Goal: Task Accomplishment & Management: Manage account settings

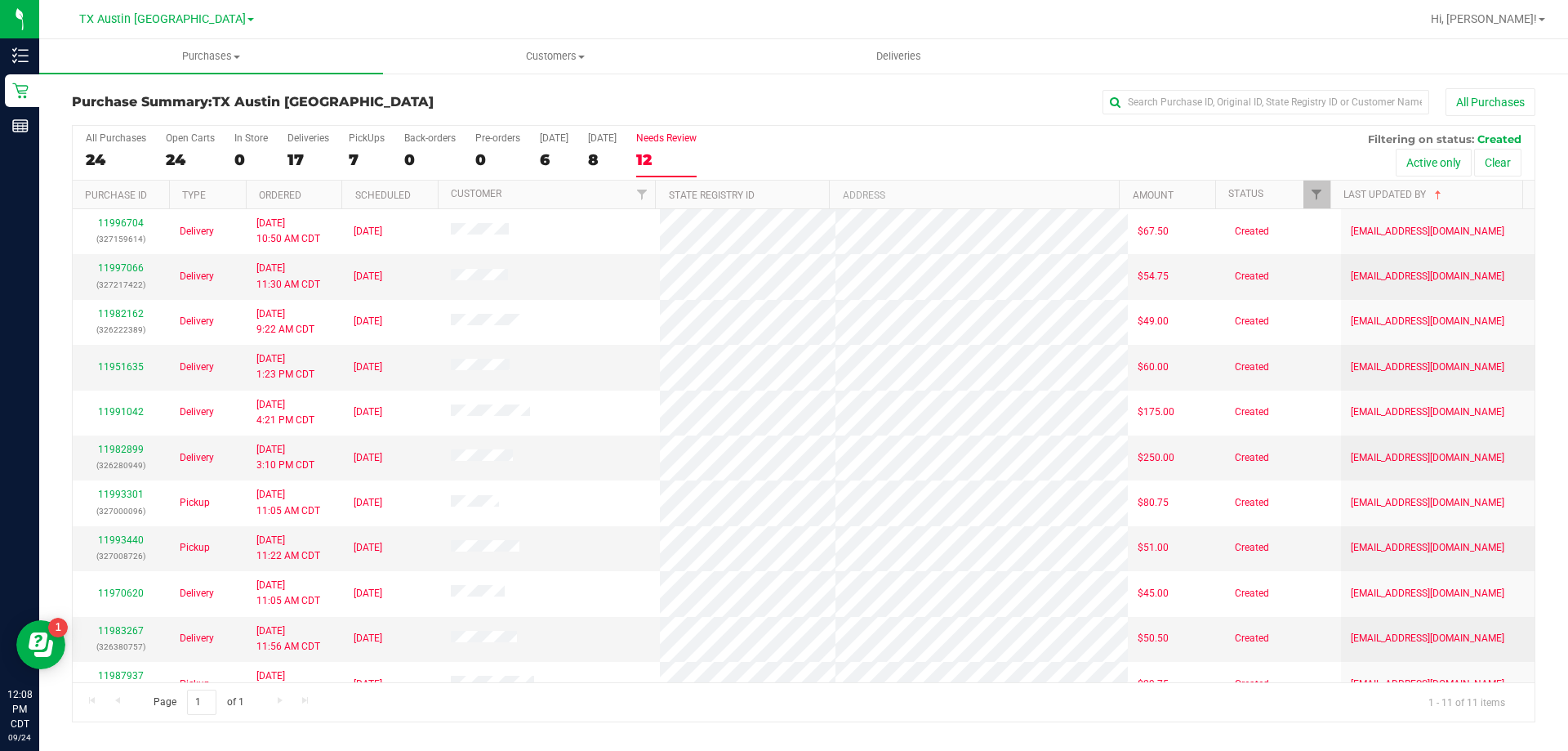
click at [675, 141] on div "Needs Review" at bounding box center [667, 137] width 60 height 11
click at [0, 0] on input "Needs Review 12" at bounding box center [0, 0] width 0 height 0
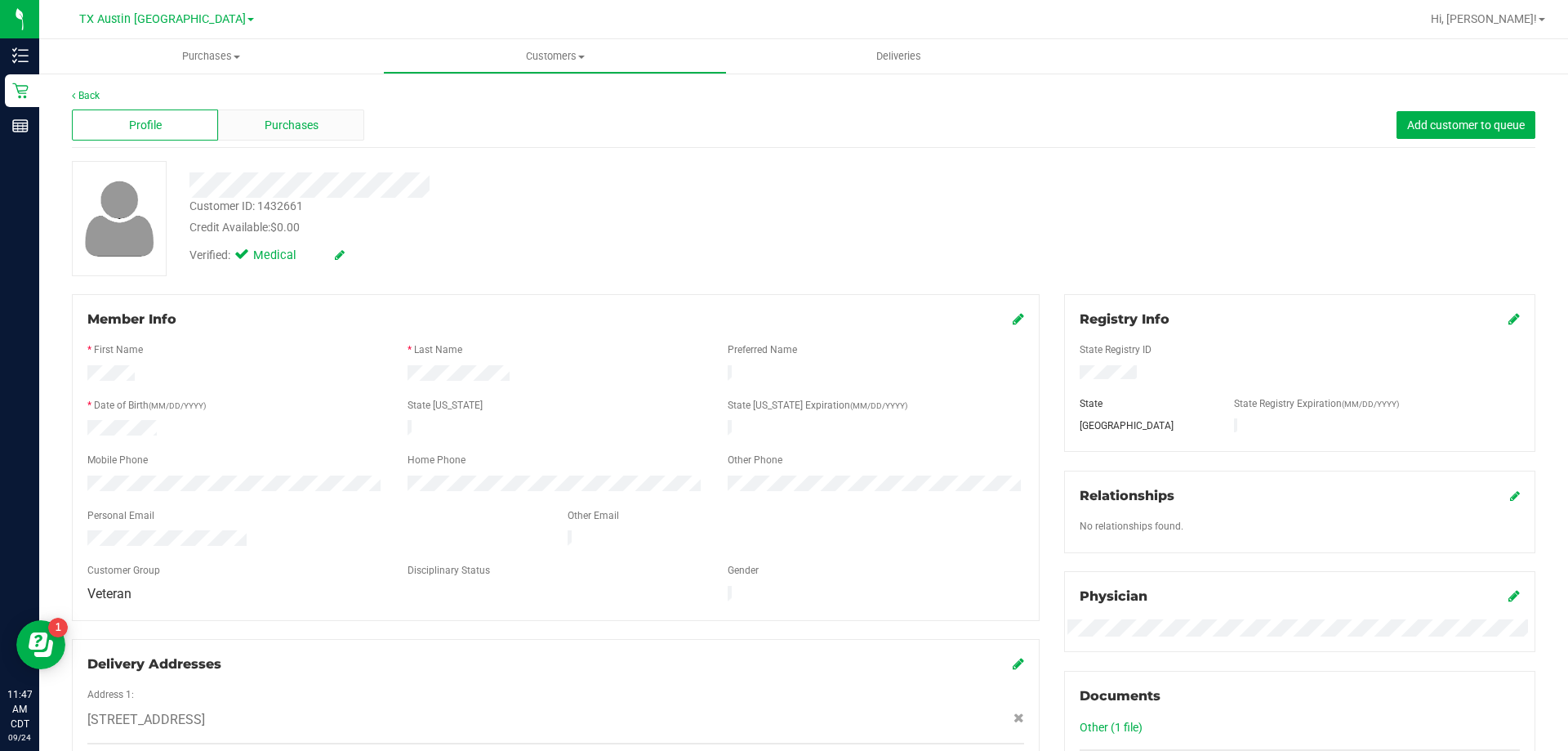
click at [293, 119] on span "Purchases" at bounding box center [292, 125] width 54 height 17
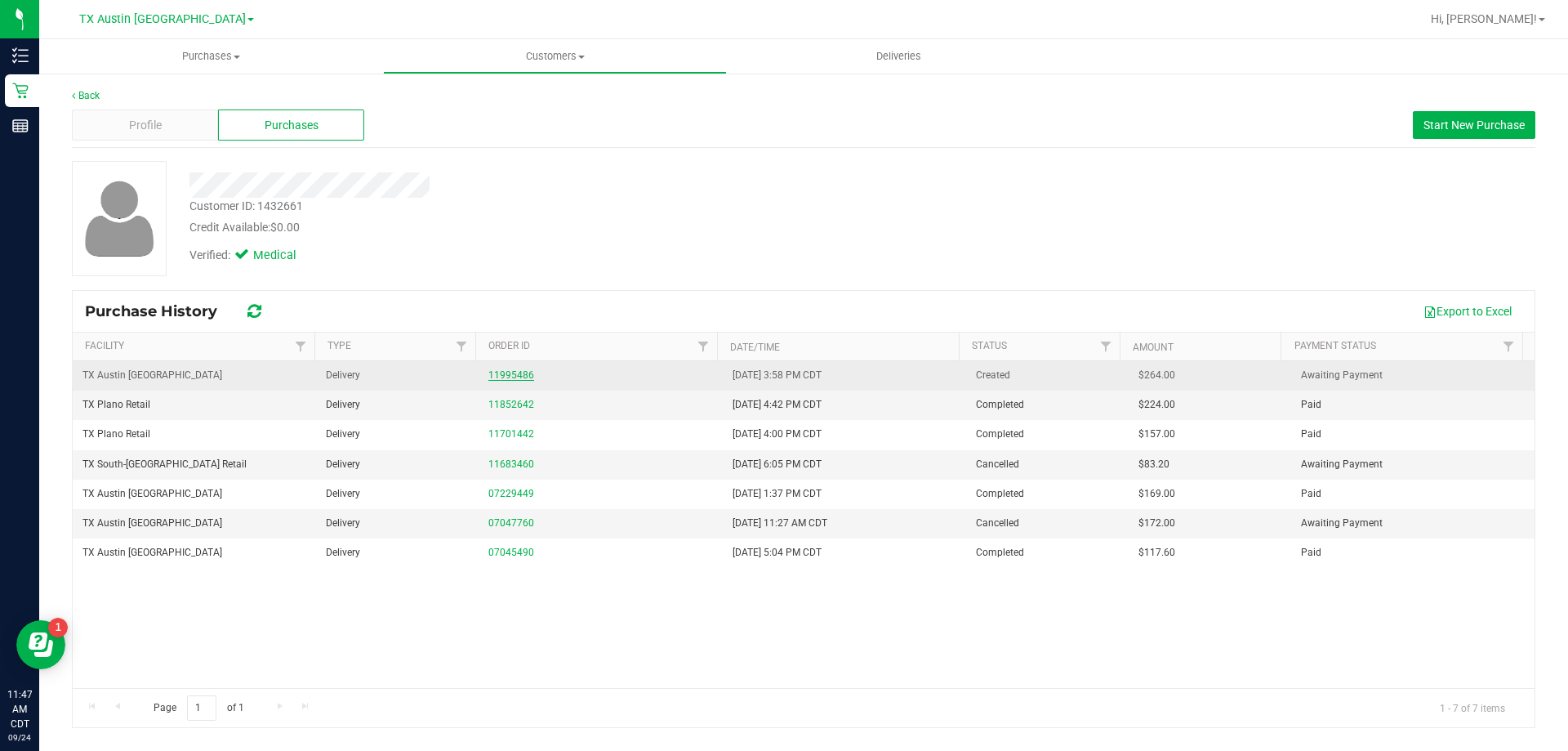
click at [503, 378] on link "11995486" at bounding box center [512, 374] width 46 height 11
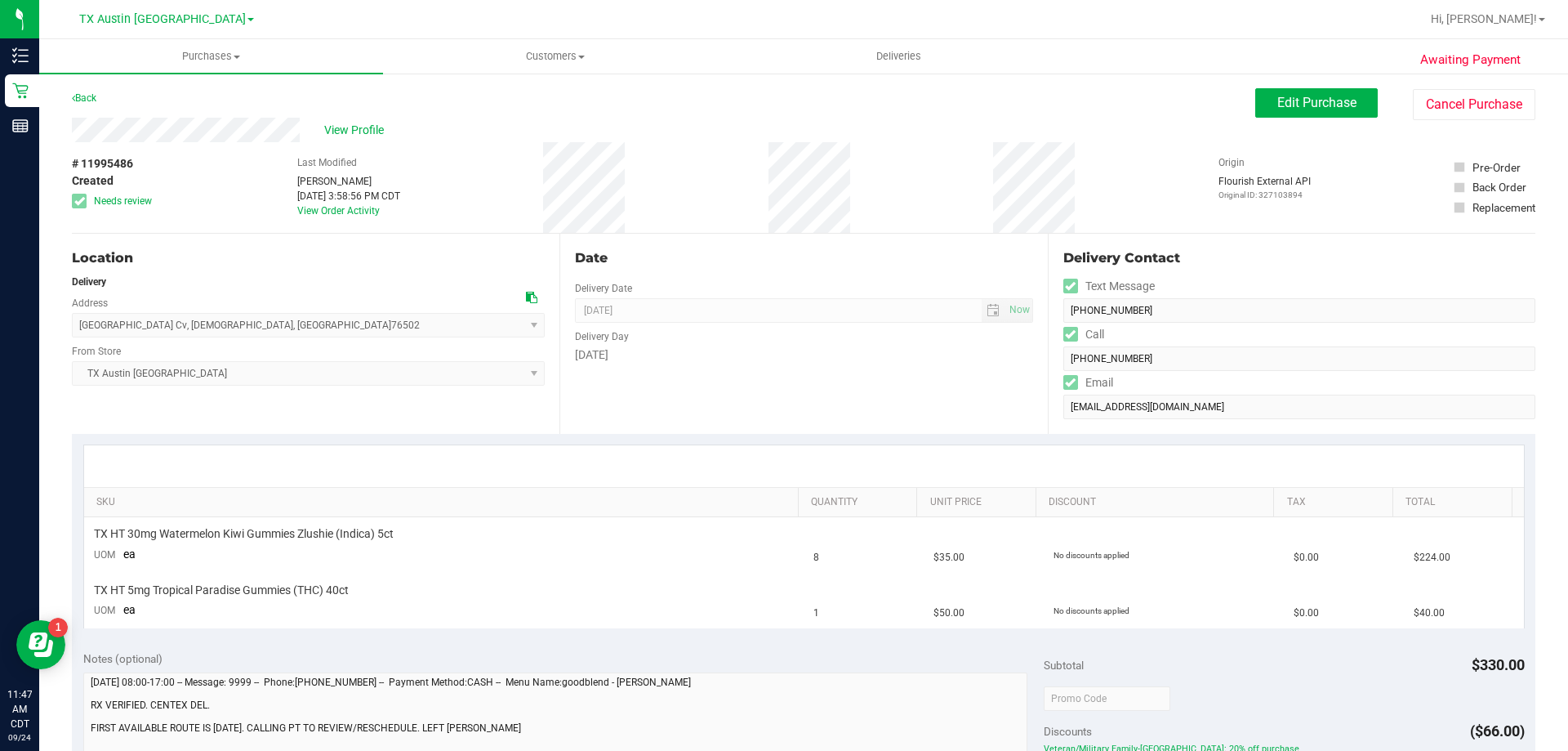
click at [526, 300] on icon at bounding box center [531, 297] width 11 height 11
click at [370, 134] on span "View Profile" at bounding box center [356, 130] width 65 height 17
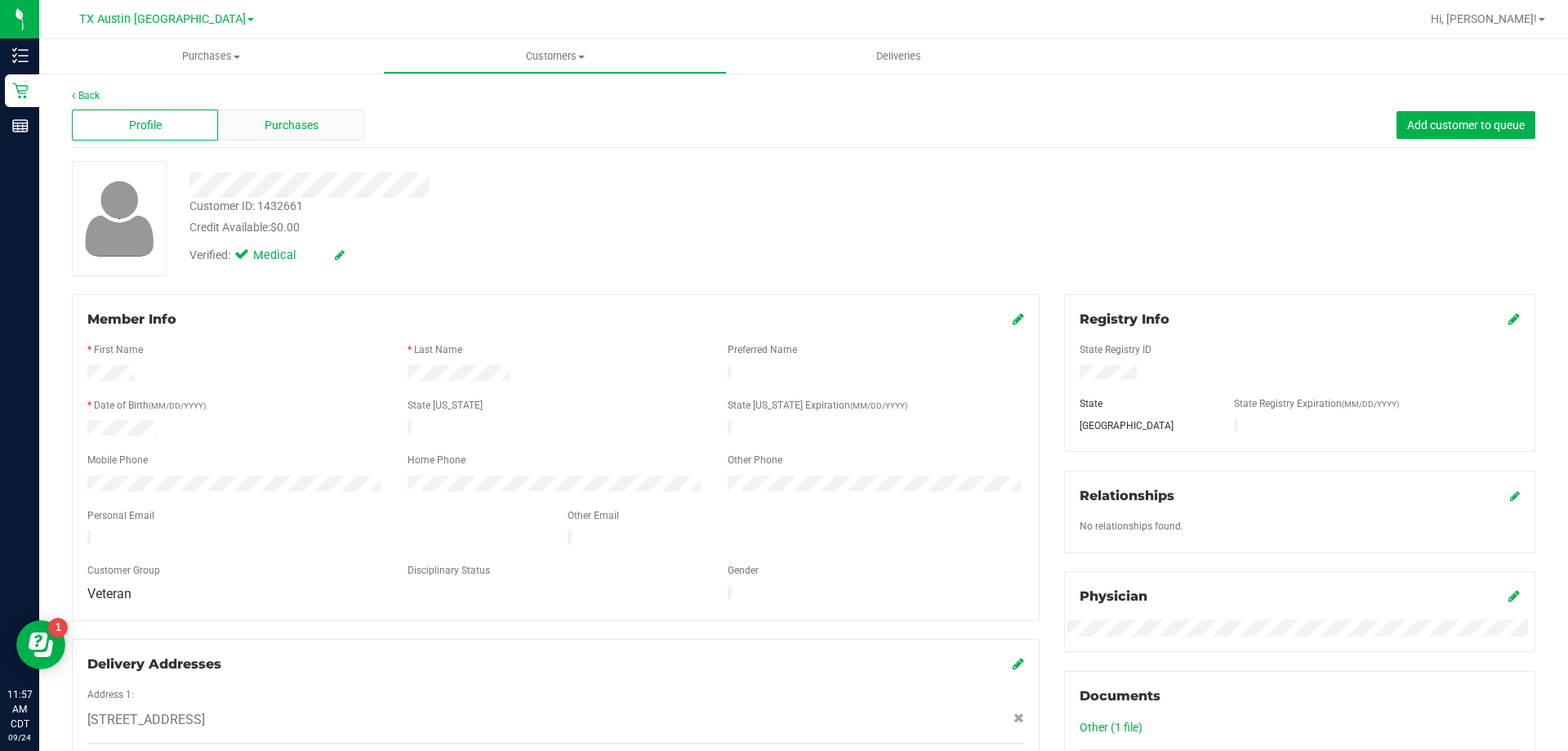
click at [311, 118] on span "Purchases" at bounding box center [292, 125] width 54 height 17
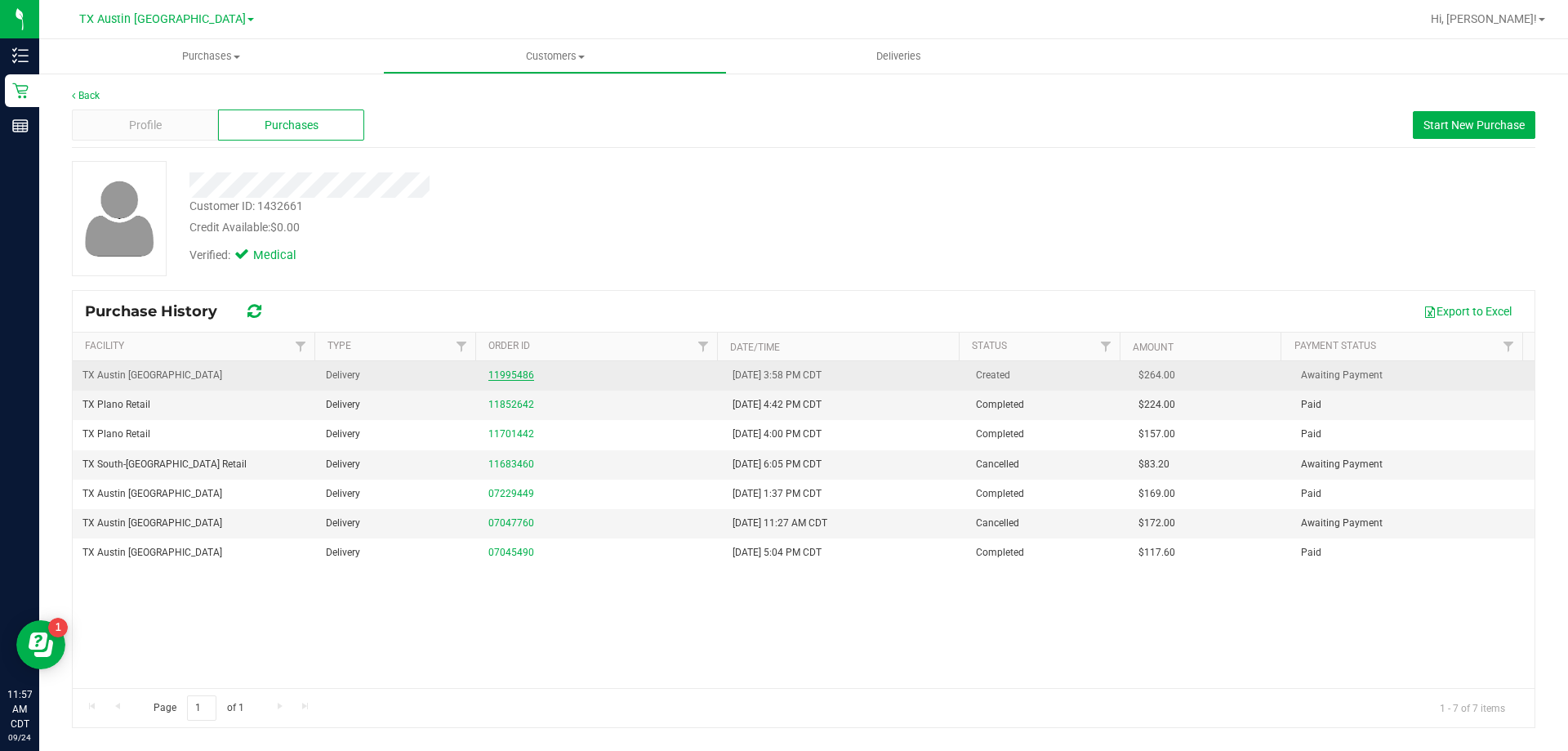
click at [502, 377] on link "11995486" at bounding box center [512, 374] width 46 height 11
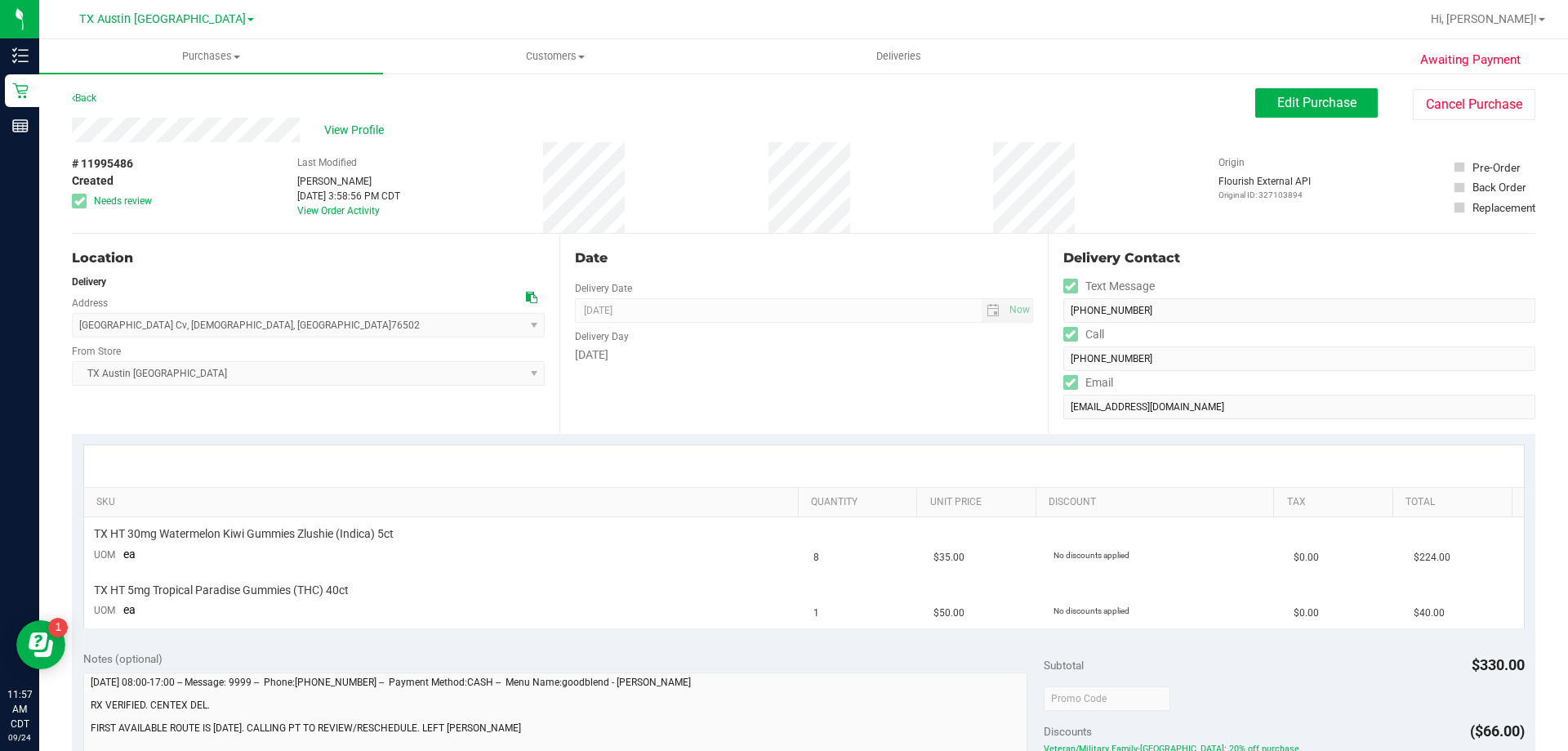
click at [529, 296] on icon at bounding box center [531, 297] width 11 height 11
click at [1279, 92] on button "Edit Purchase" at bounding box center [1316, 102] width 123 height 29
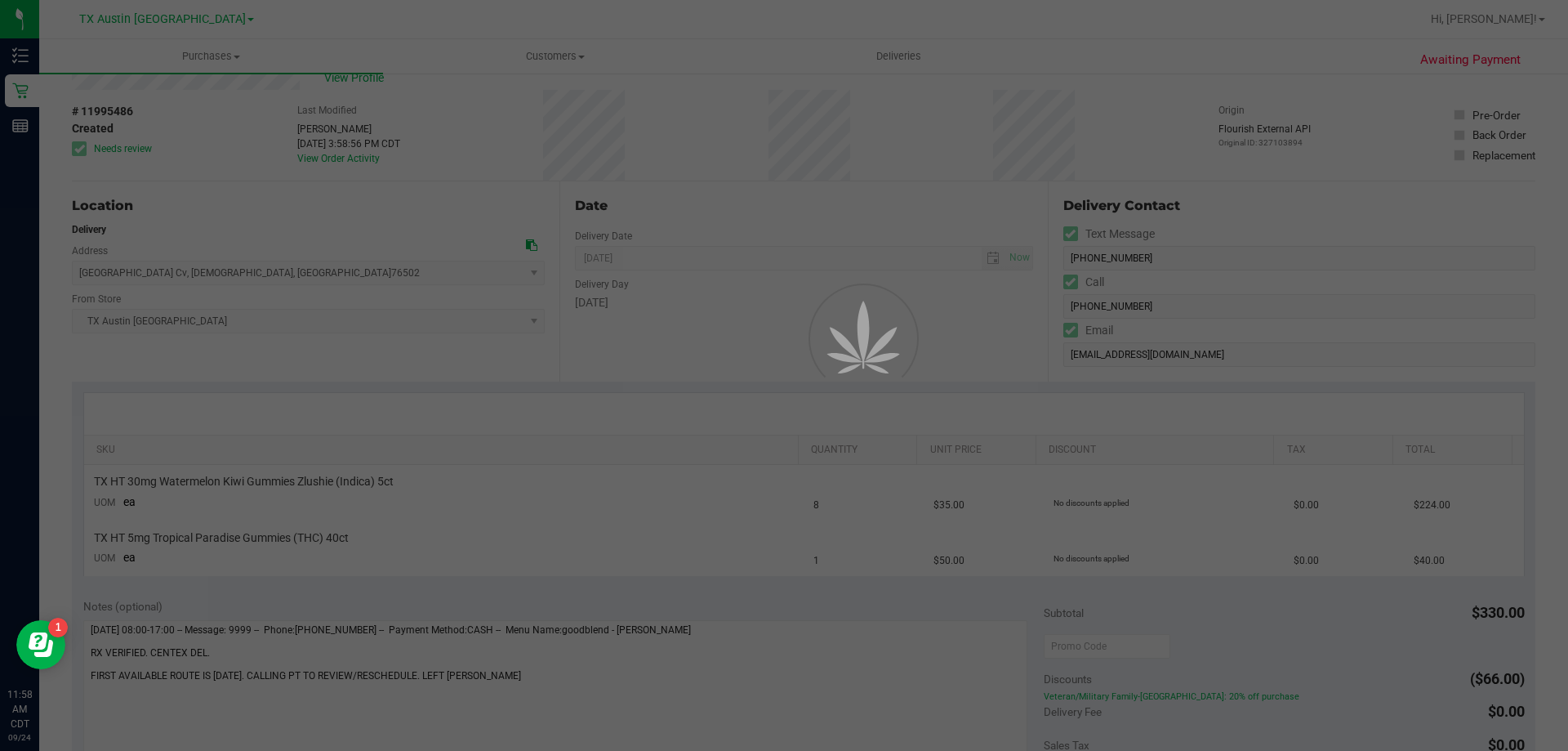
scroll to position [82, 0]
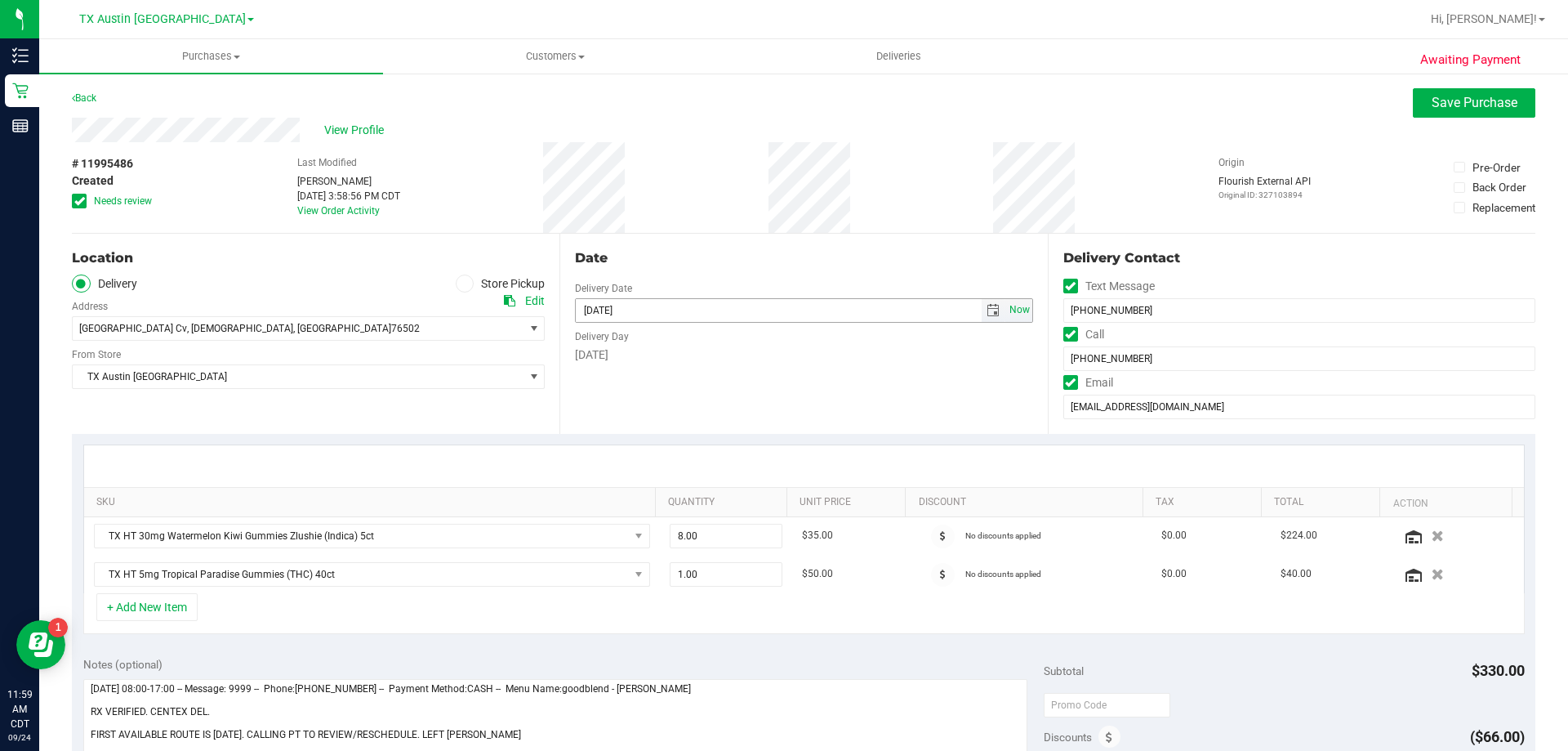
click at [1005, 312] on span "Now" at bounding box center [1019, 310] width 28 height 24
click at [986, 314] on span "select" at bounding box center [992, 310] width 13 height 13
click at [653, 498] on link "1" at bounding box center [658, 501] width 24 height 25
type input "10/01/2025"
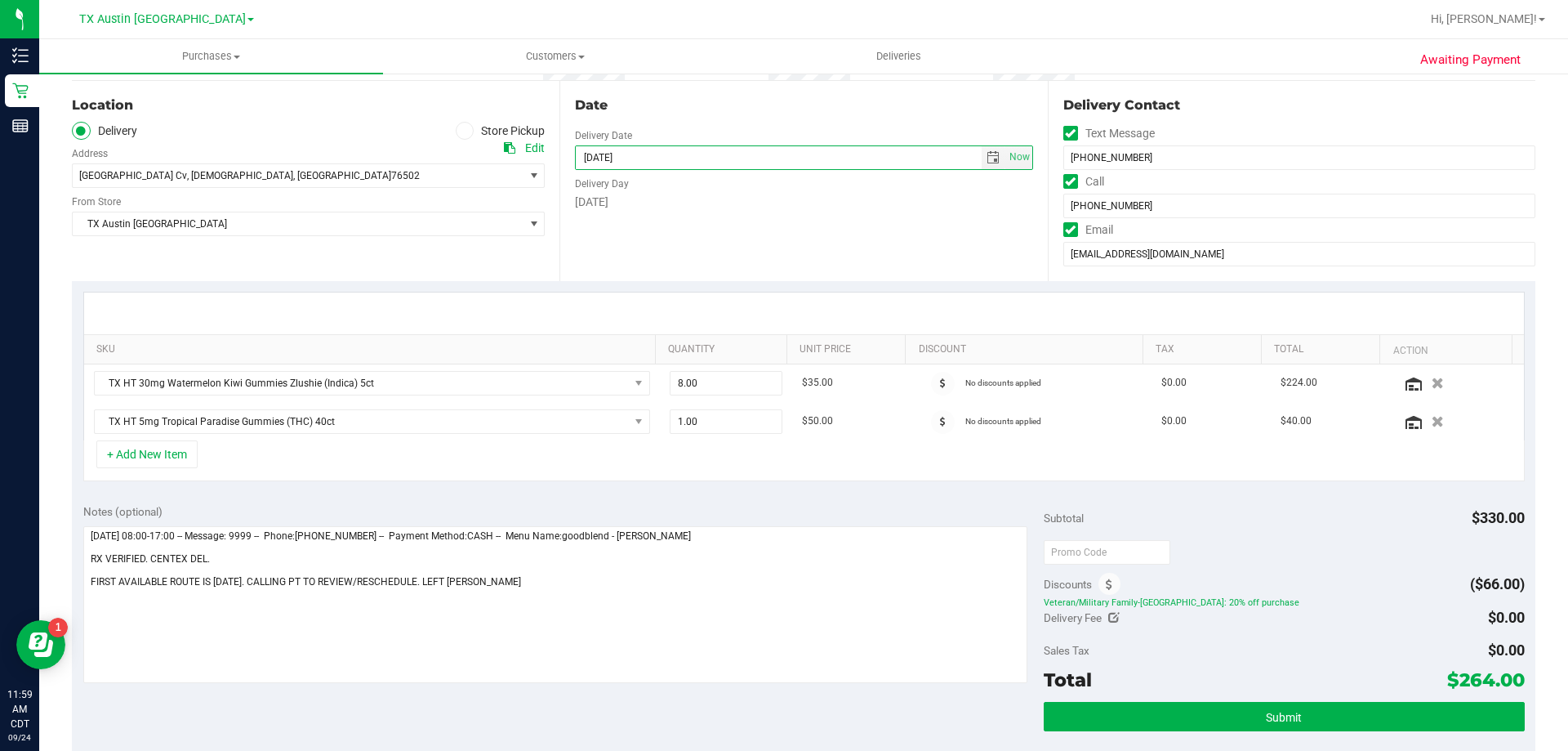
scroll to position [163, 0]
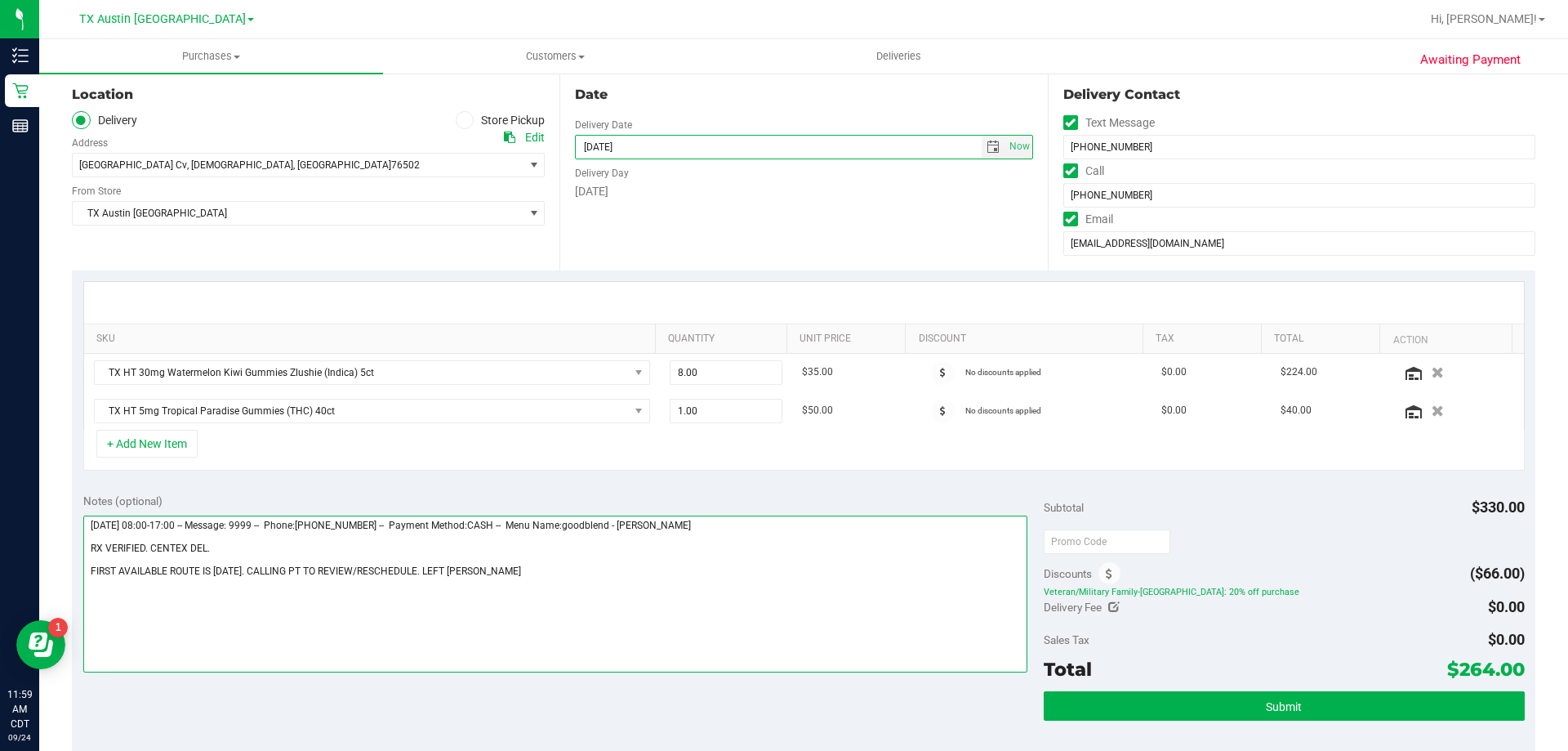
click at [586, 576] on textarea at bounding box center [555, 594] width 944 height 157
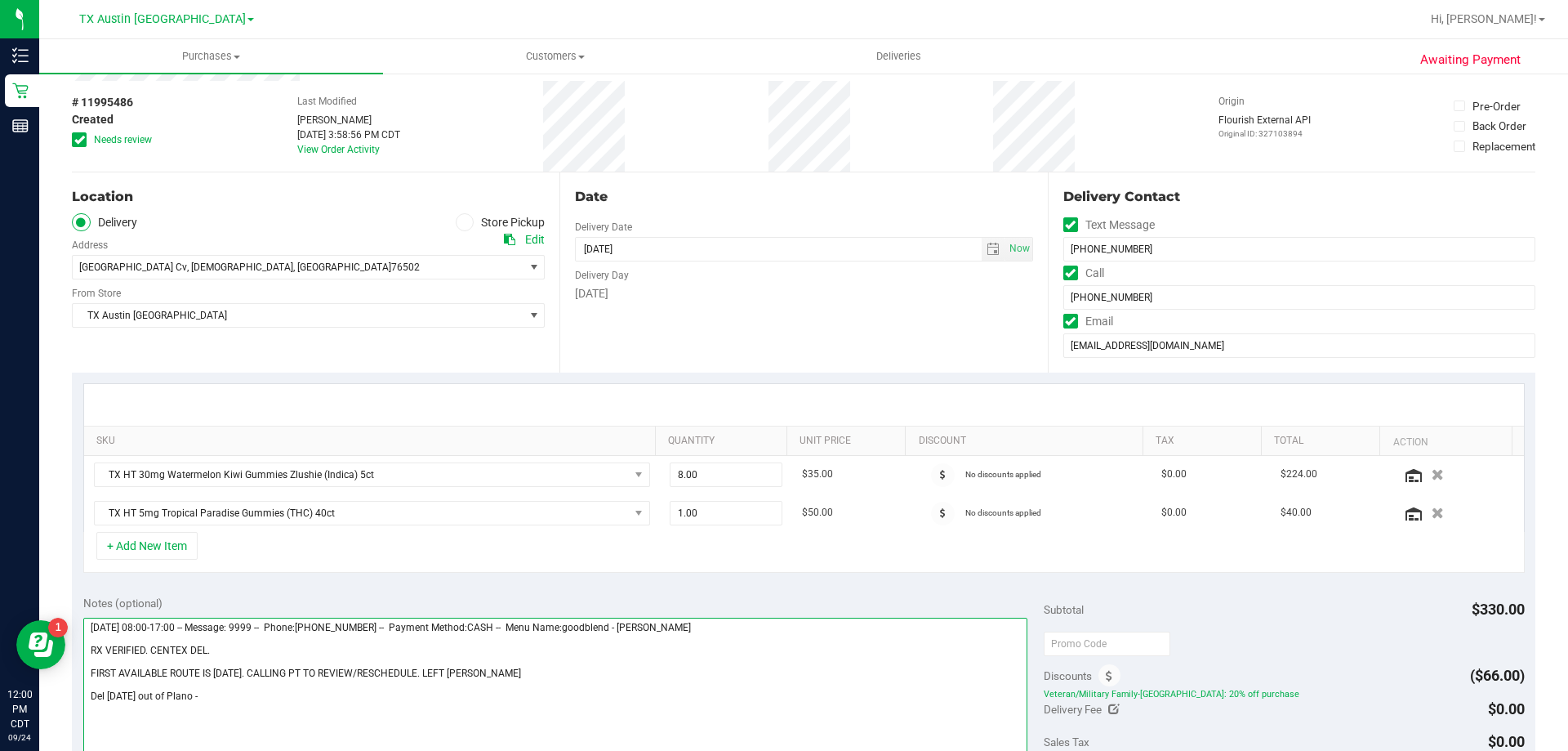
scroll to position [0, 0]
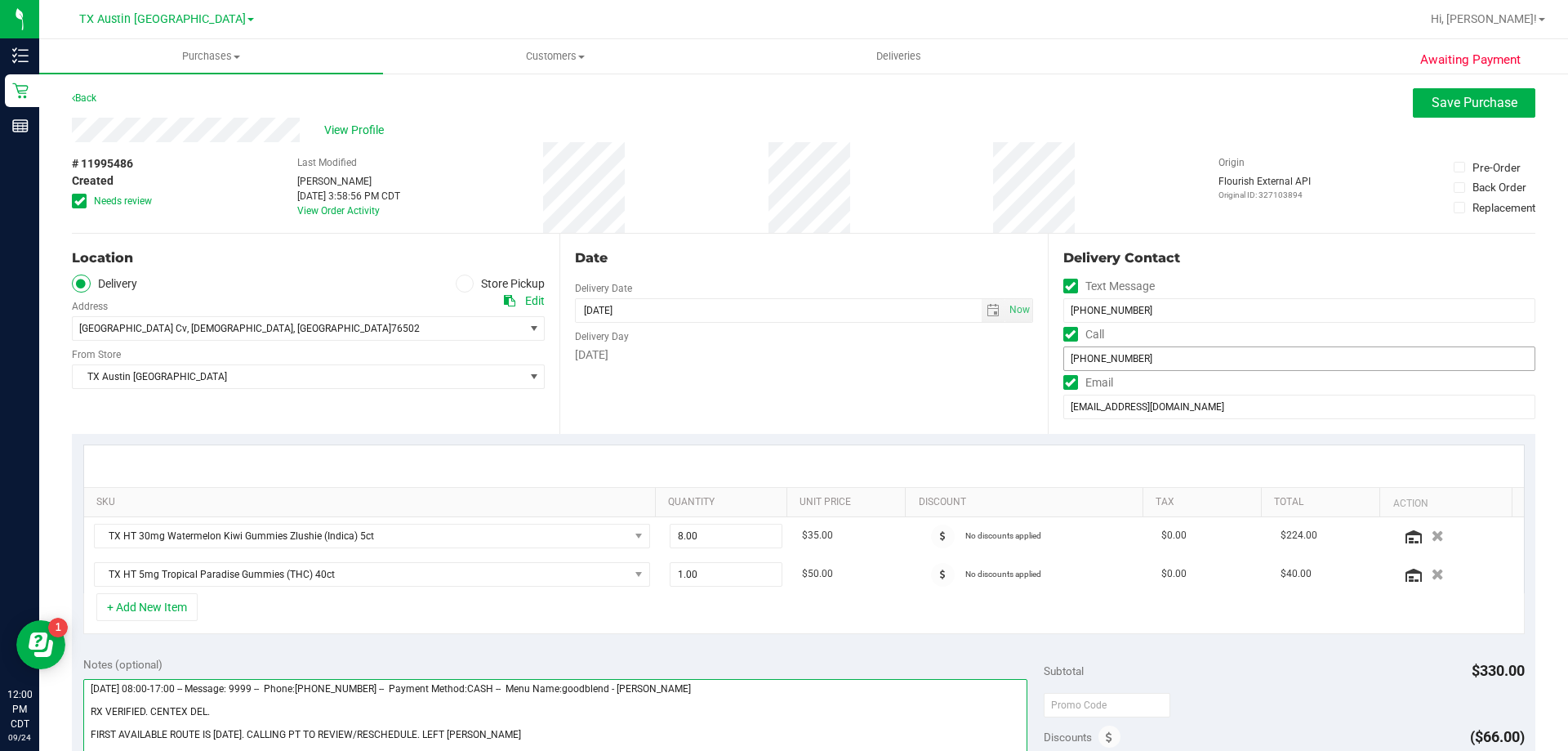
type textarea "Wednesday 09/24/2025 08:00-17:00 -- Message: 9999 -- Phone:5129967157 -- Paymen…"
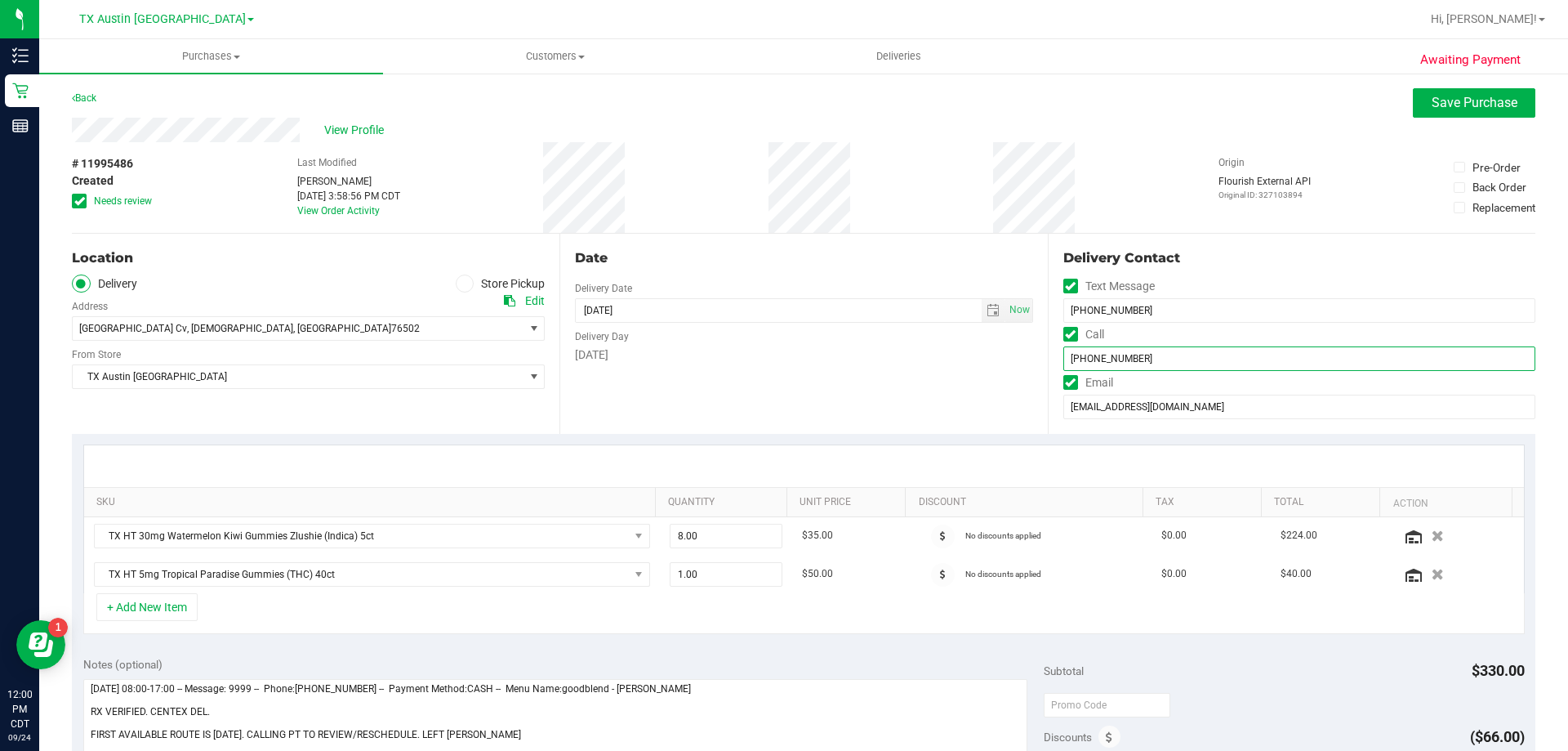
click at [1074, 359] on input "(512) 996-7157" at bounding box center [1299, 358] width 472 height 25
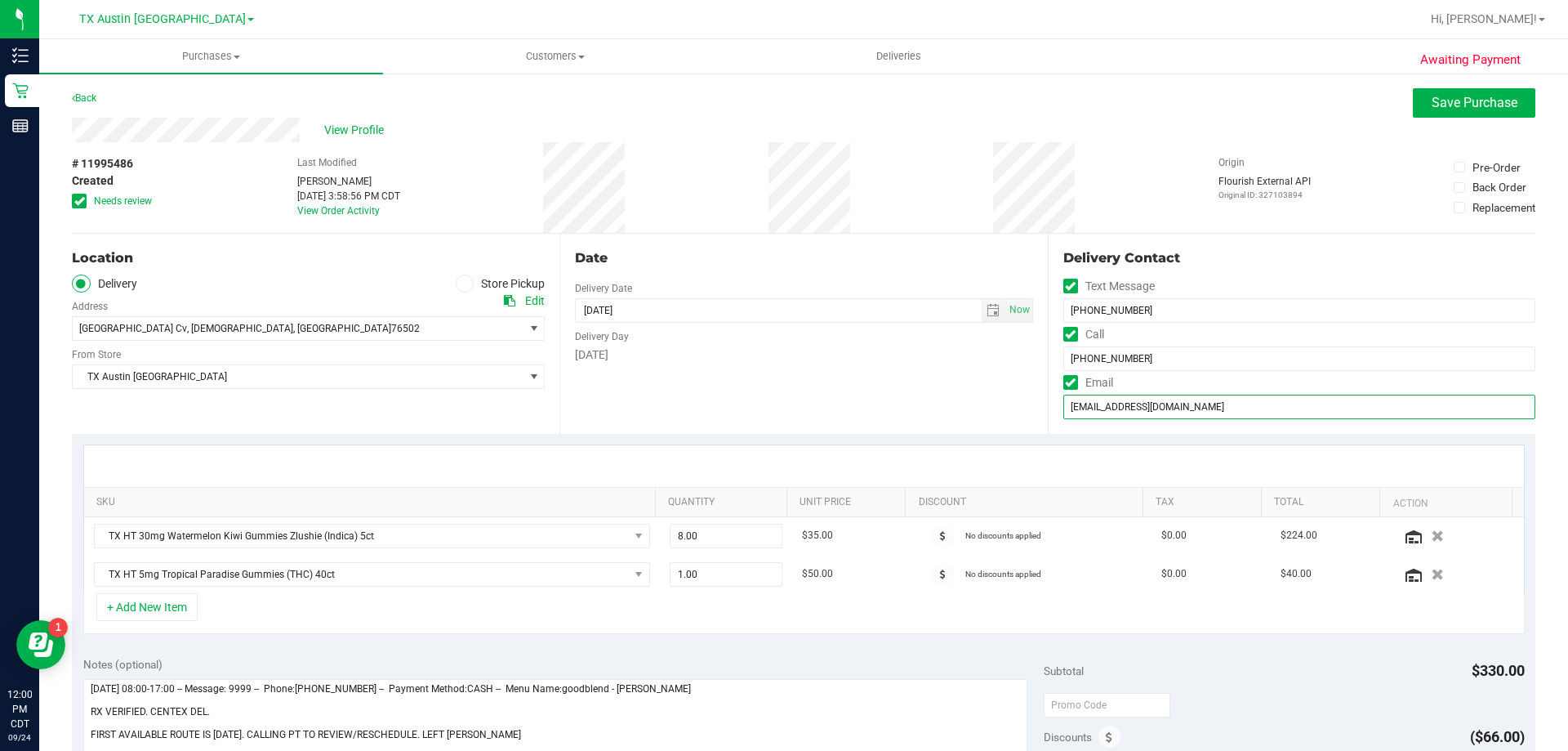
click at [1124, 407] on input "jennifergranzin@gmail.com" at bounding box center [1299, 407] width 472 height 25
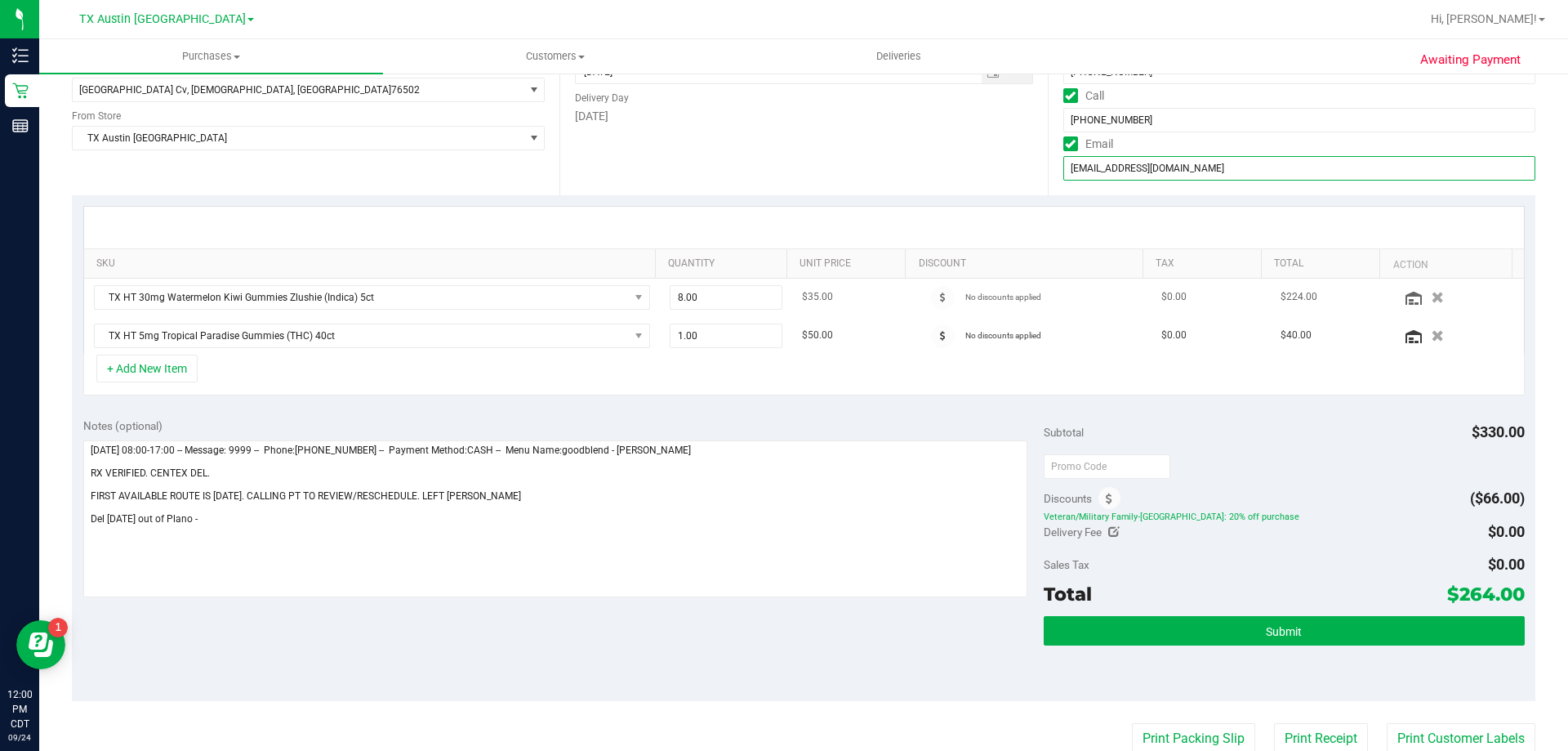
scroll to position [245, 0]
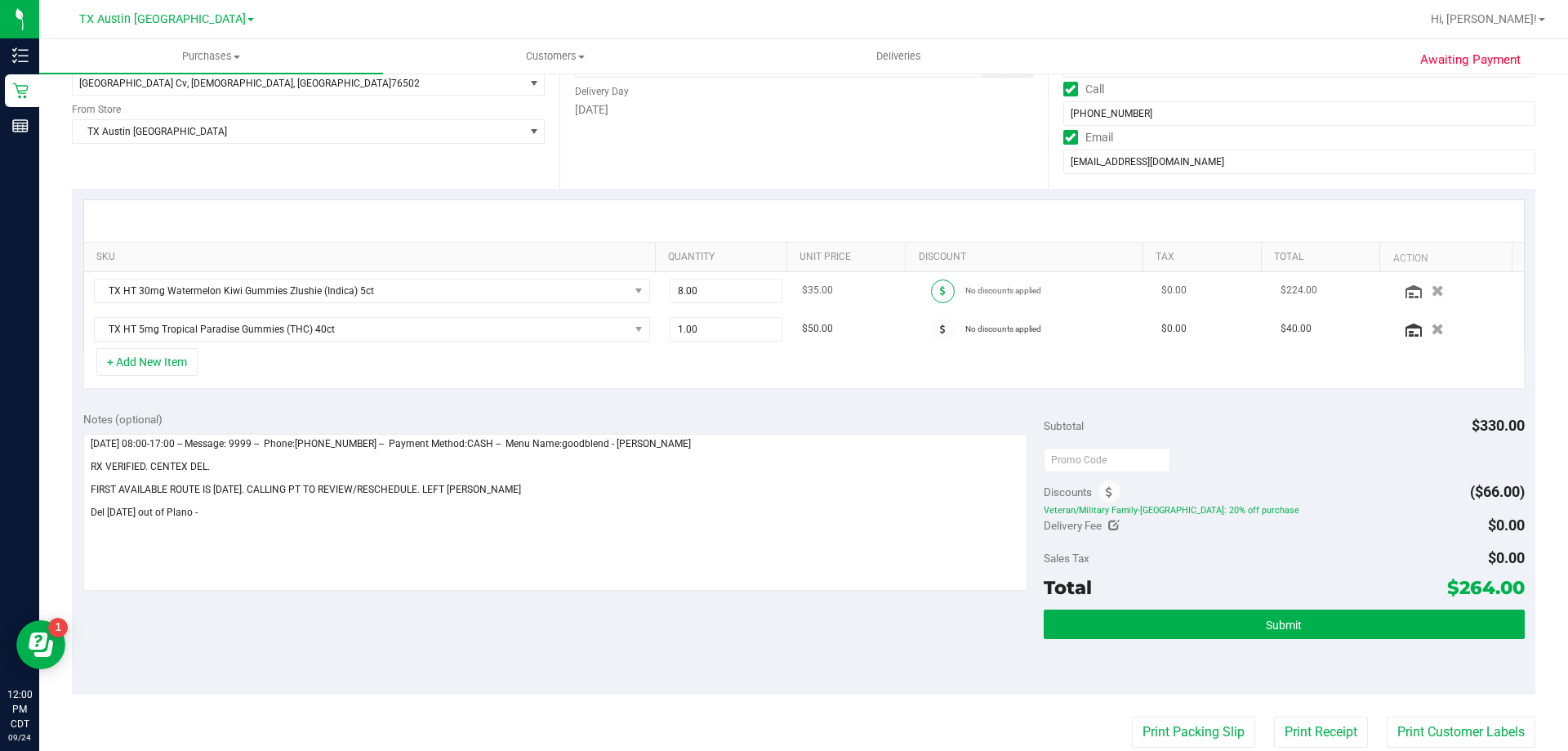
click at [936, 290] on span at bounding box center [943, 291] width 24 height 24
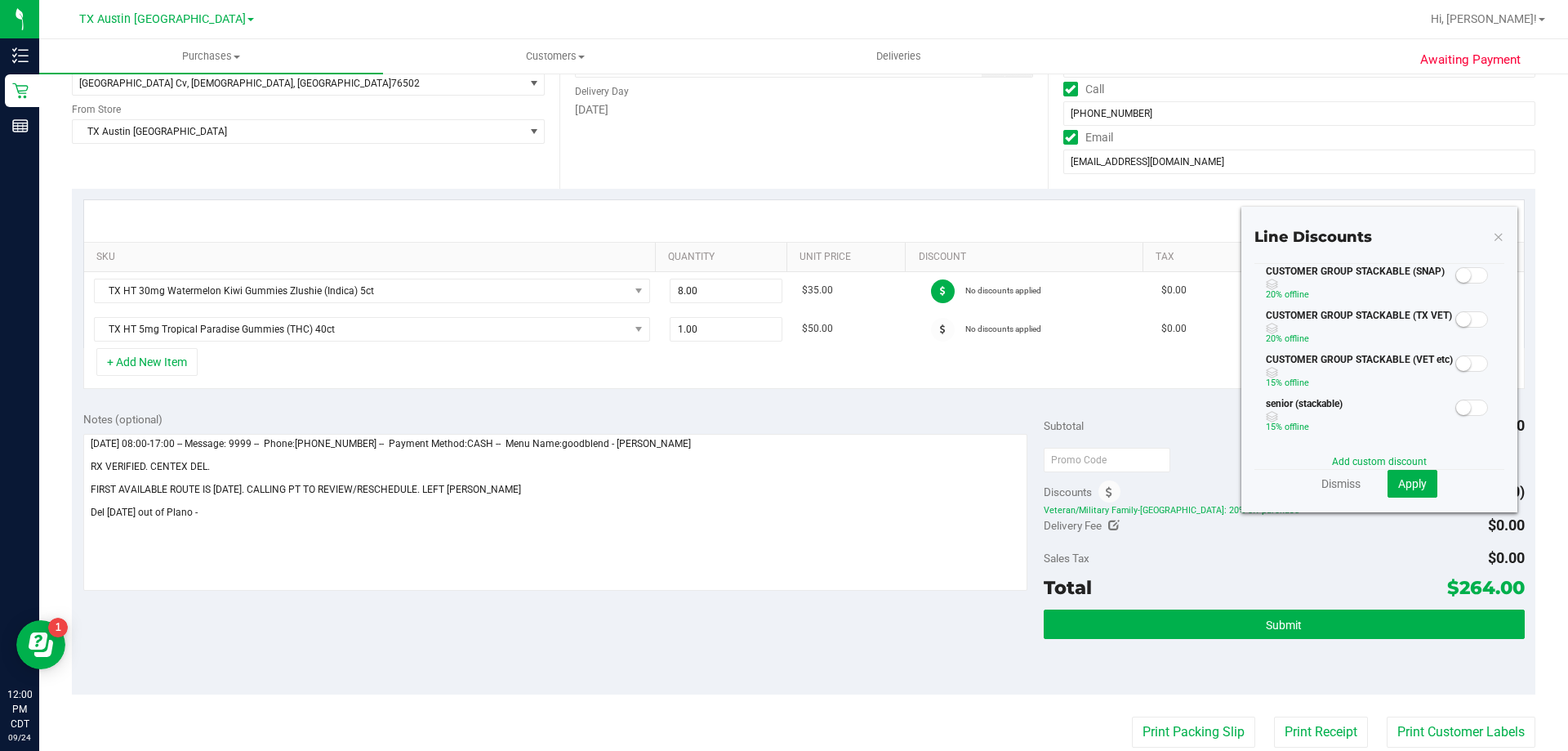
click at [1460, 318] on span at bounding box center [1471, 319] width 33 height 16
click at [1408, 486] on span "Apply" at bounding box center [1412, 483] width 29 height 13
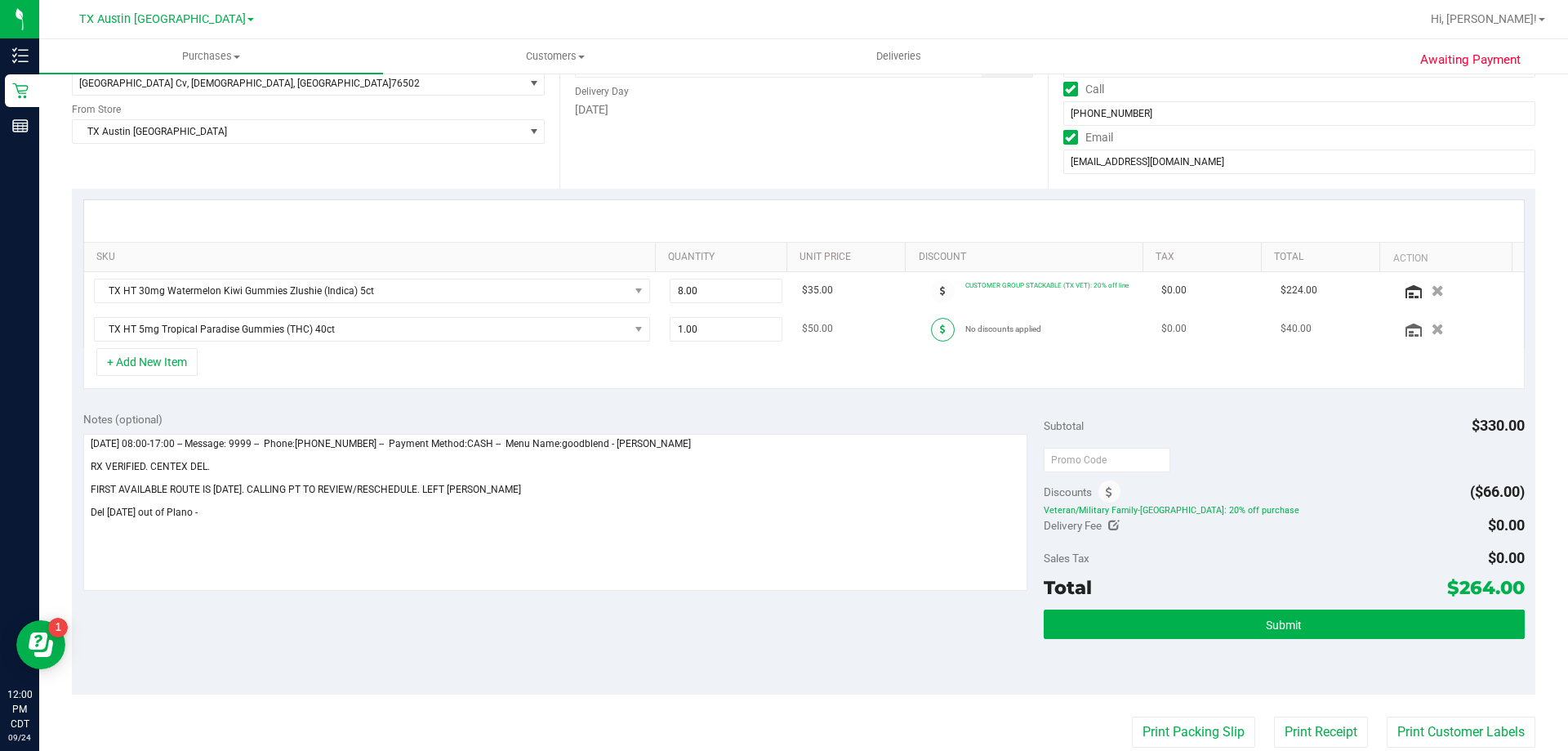
click at [931, 331] on span at bounding box center [943, 330] width 24 height 24
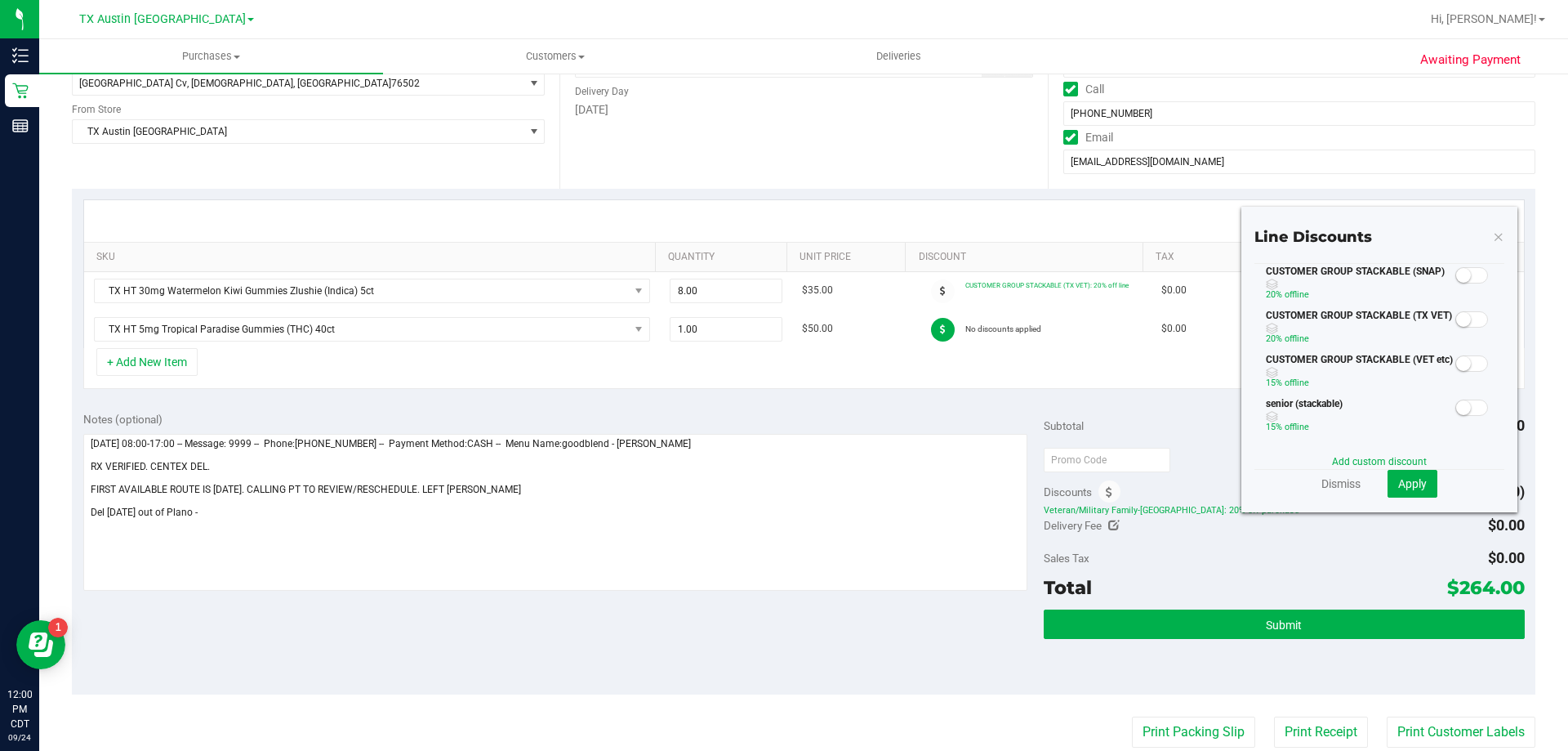
click at [1456, 322] on small at bounding box center [1463, 319] width 15 height 15
click at [1417, 485] on button "Apply" at bounding box center [1412, 484] width 50 height 28
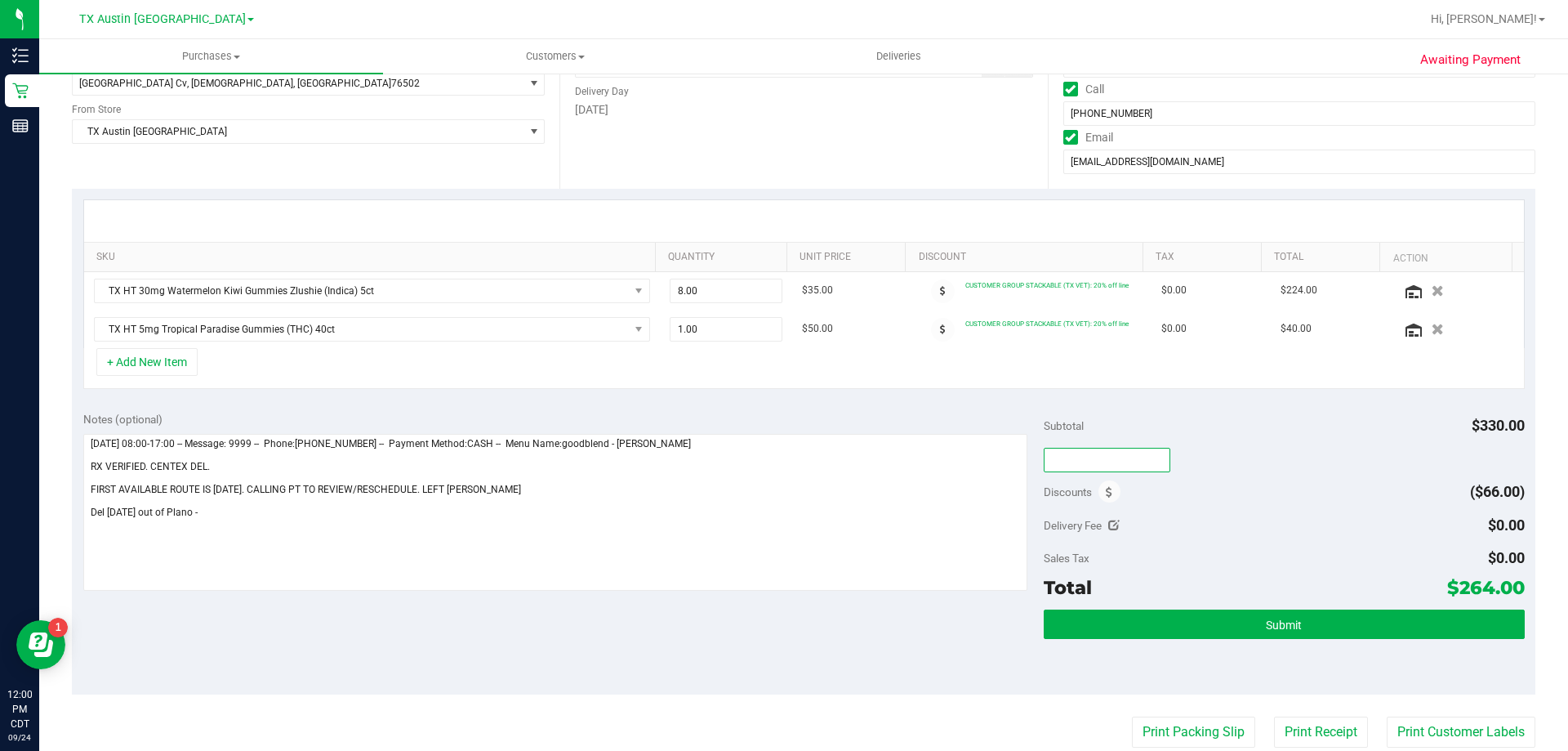
click at [1097, 458] on input "text" at bounding box center [1106, 460] width 127 height 25
type input "TXAIQ10"
click at [1275, 507] on div "Discounts ($66.00)" at bounding box center [1283, 491] width 480 height 29
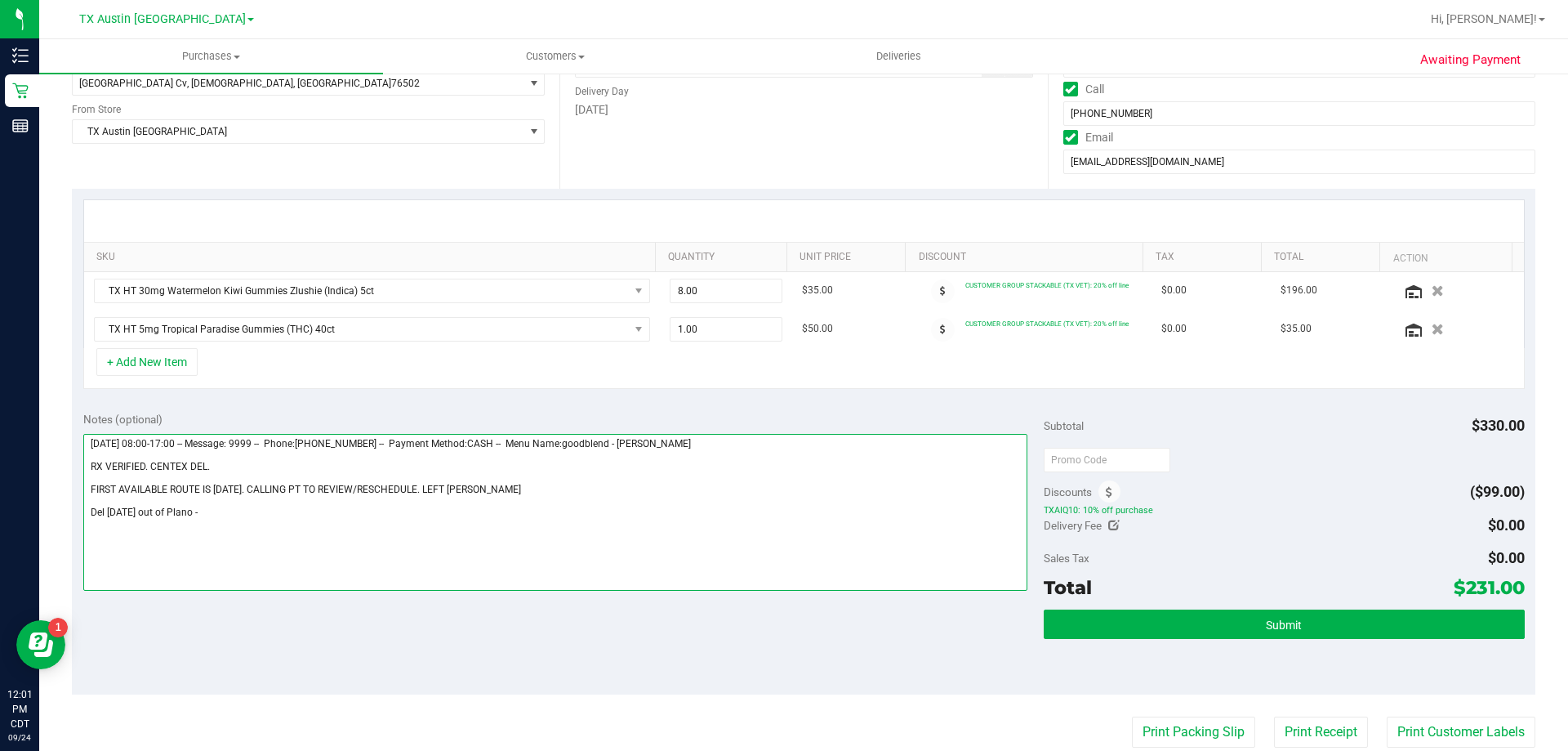
click at [237, 514] on textarea at bounding box center [555, 512] width 944 height 157
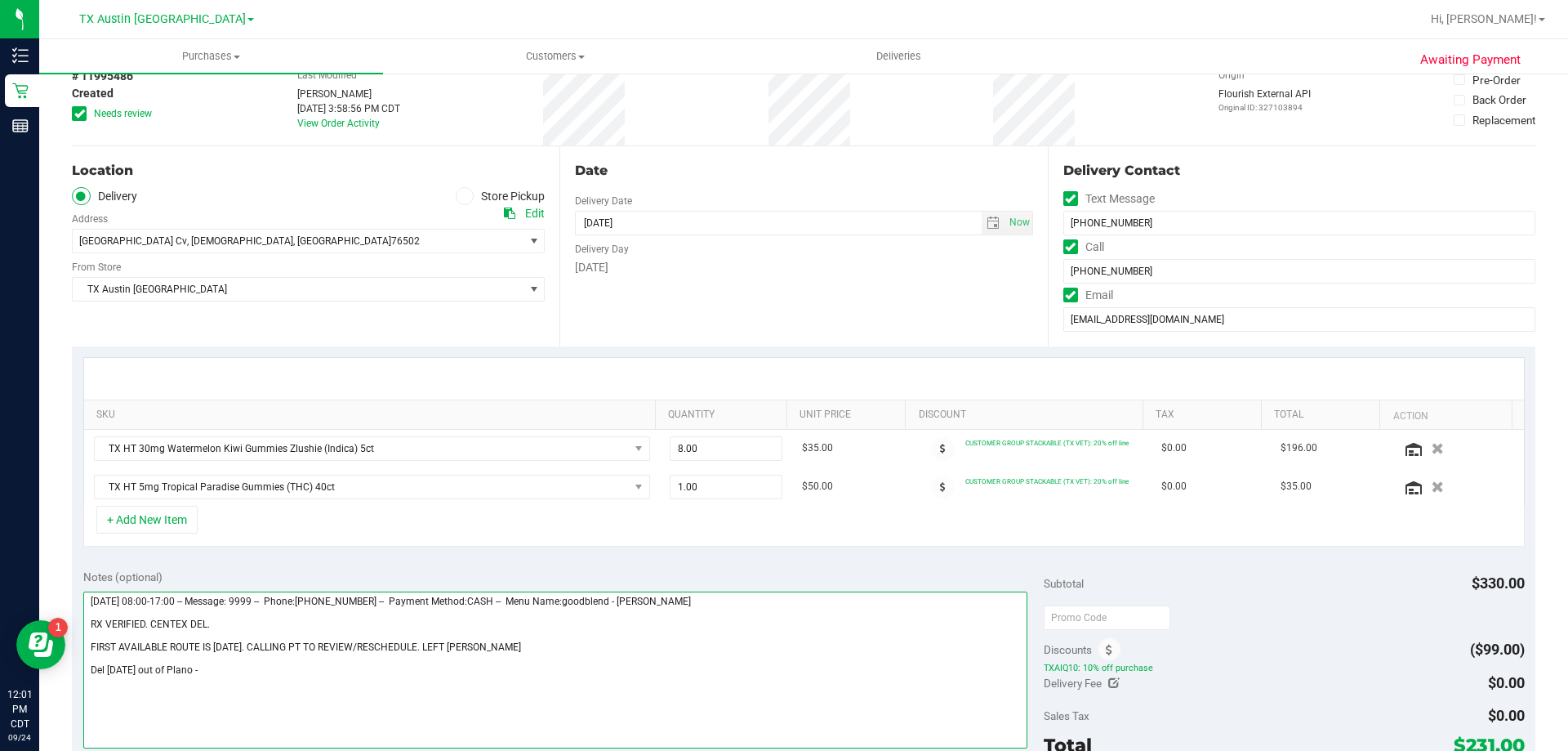
scroll to position [0, 0]
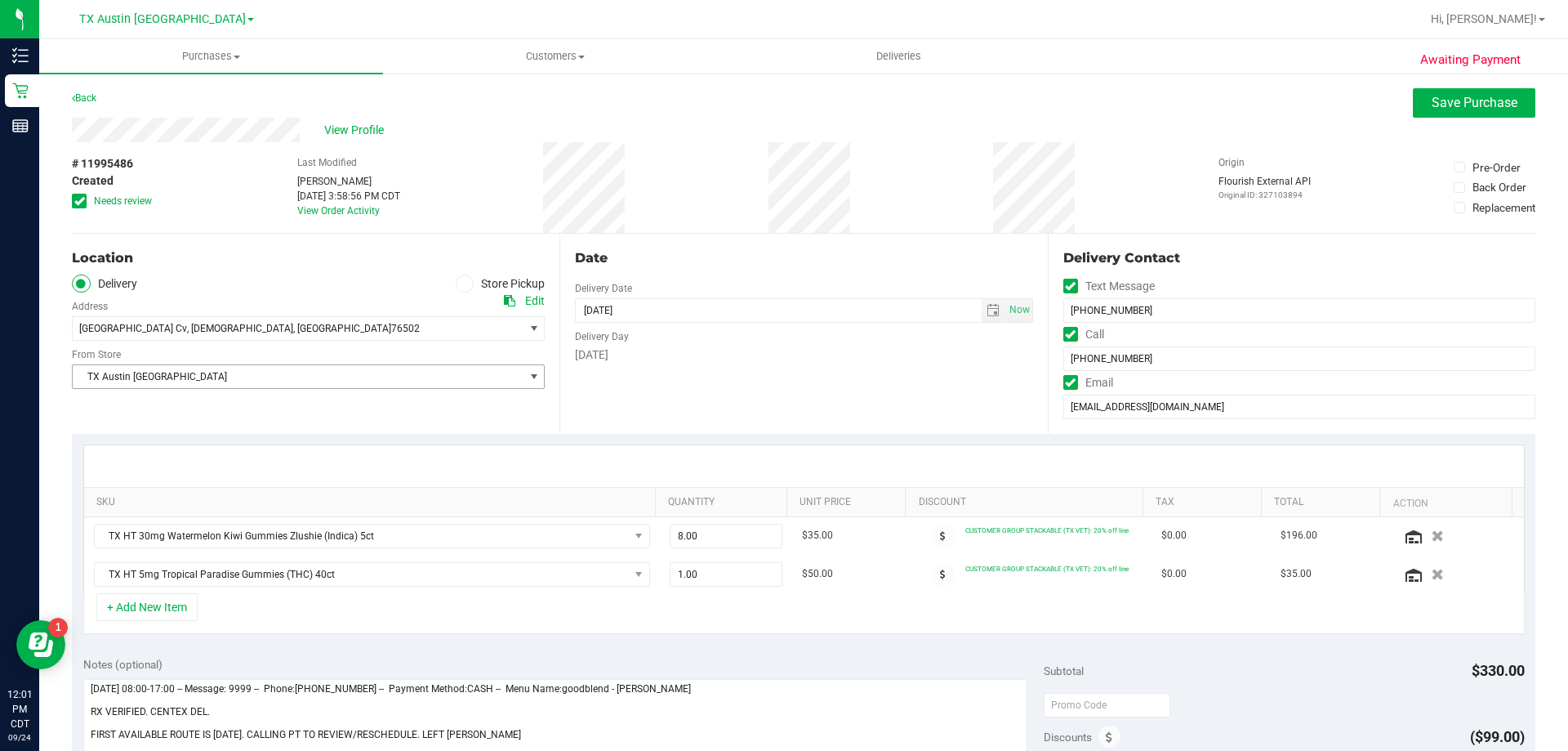
click at [519, 370] on span "TX Austin [GEOGRAPHIC_DATA]" at bounding box center [298, 376] width 451 height 23
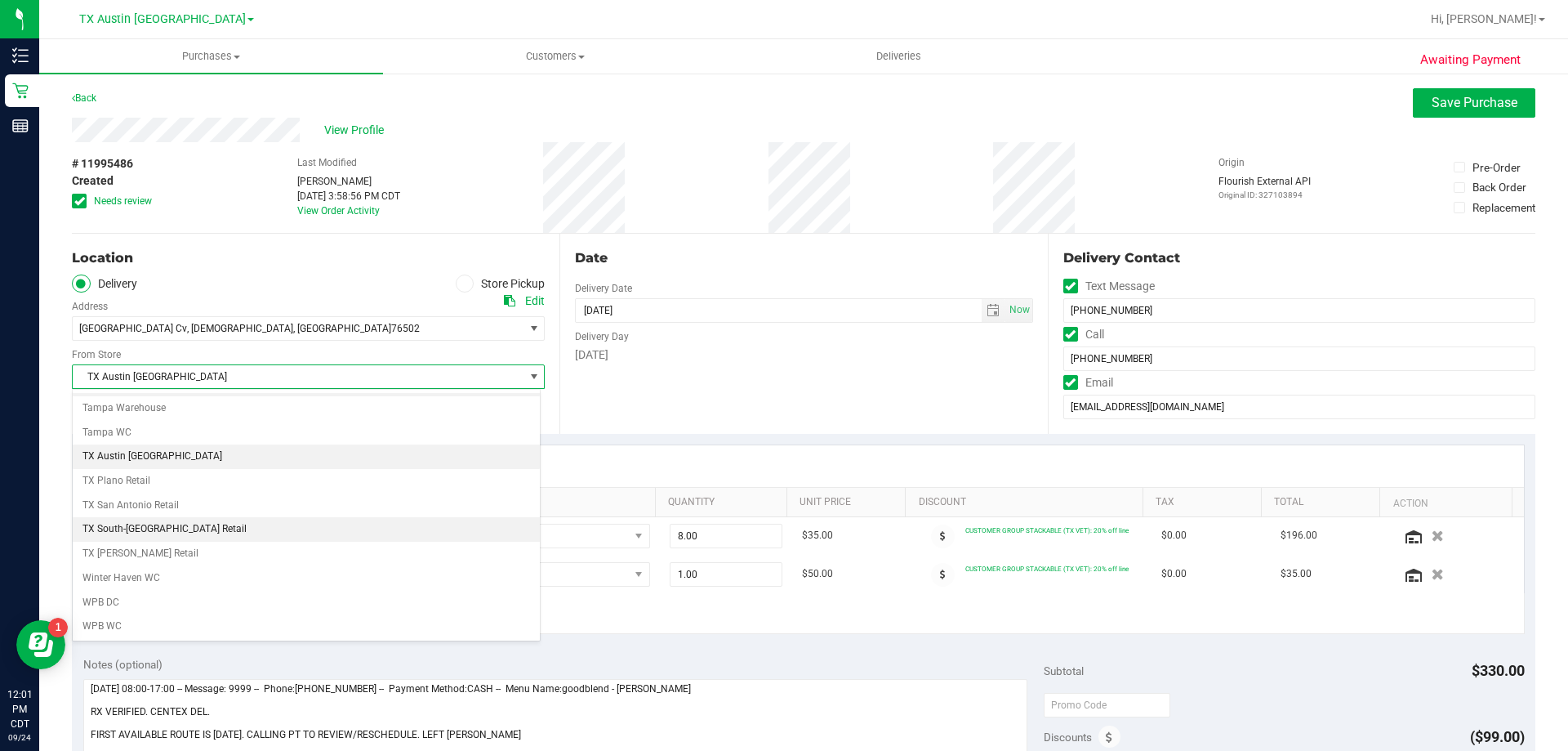
scroll to position [1187, 0]
click at [175, 480] on li "TX Plano Retail" at bounding box center [306, 480] width 467 height 25
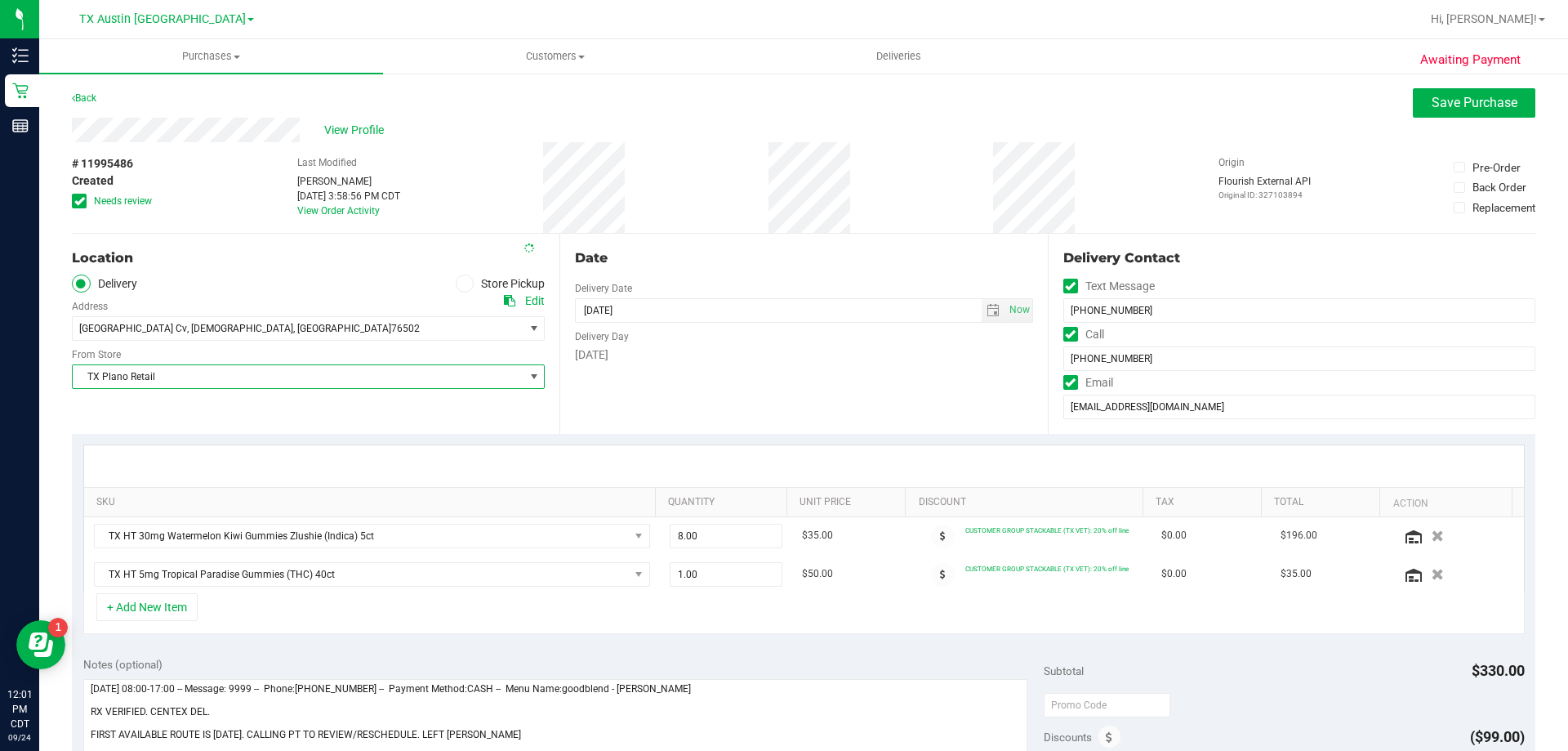
click at [76, 201] on icon at bounding box center [79, 201] width 11 height 0
click at [0, 0] on input "Needs review" at bounding box center [0, 0] width 0 height 0
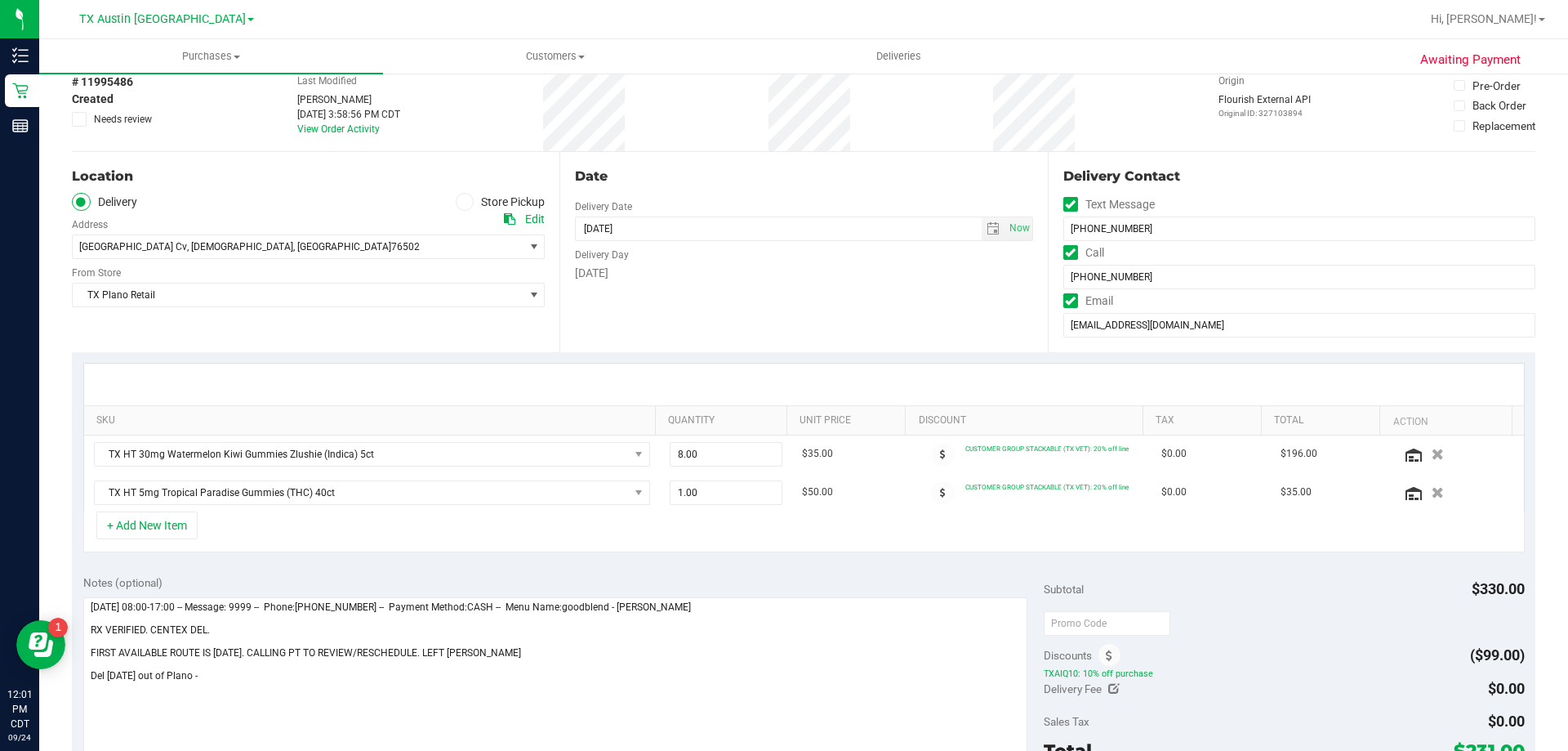
scroll to position [163, 0]
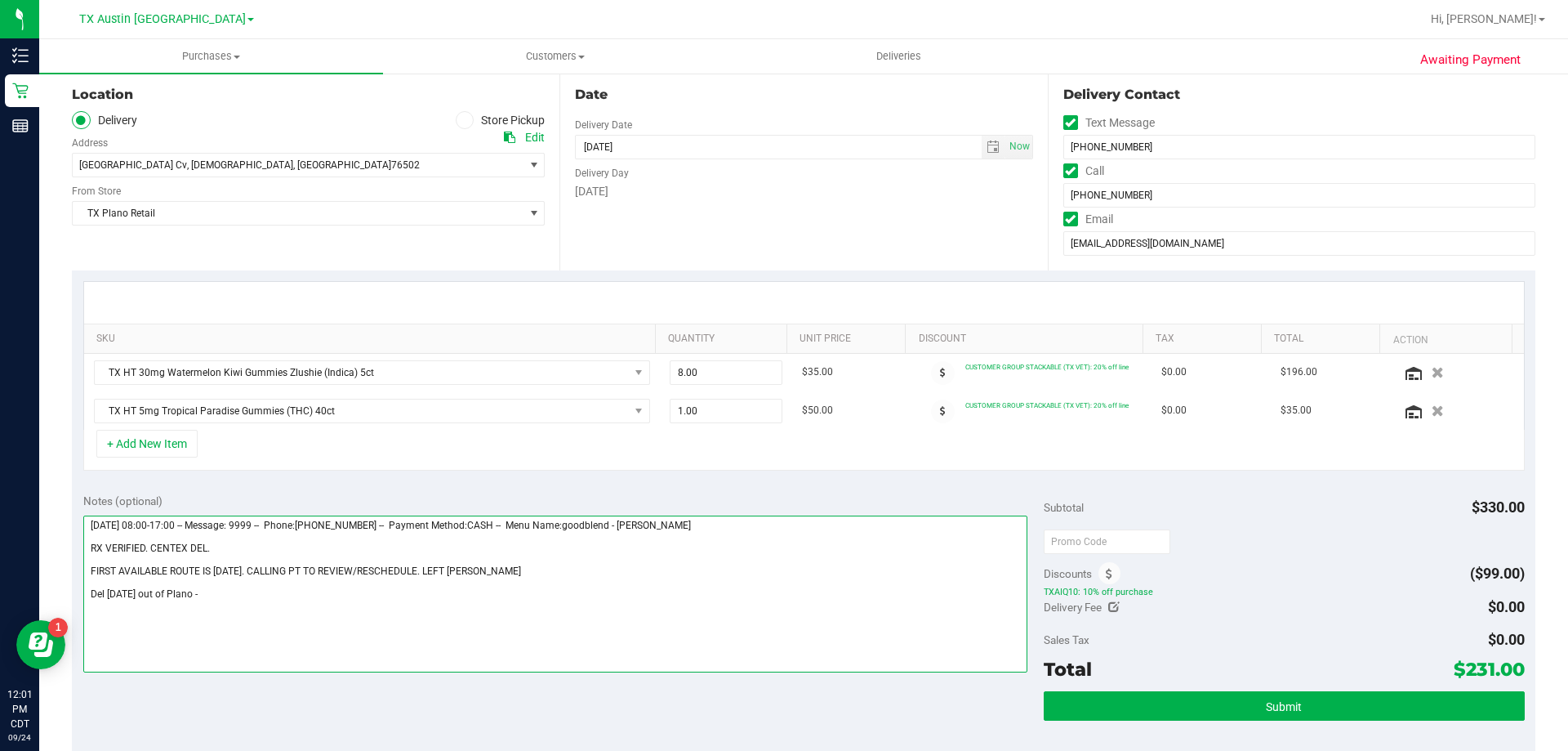
click at [239, 600] on textarea at bounding box center [555, 594] width 944 height 157
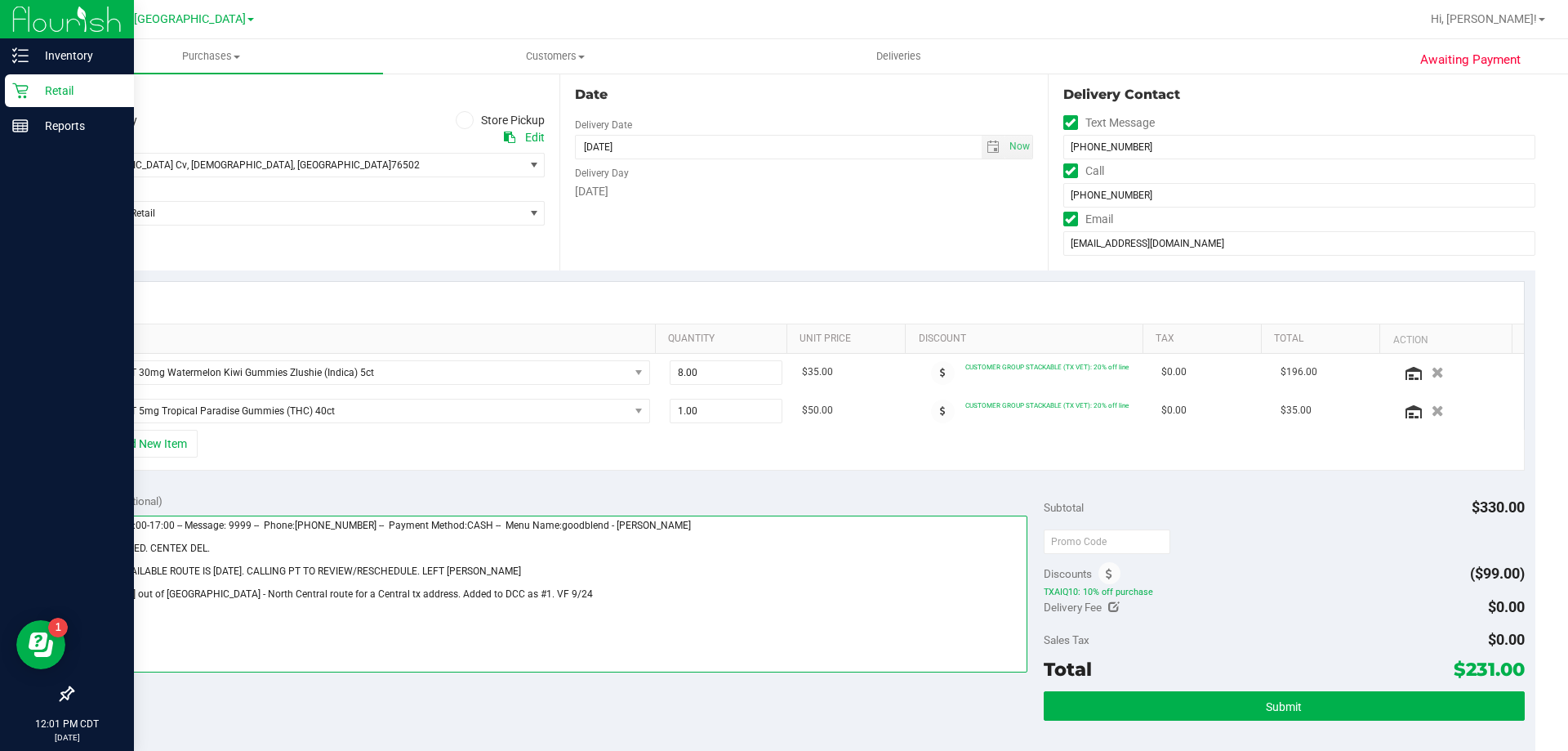
type textarea "Wednesday 09/24/2025 08:00-17:00 -- Message: 9999 -- Phone:5129967157 -- Paymen…"
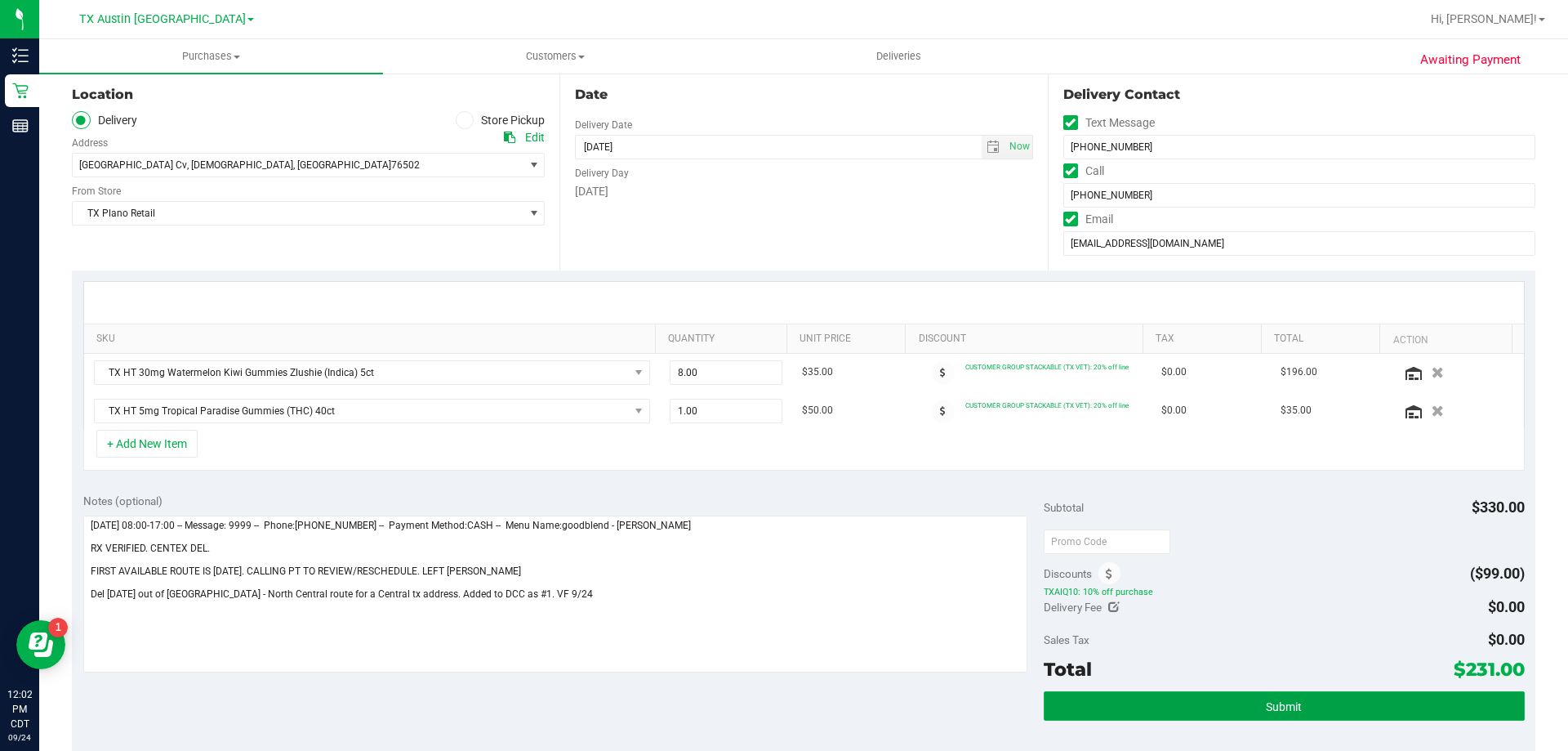
click at [1315, 703] on button "Submit" at bounding box center [1283, 705] width 480 height 29
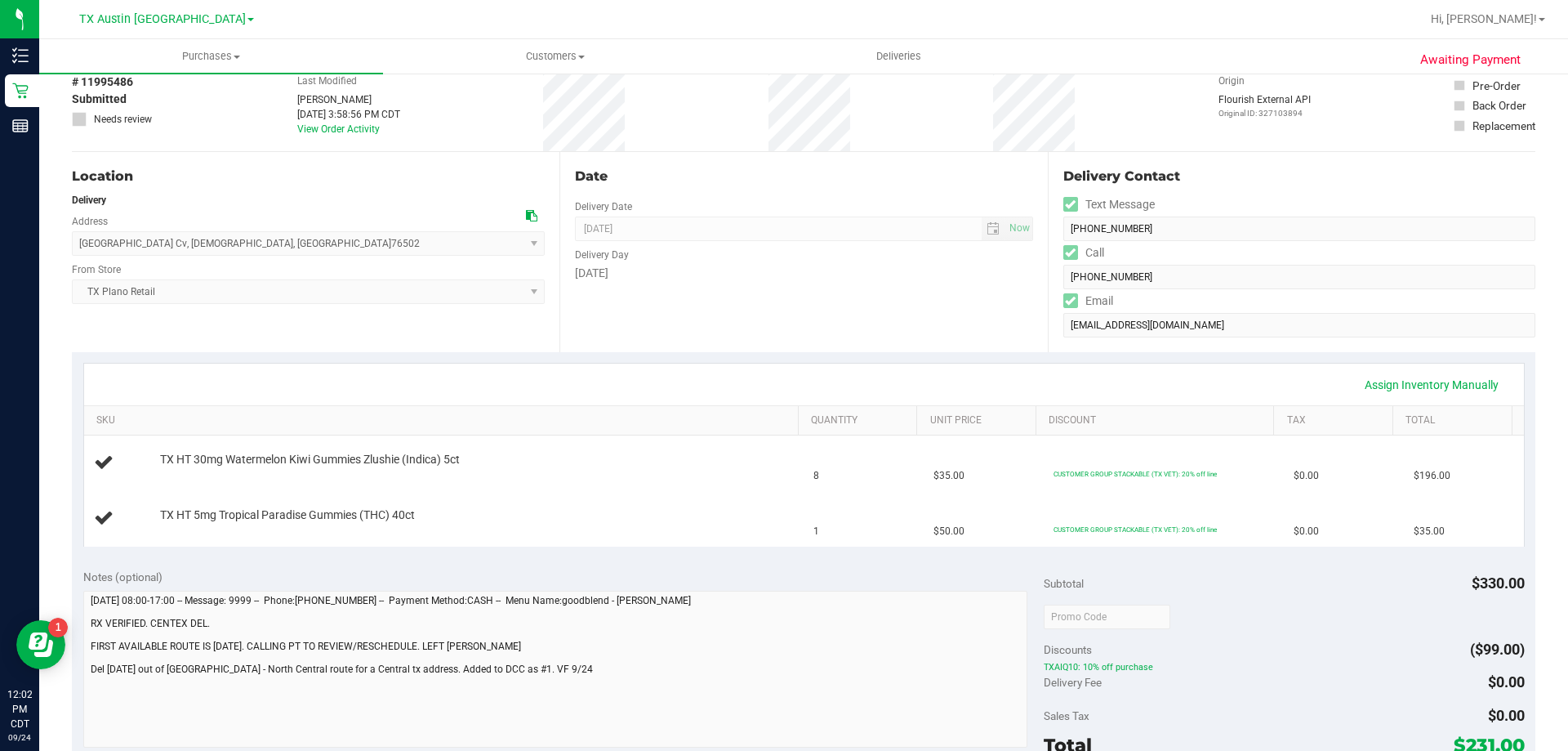
scroll to position [163, 0]
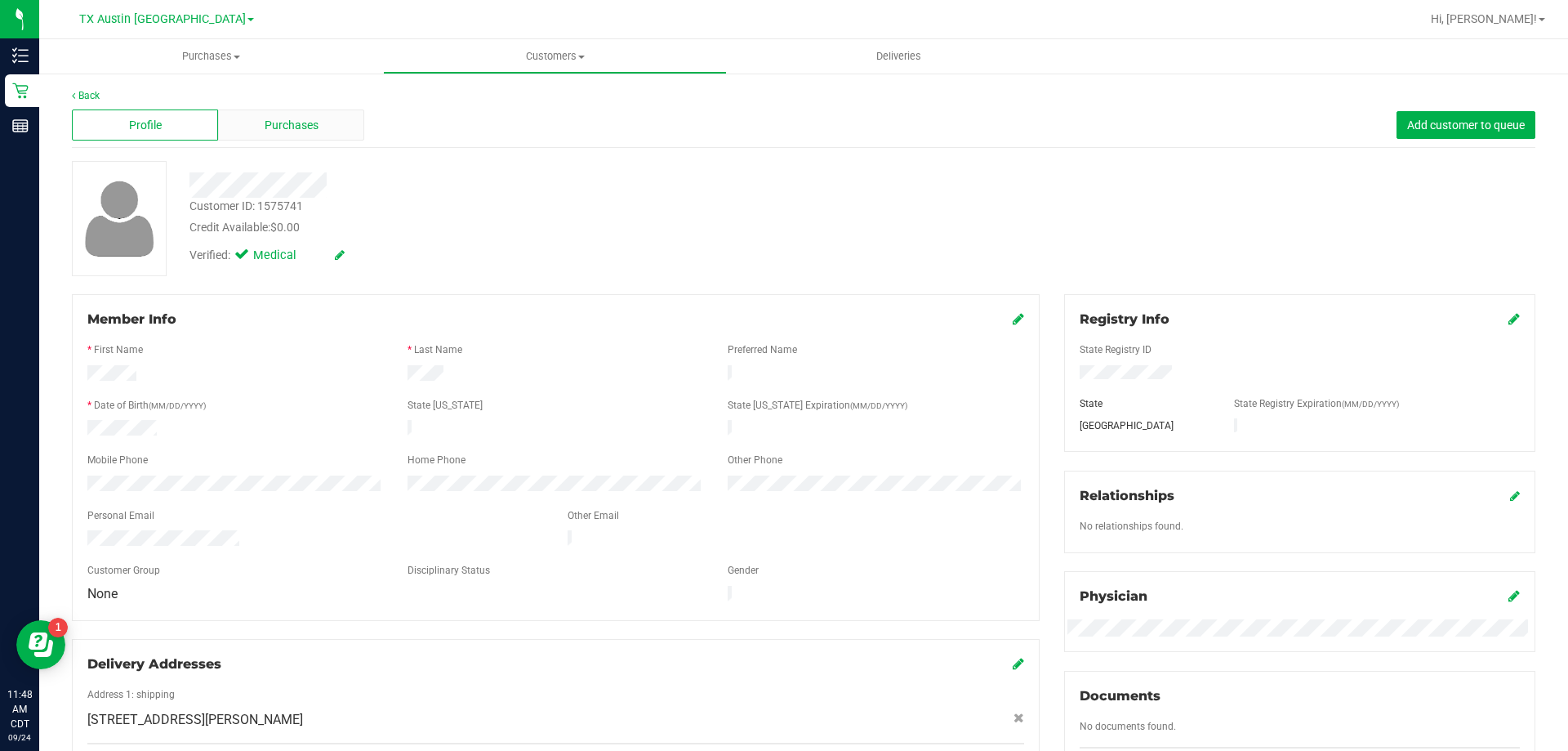
click at [306, 123] on span "Purchases" at bounding box center [292, 125] width 54 height 17
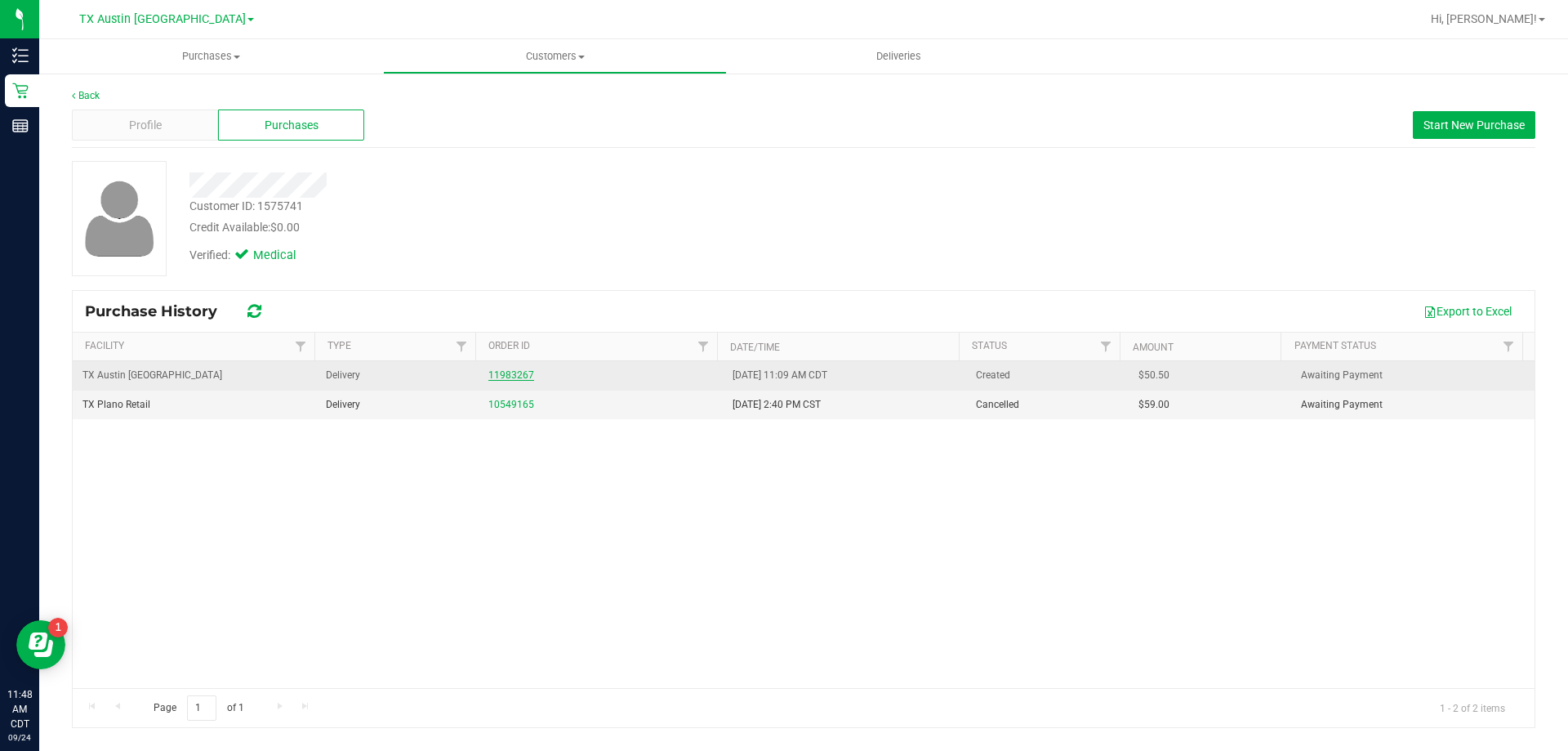
click at [507, 378] on link "11983267" at bounding box center [512, 374] width 46 height 11
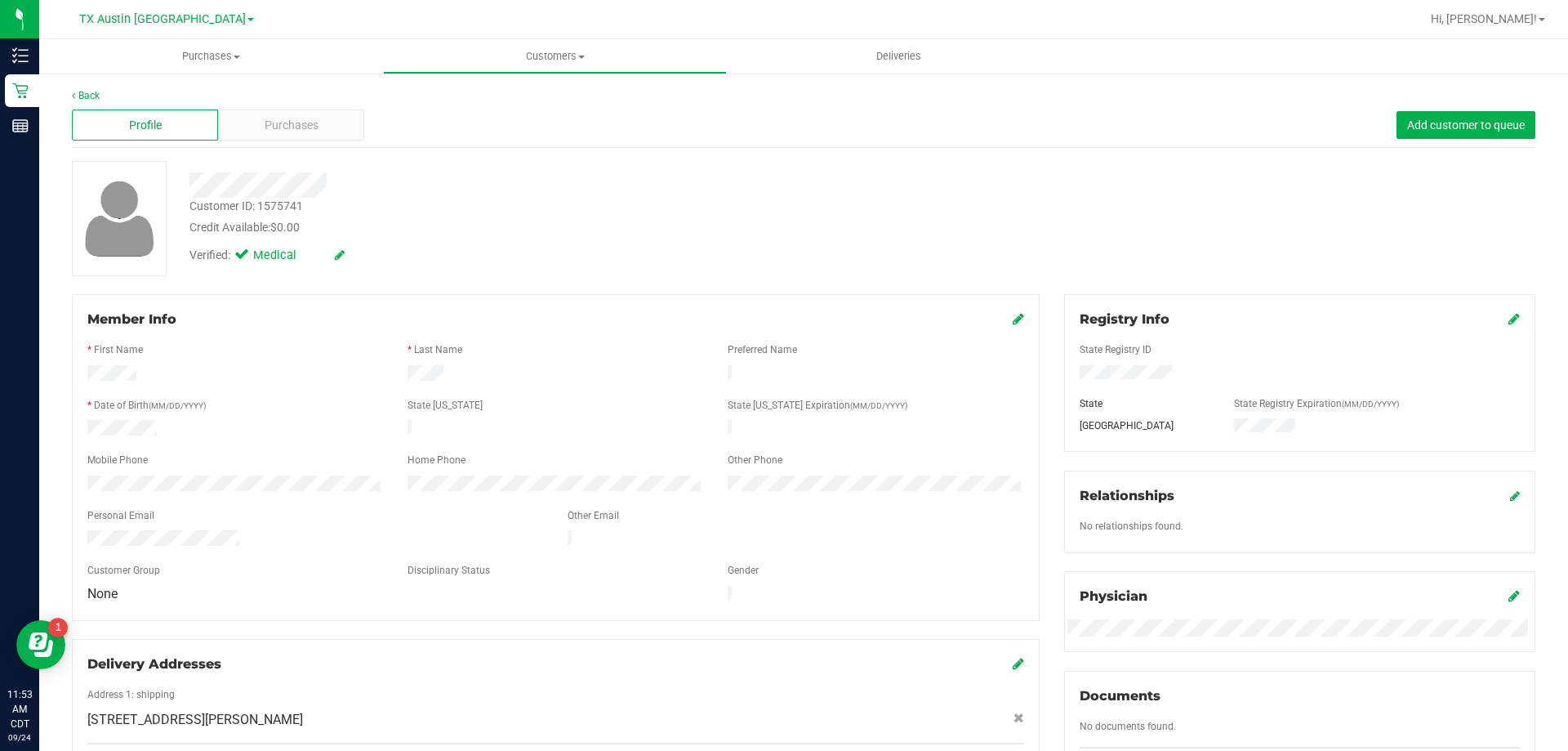
click at [250, 710] on span "1131 Chaucer Ln , Harker Heights , TX 76548" at bounding box center [195, 720] width 216 height 20
copy div "1131 Chaucer Ln , Harker Heights , TX 76548"
click at [317, 117] on div "Purchases" at bounding box center [291, 124] width 146 height 31
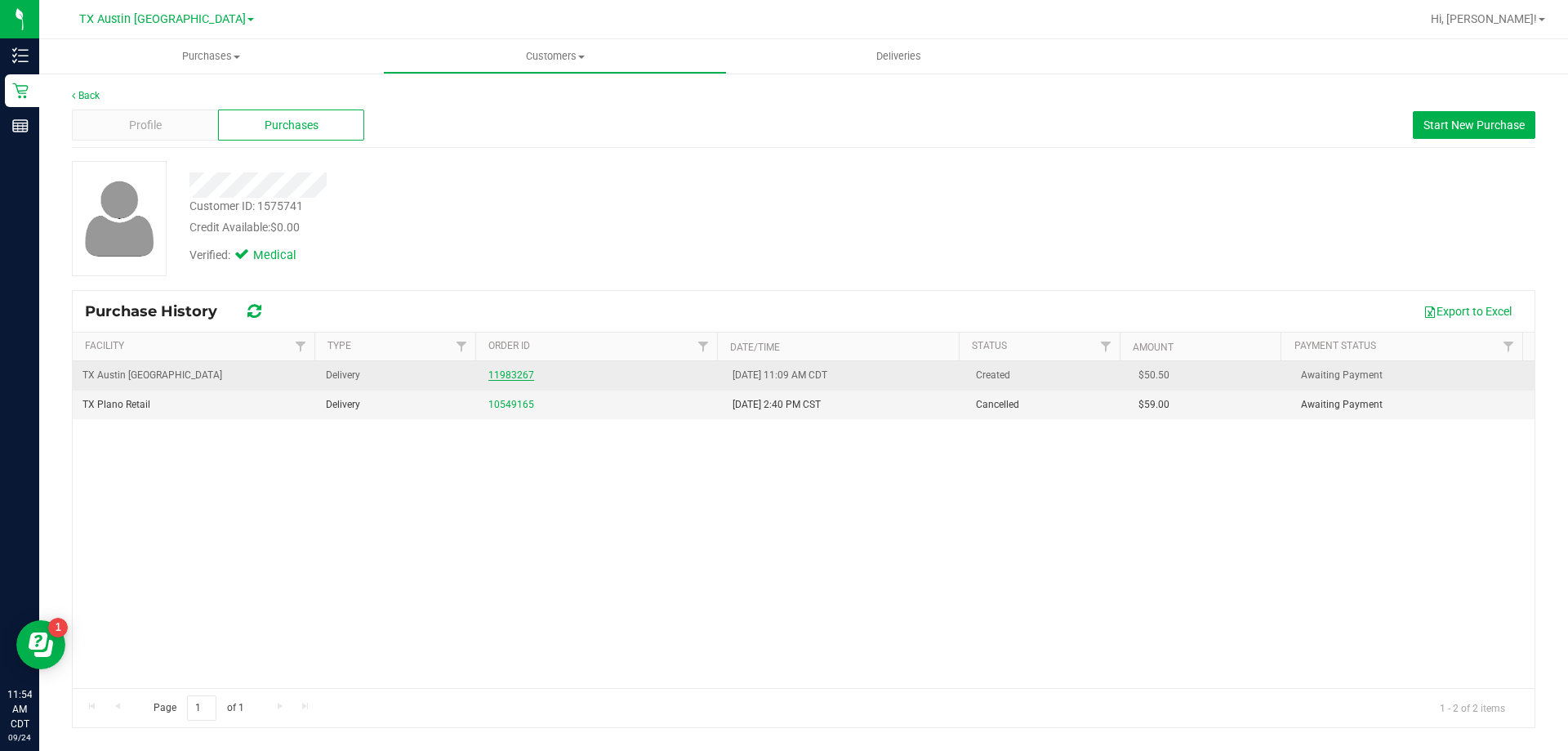
click at [512, 374] on link "11983267" at bounding box center [512, 374] width 46 height 11
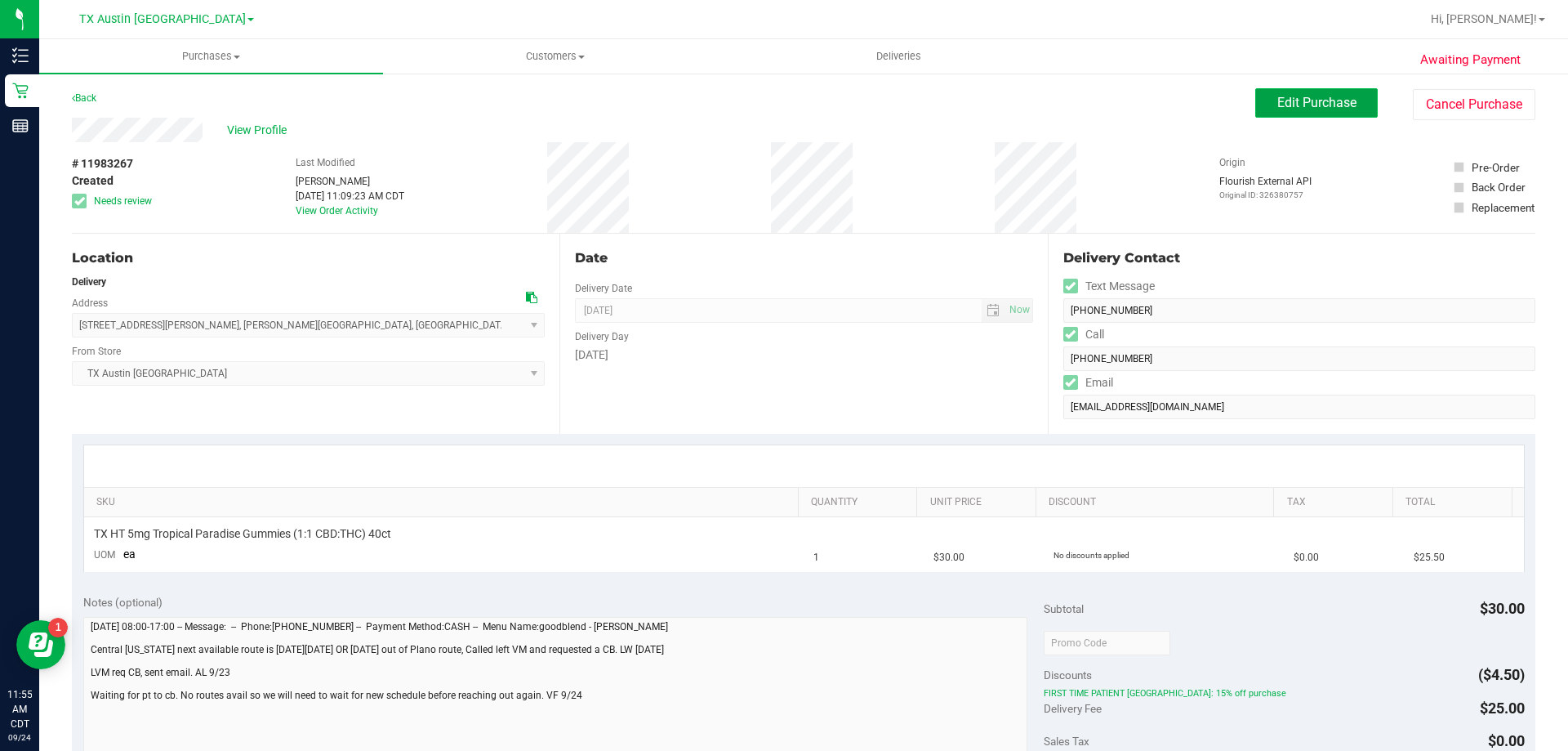
click at [1311, 100] on span "Edit Purchase" at bounding box center [1316, 103] width 79 height 16
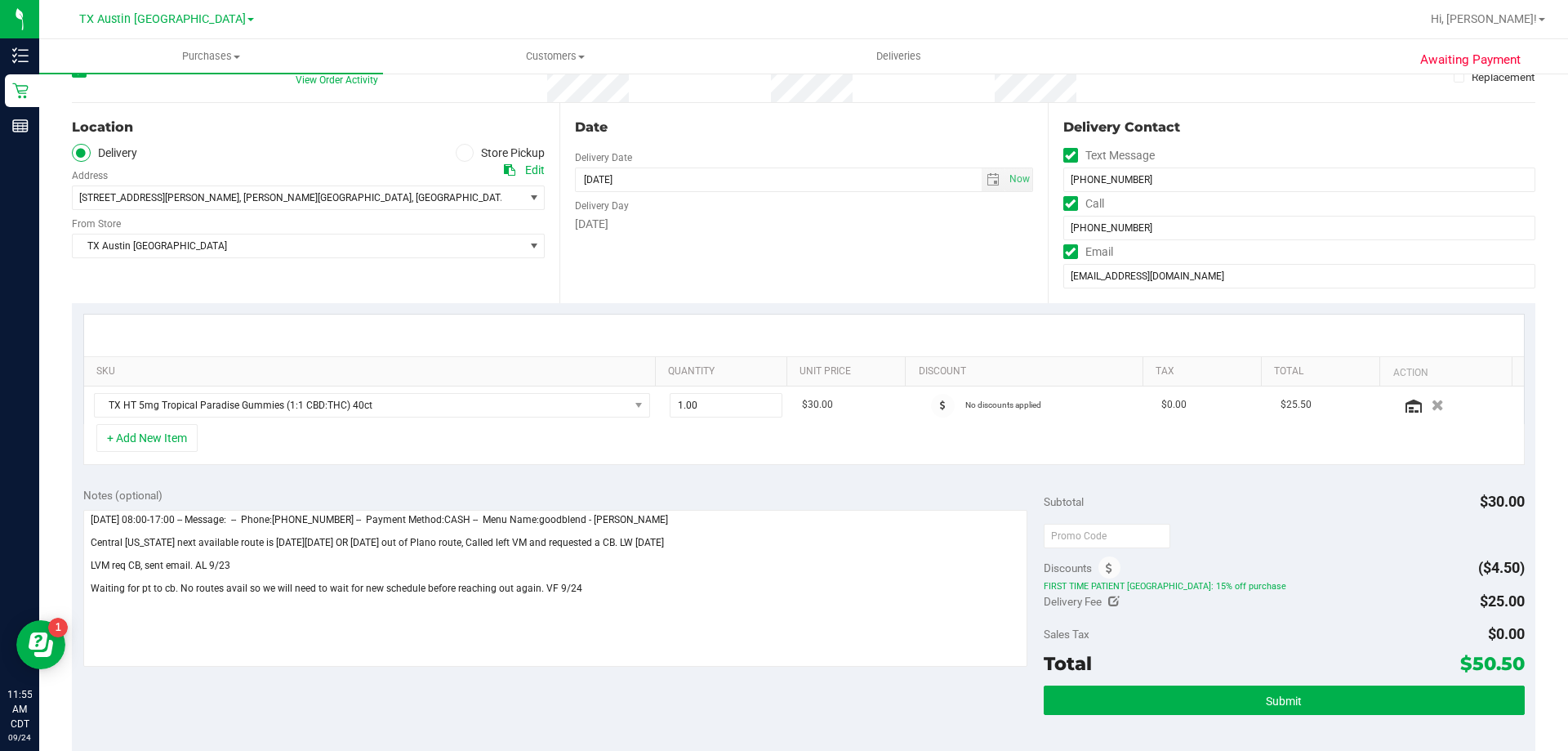
scroll to position [163, 0]
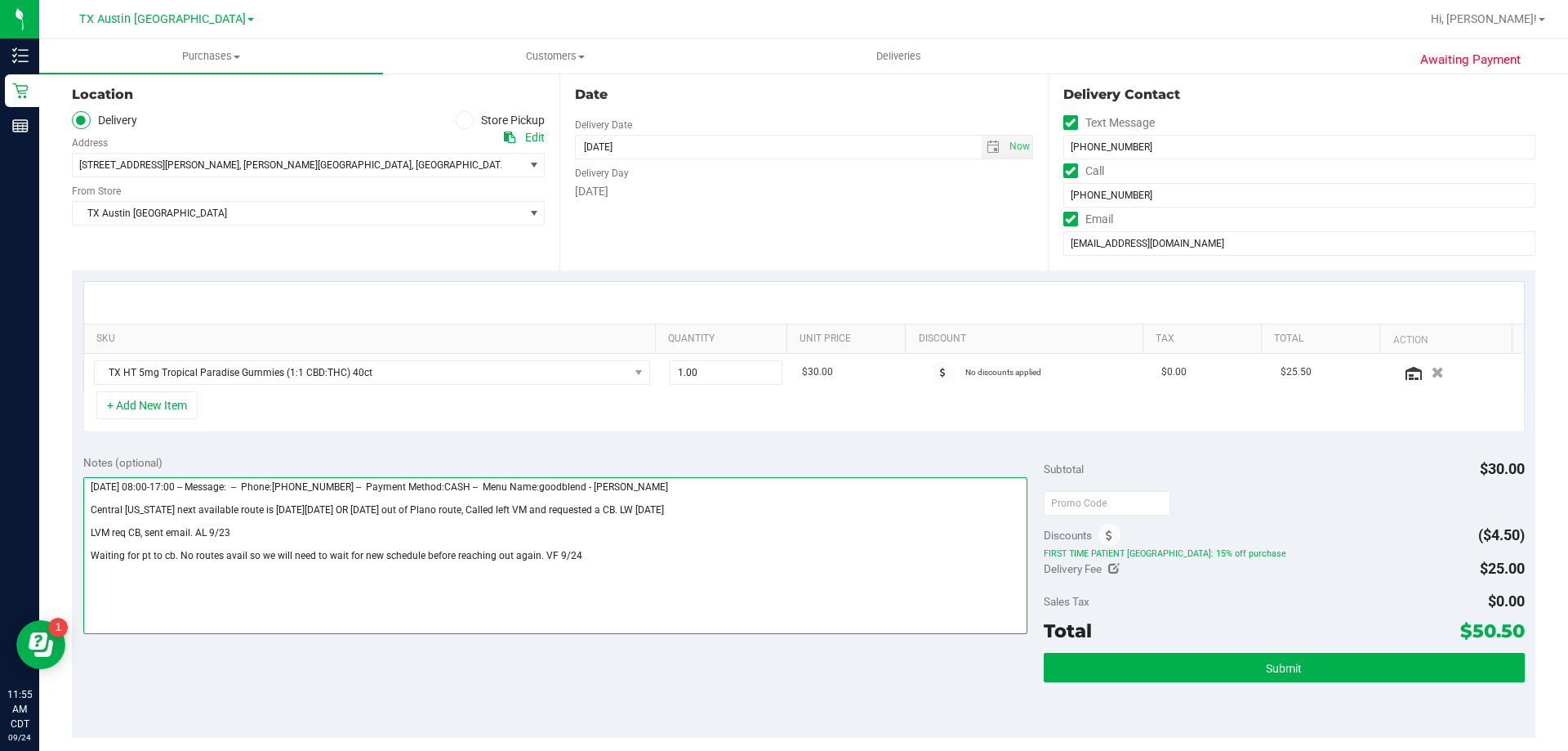
drag, startPoint x: 534, startPoint y: 554, endPoint x: 83, endPoint y: 557, distance: 451.0
click at [83, 557] on textarea at bounding box center [555, 555] width 944 height 157
type textarea "Thursday 09/25/2025 08:00-17:00 -- Message: -- Phone:2544505221 -- Payment Meth…"
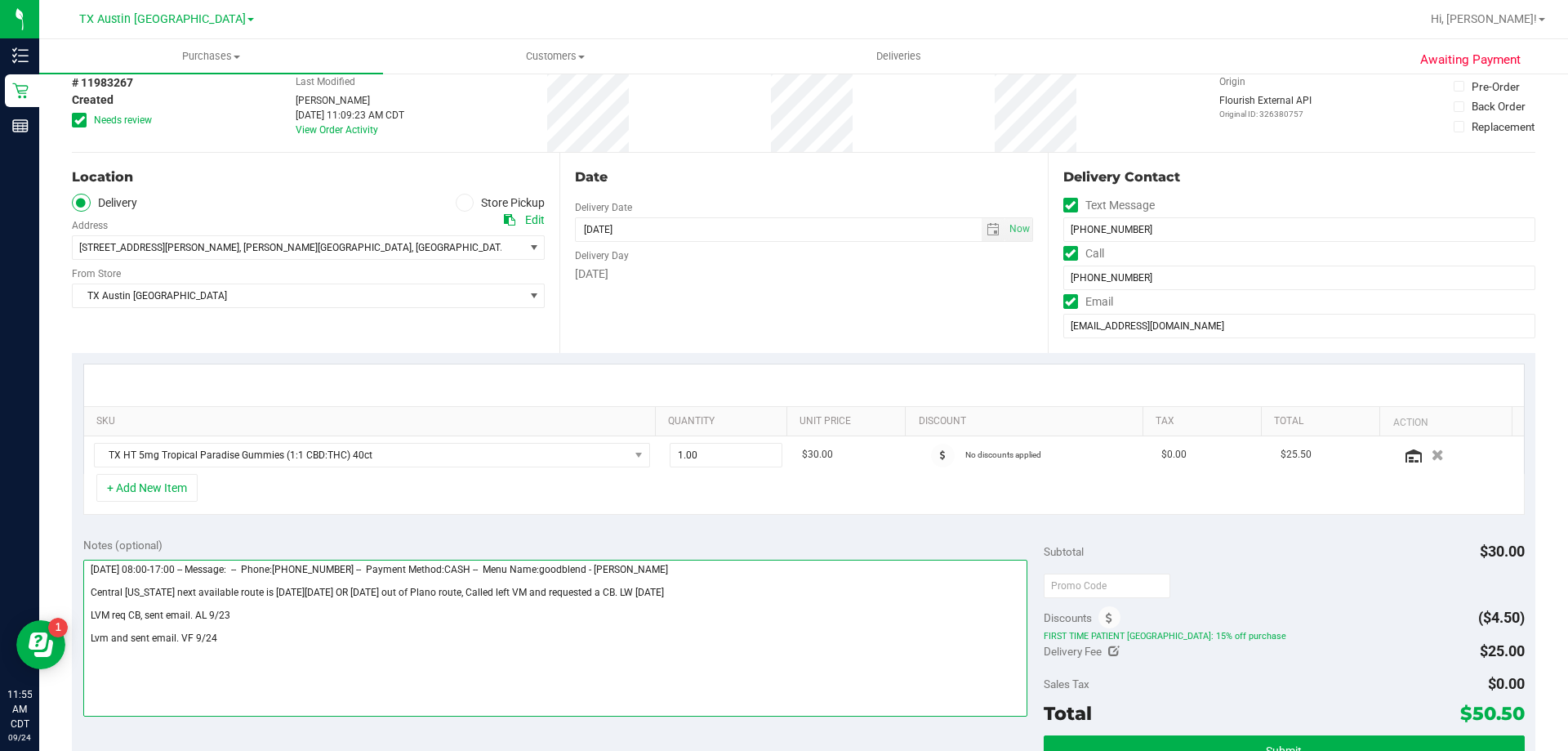
scroll to position [0, 0]
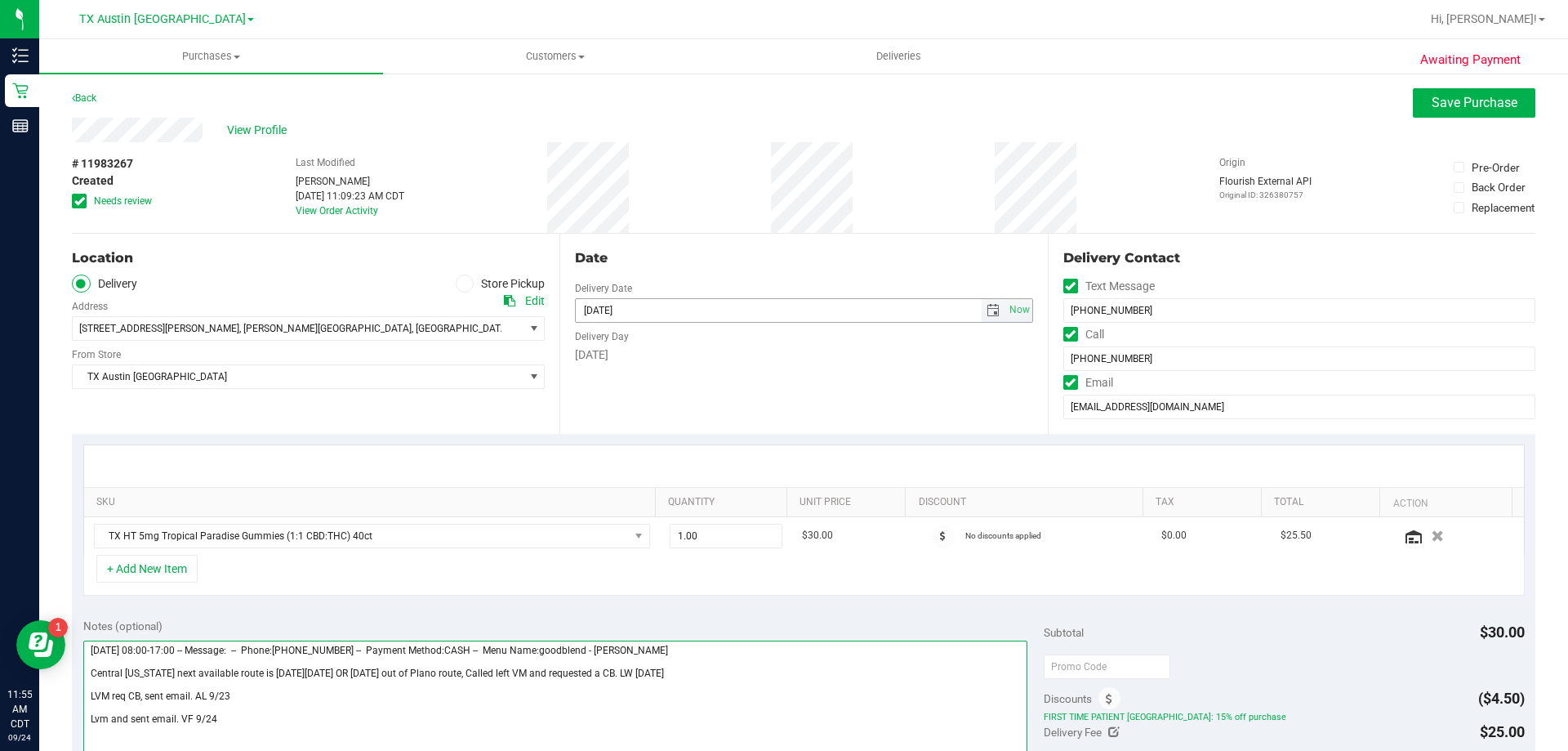
click at [986, 305] on span "select" at bounding box center [992, 310] width 13 height 13
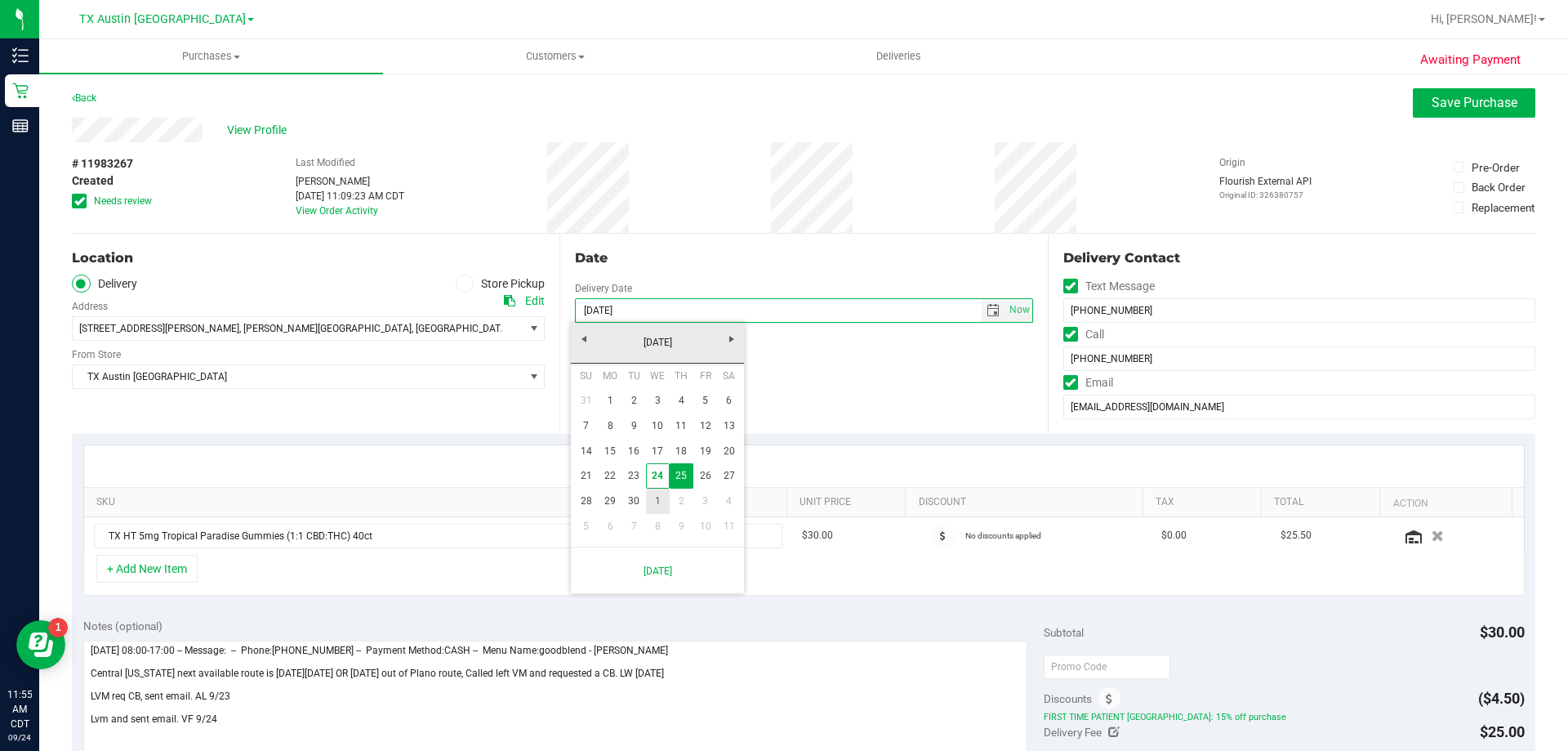
click at [664, 500] on link "1" at bounding box center [658, 501] width 24 height 25
type input "10/01/2025"
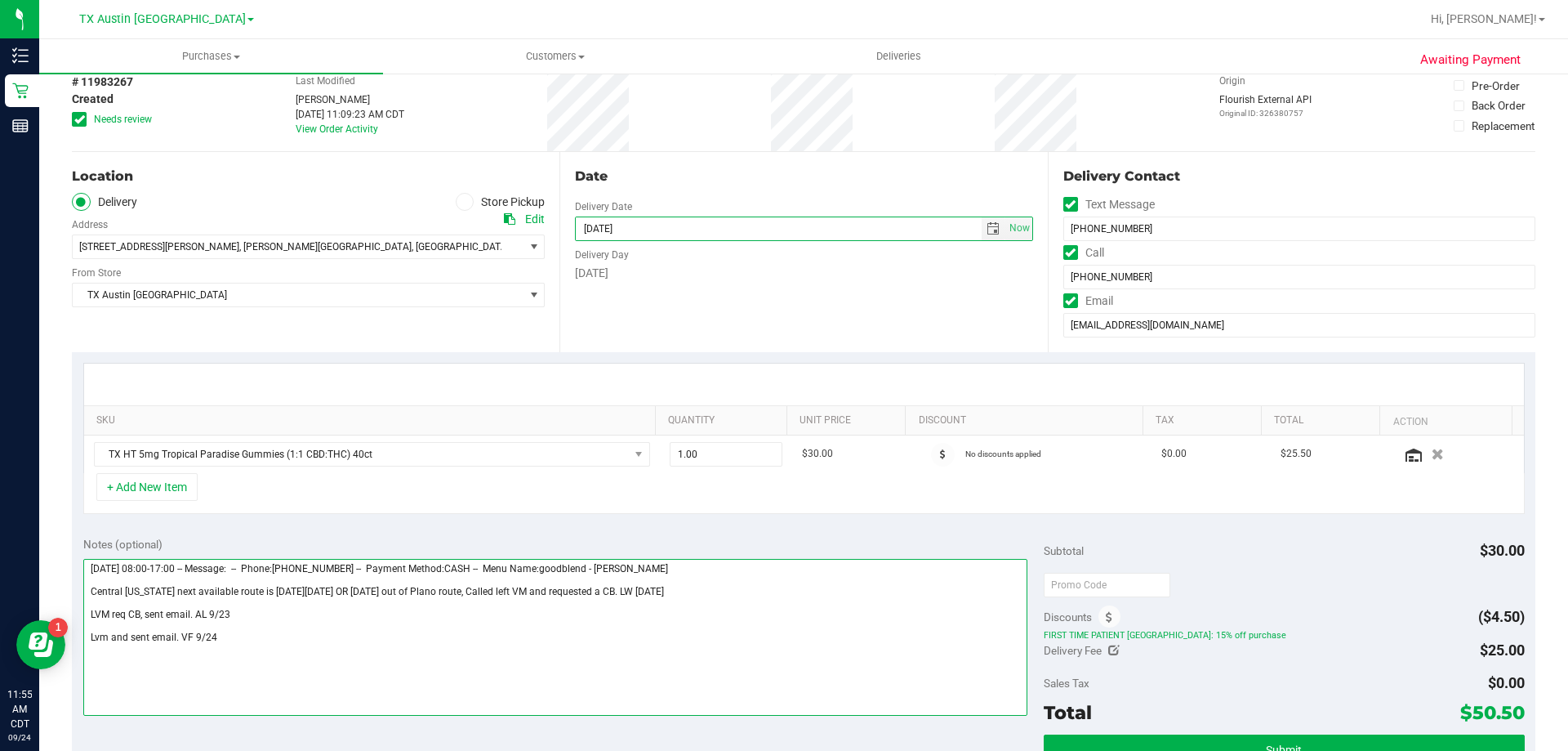
drag, startPoint x: 176, startPoint y: 637, endPoint x: 217, endPoint y: 733, distance: 104.4
click at [176, 638] on textarea at bounding box center [555, 637] width 944 height 157
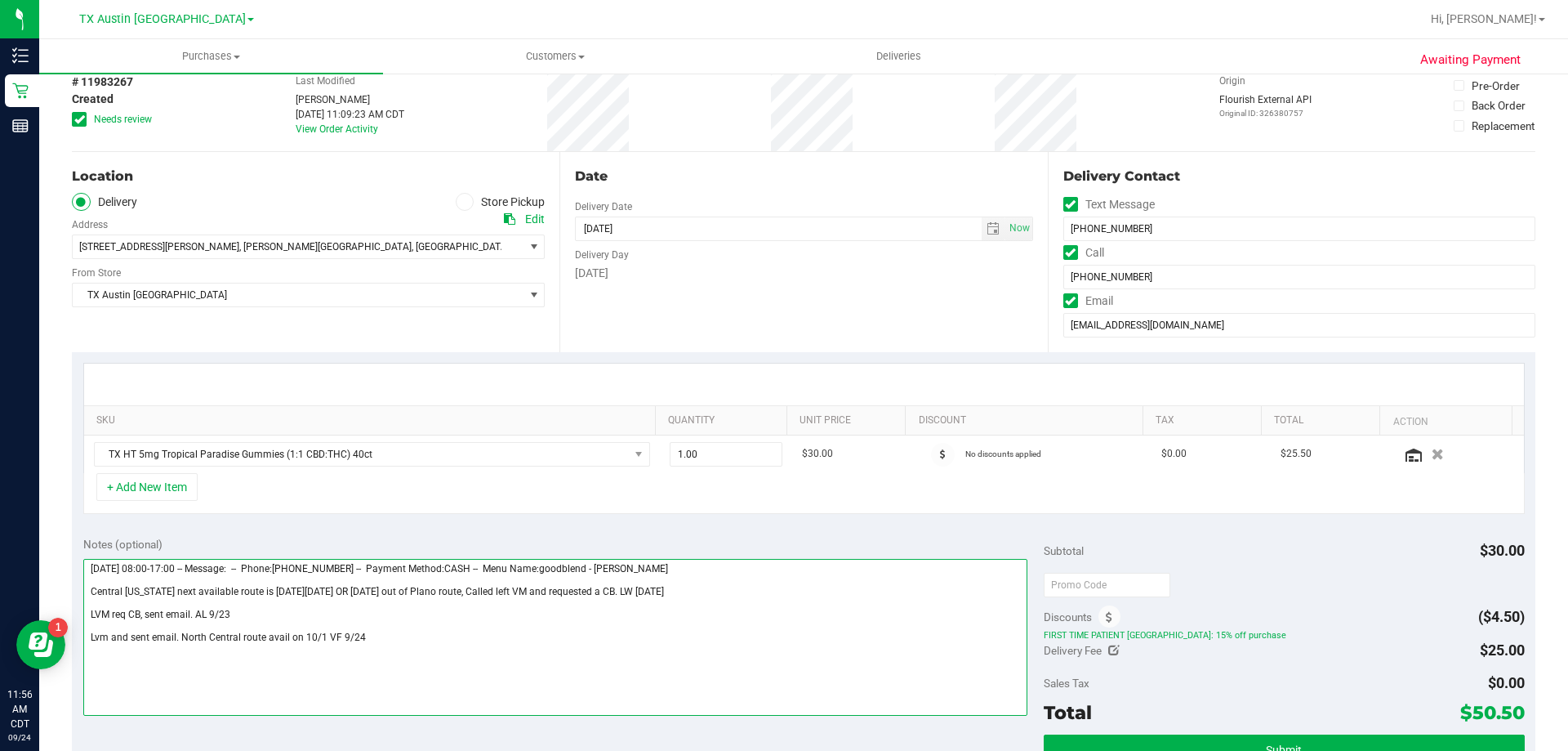
click at [262, 637] on textarea at bounding box center [555, 637] width 944 height 157
click at [498, 639] on textarea at bounding box center [555, 637] width 944 height 157
click at [431, 636] on textarea at bounding box center [555, 637] width 944 height 157
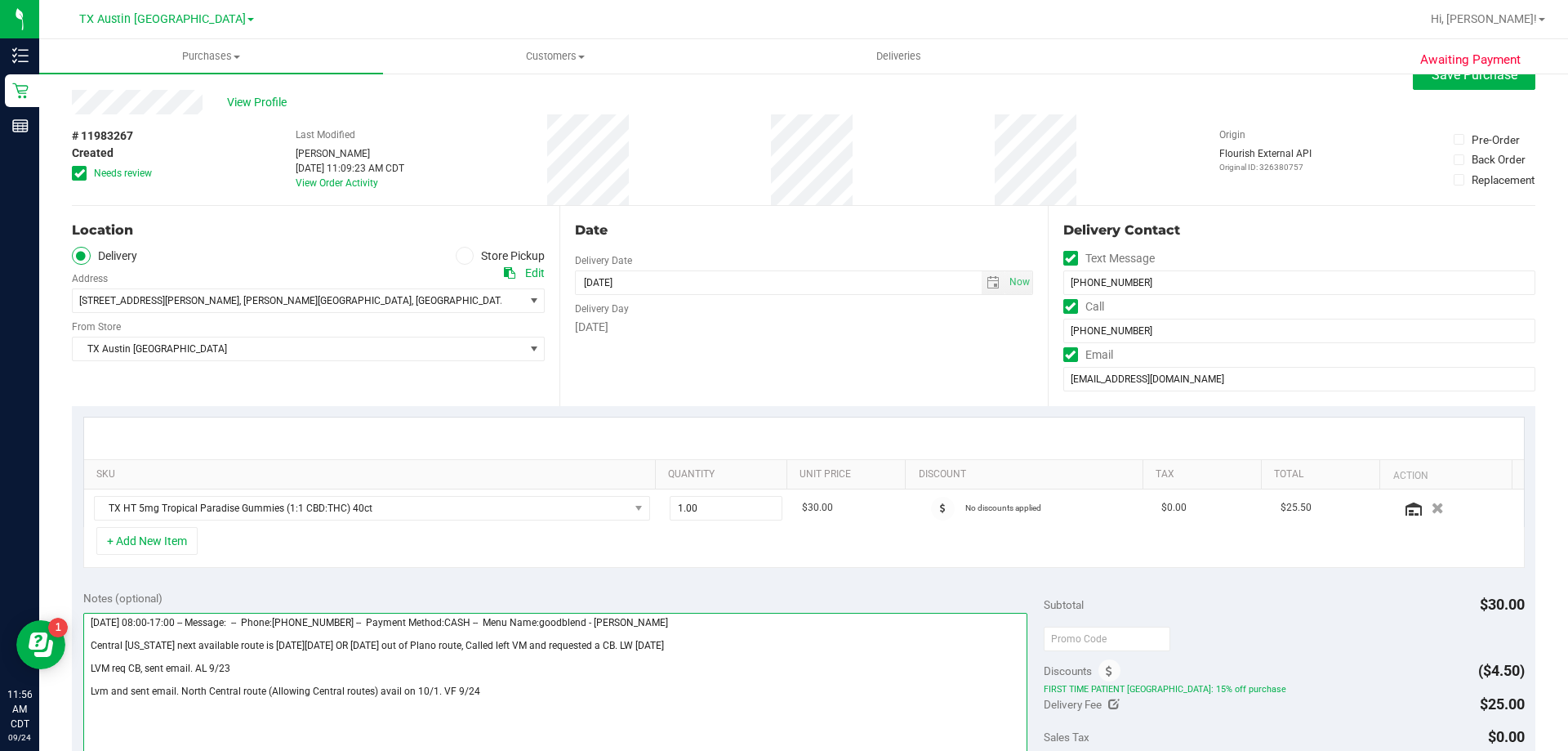
scroll to position [0, 0]
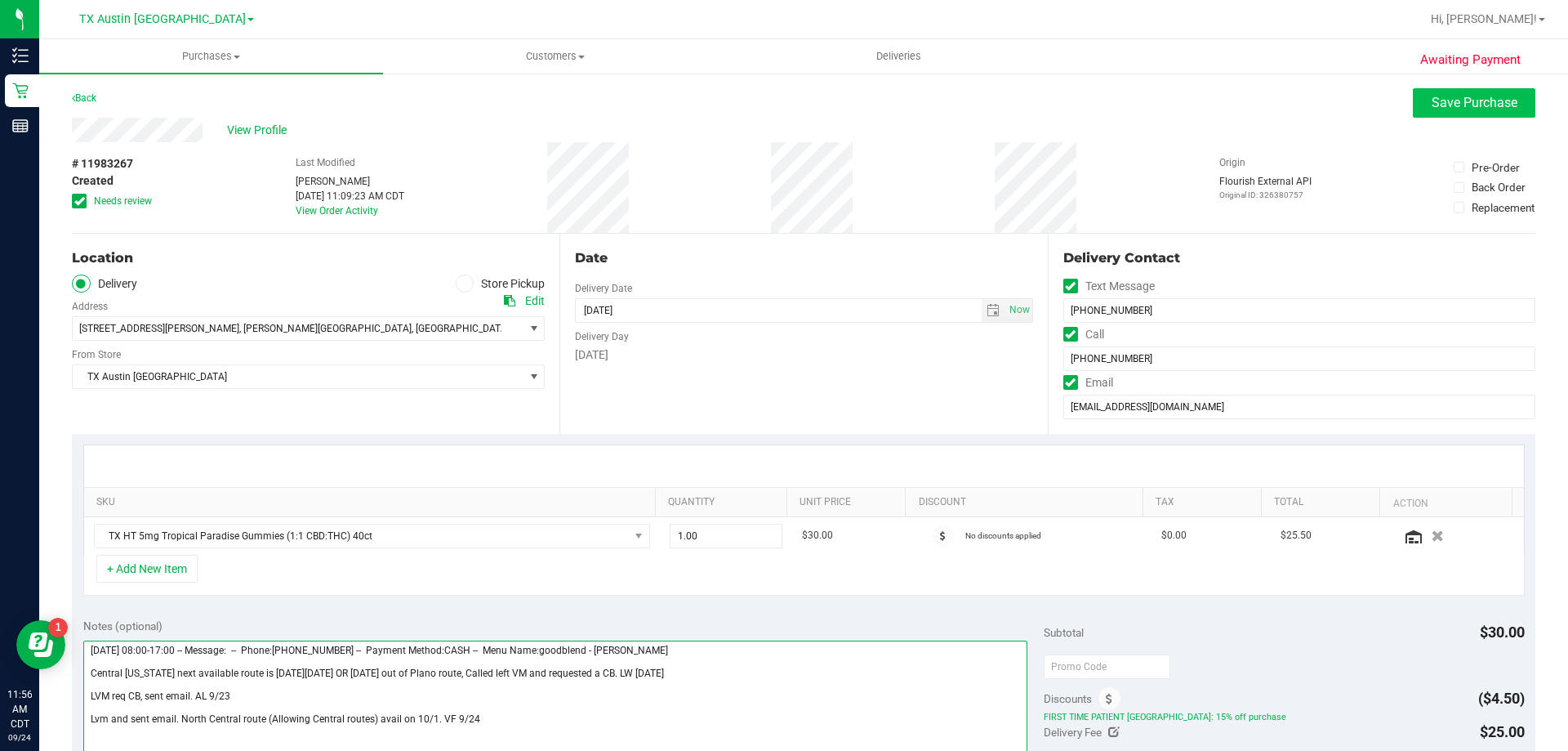
type textarea "Thursday 09/25/2025 08:00-17:00 -- Message: -- Phone:2544505221 -- Payment Meth…"
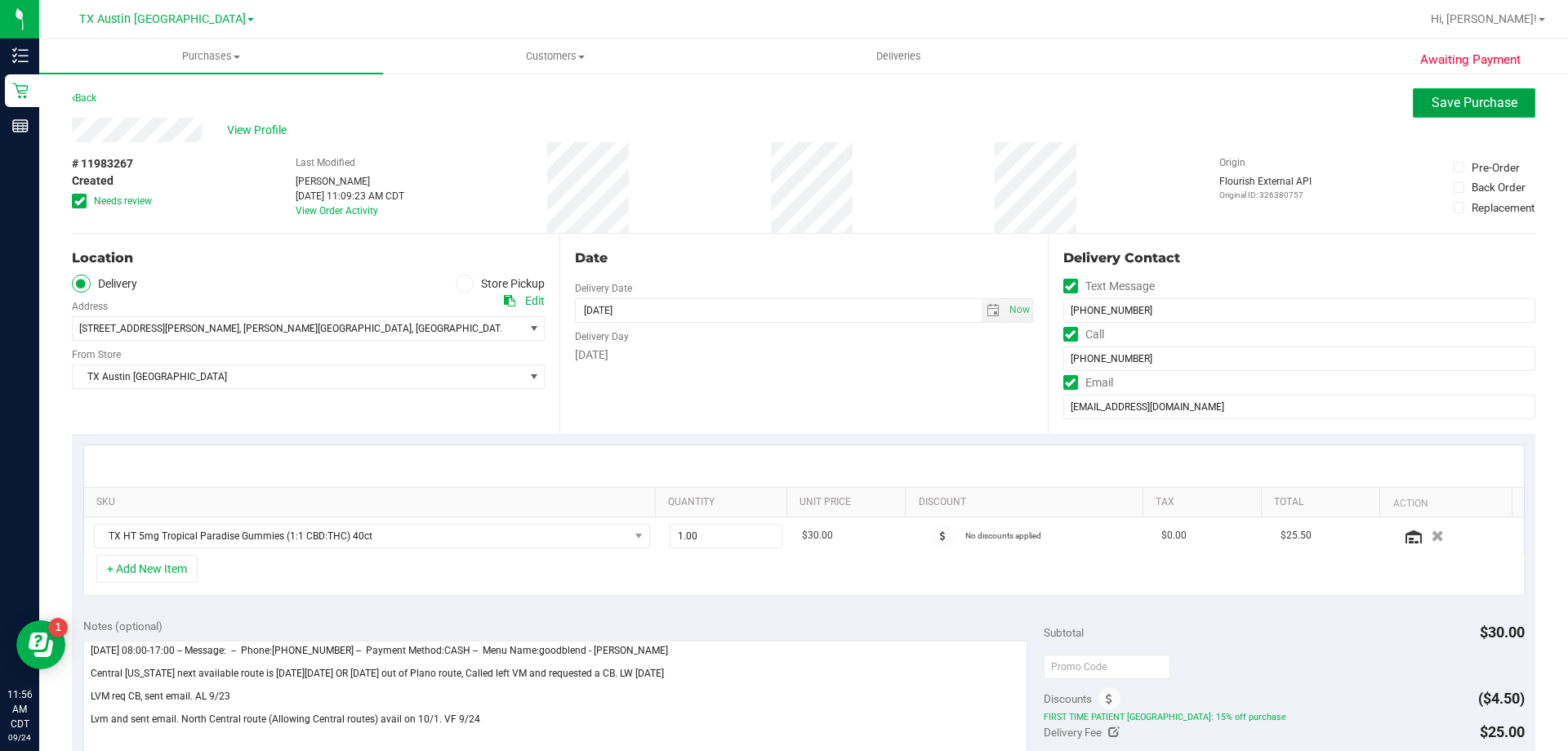
click at [1431, 114] on button "Save Purchase" at bounding box center [1474, 102] width 123 height 29
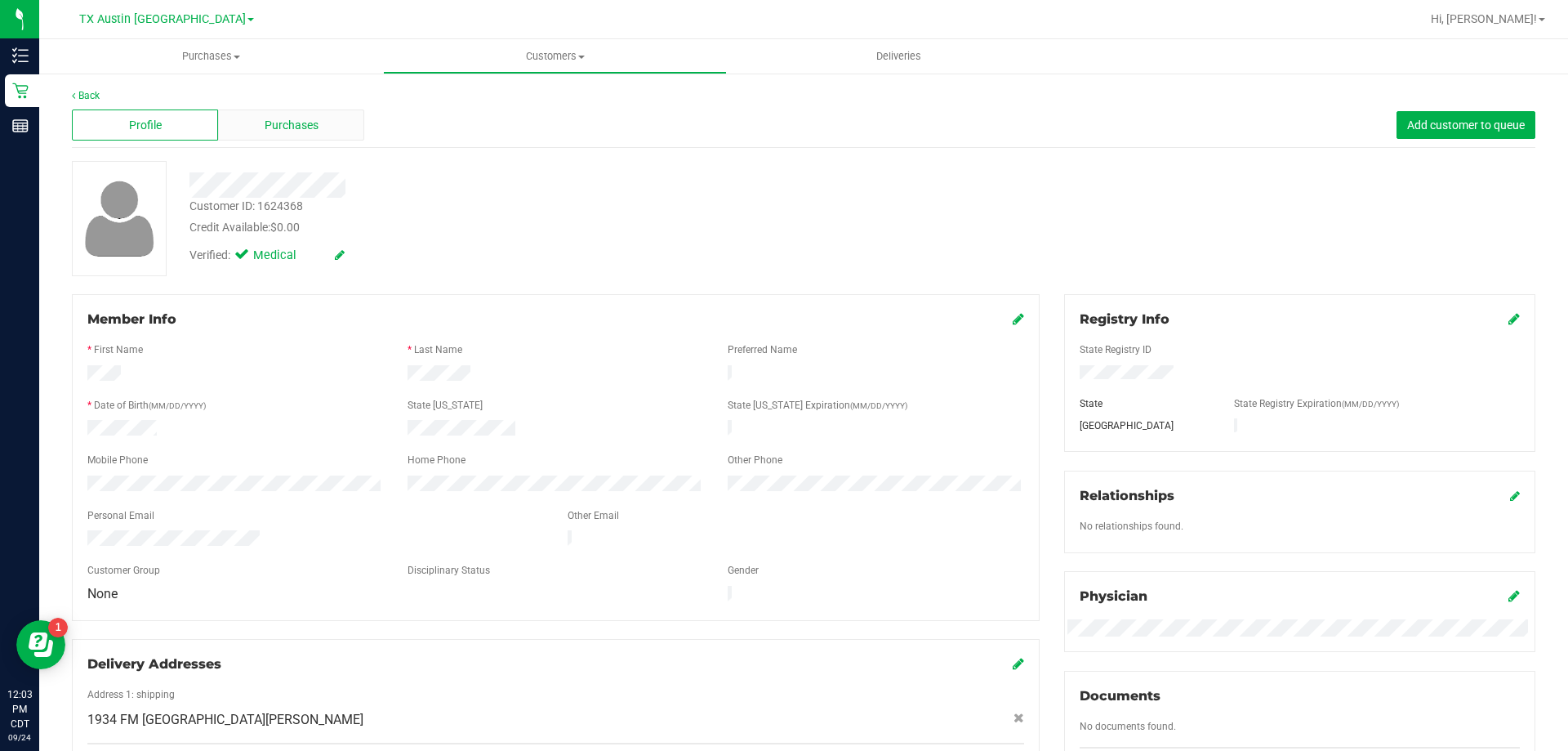
click at [300, 133] on span "Purchases" at bounding box center [292, 125] width 54 height 17
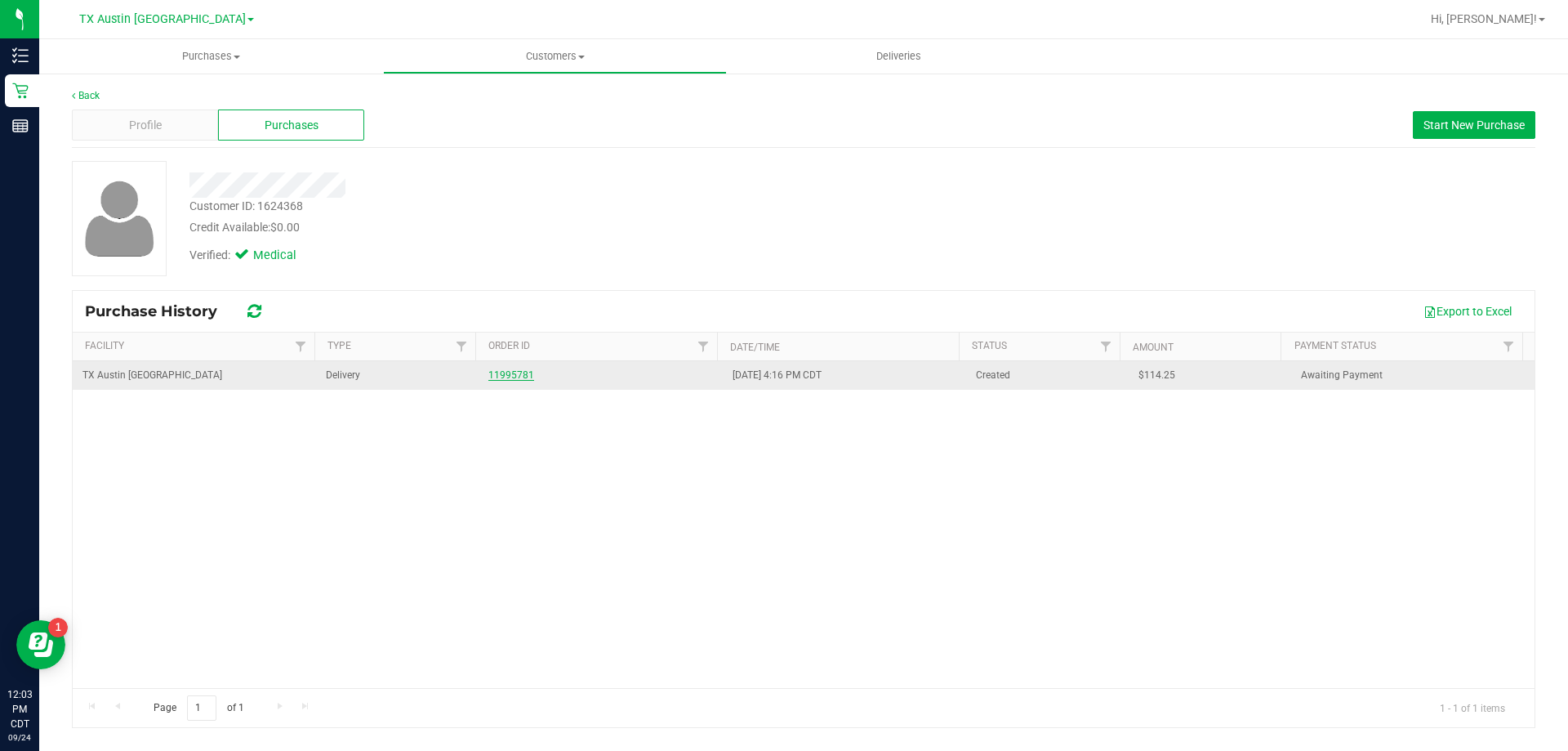
click at [513, 373] on link "11995781" at bounding box center [512, 374] width 46 height 11
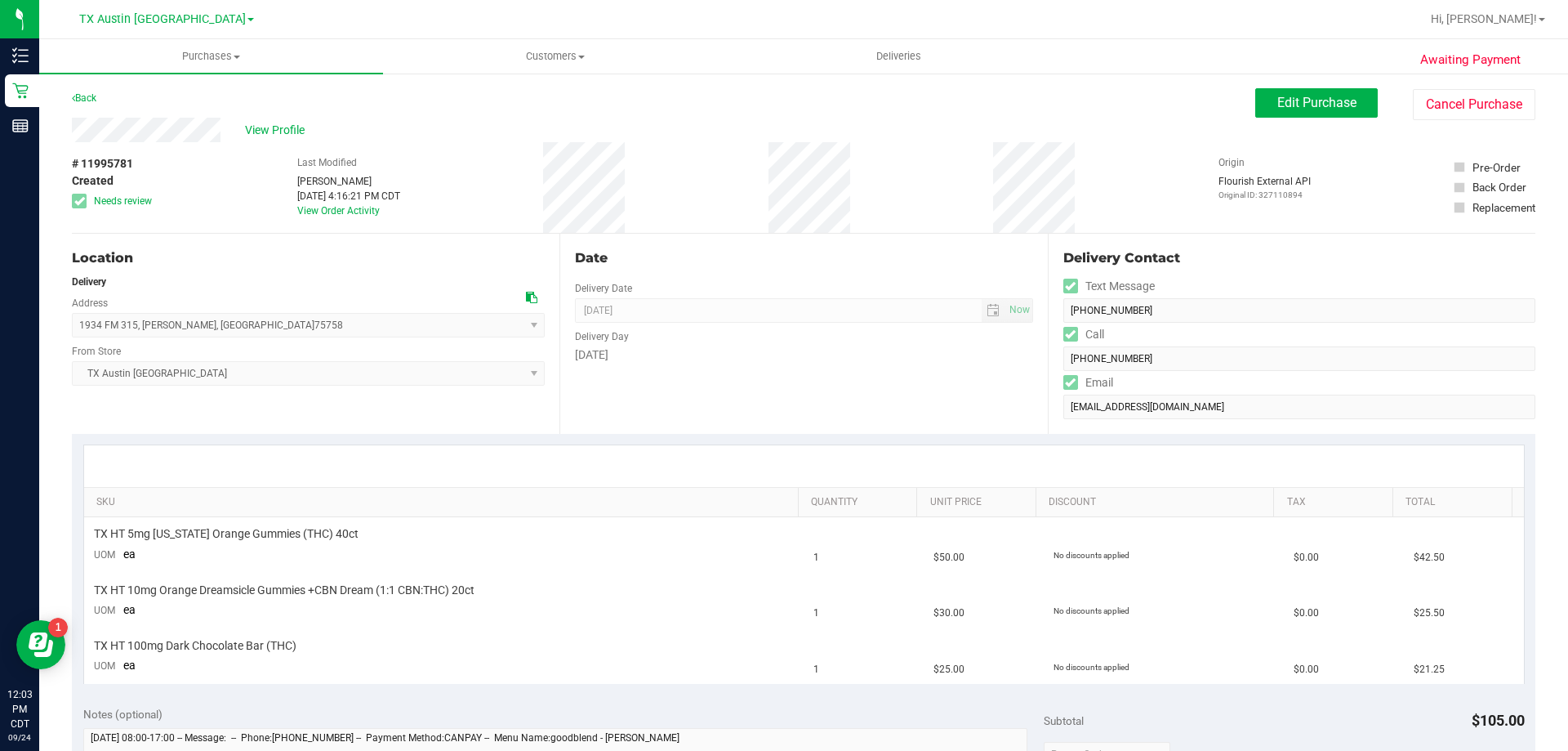
click at [529, 297] on icon at bounding box center [531, 297] width 11 height 11
click at [1333, 116] on button "Edit Purchase" at bounding box center [1316, 102] width 123 height 29
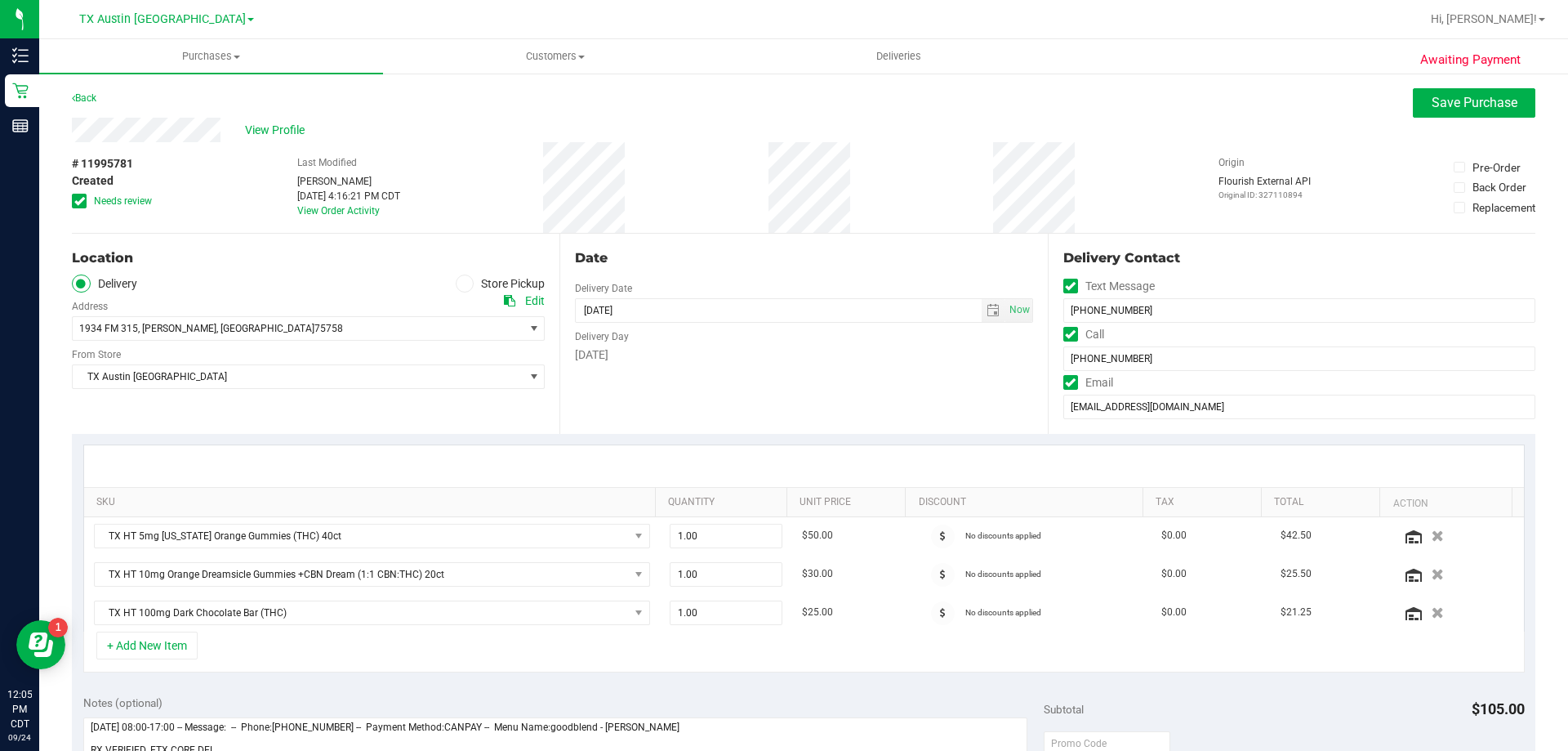
click at [78, 201] on icon at bounding box center [79, 201] width 11 height 0
click at [0, 0] on input "Needs review" at bounding box center [0, 0] width 0 height 0
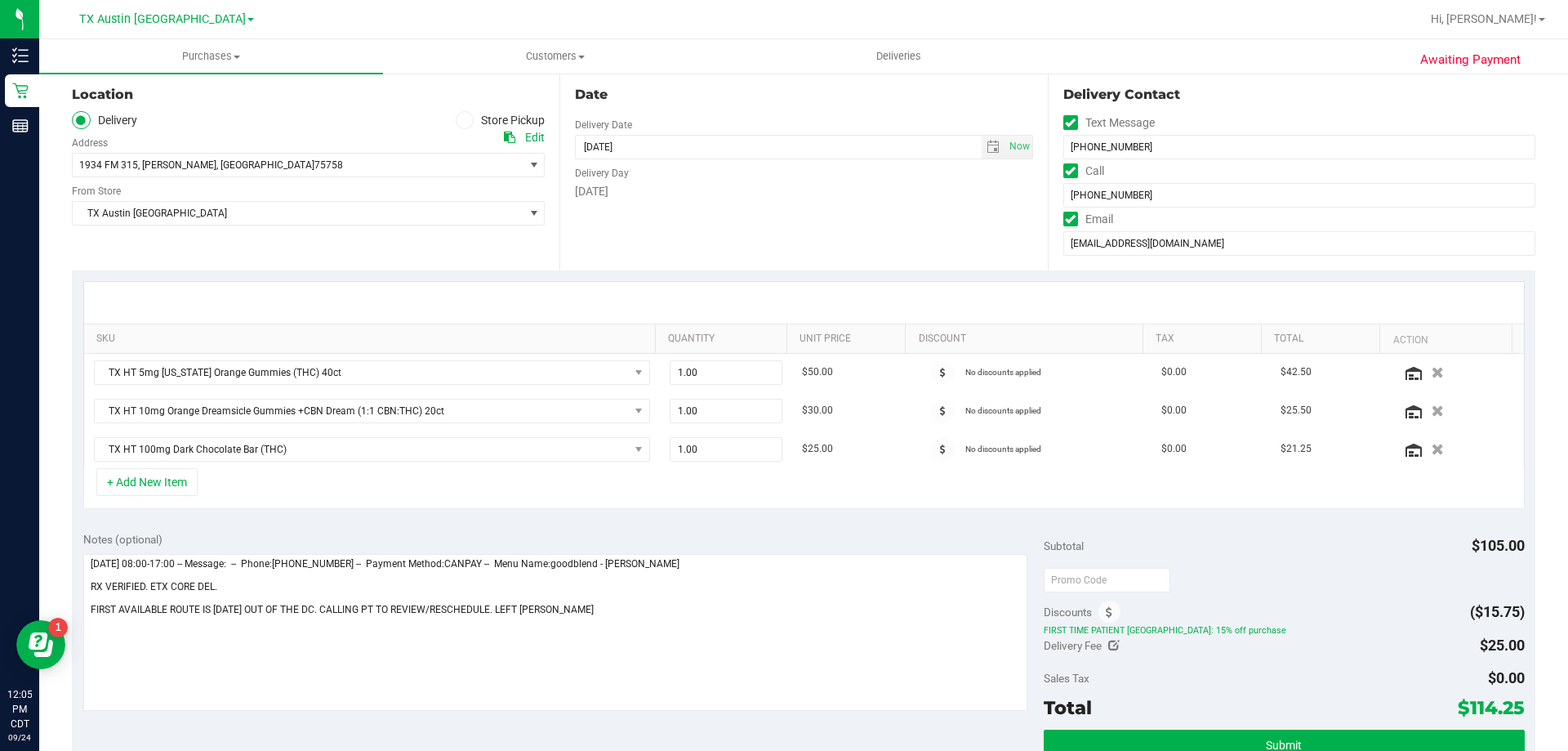
scroll to position [245, 0]
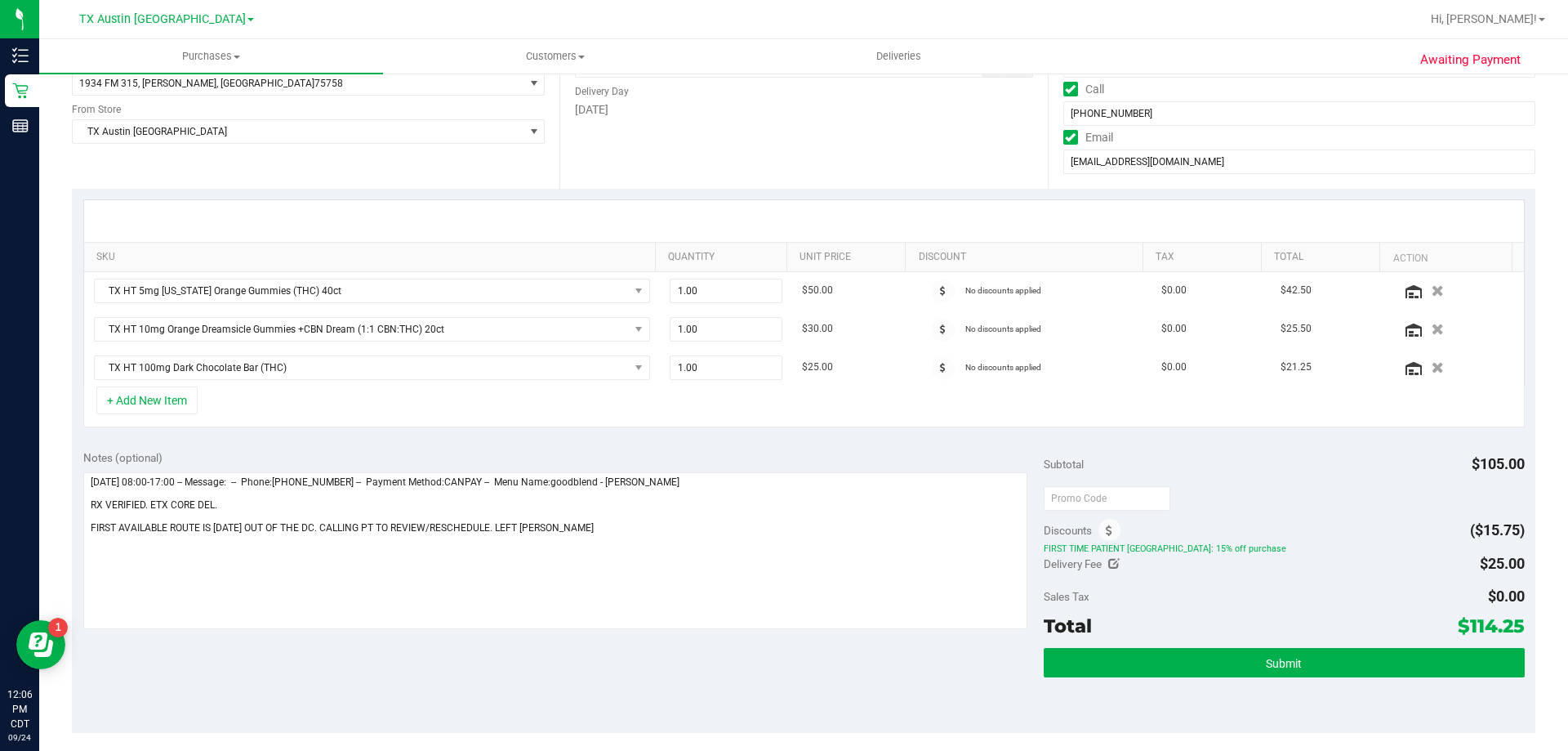
drag, startPoint x: 1457, startPoint y: 625, endPoint x: 1511, endPoint y: 623, distance: 54.0
click at [1511, 623] on span "$114.25" at bounding box center [1491, 625] width 67 height 23
click at [1352, 583] on div "Sales Tax $0.00" at bounding box center [1283, 596] width 480 height 29
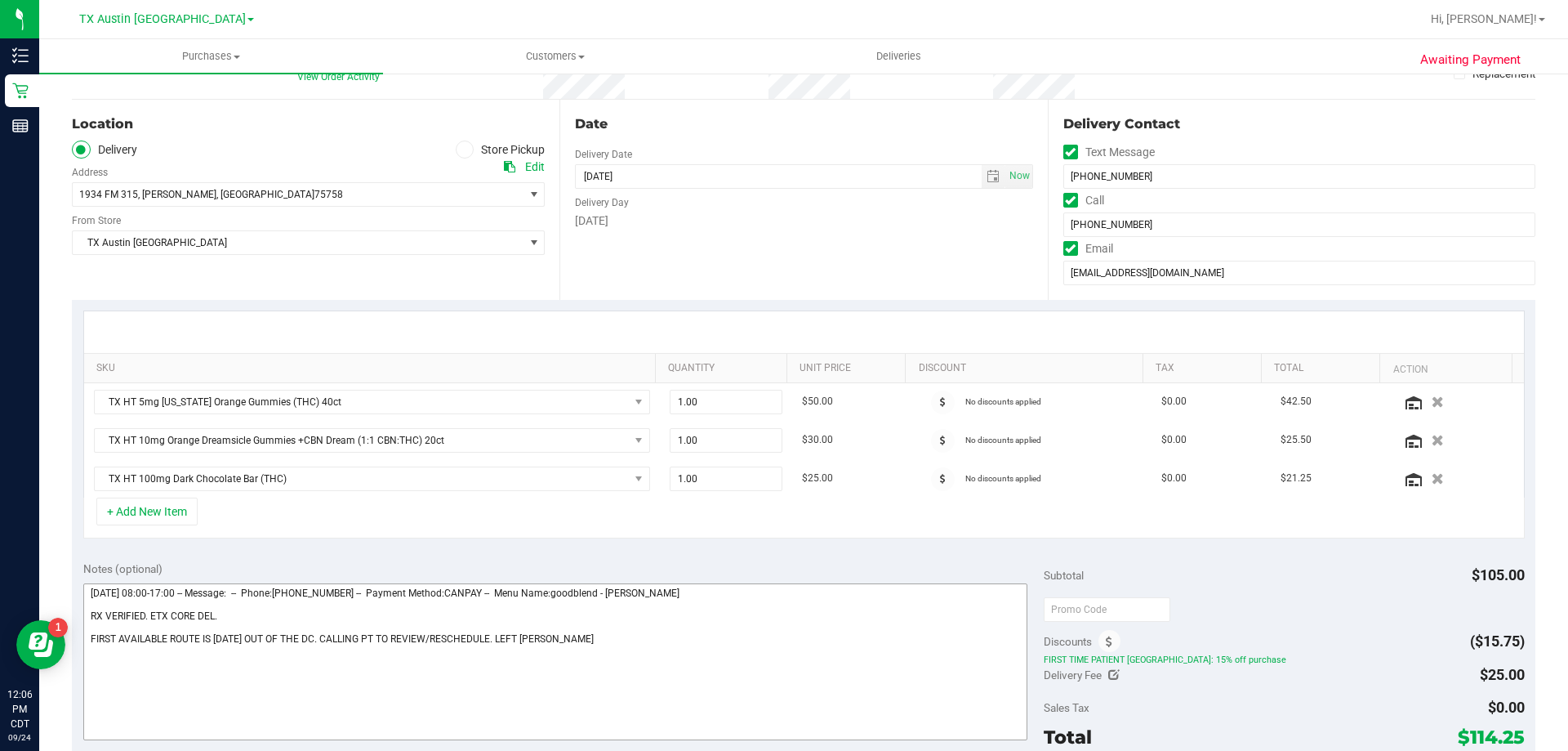
scroll to position [163, 0]
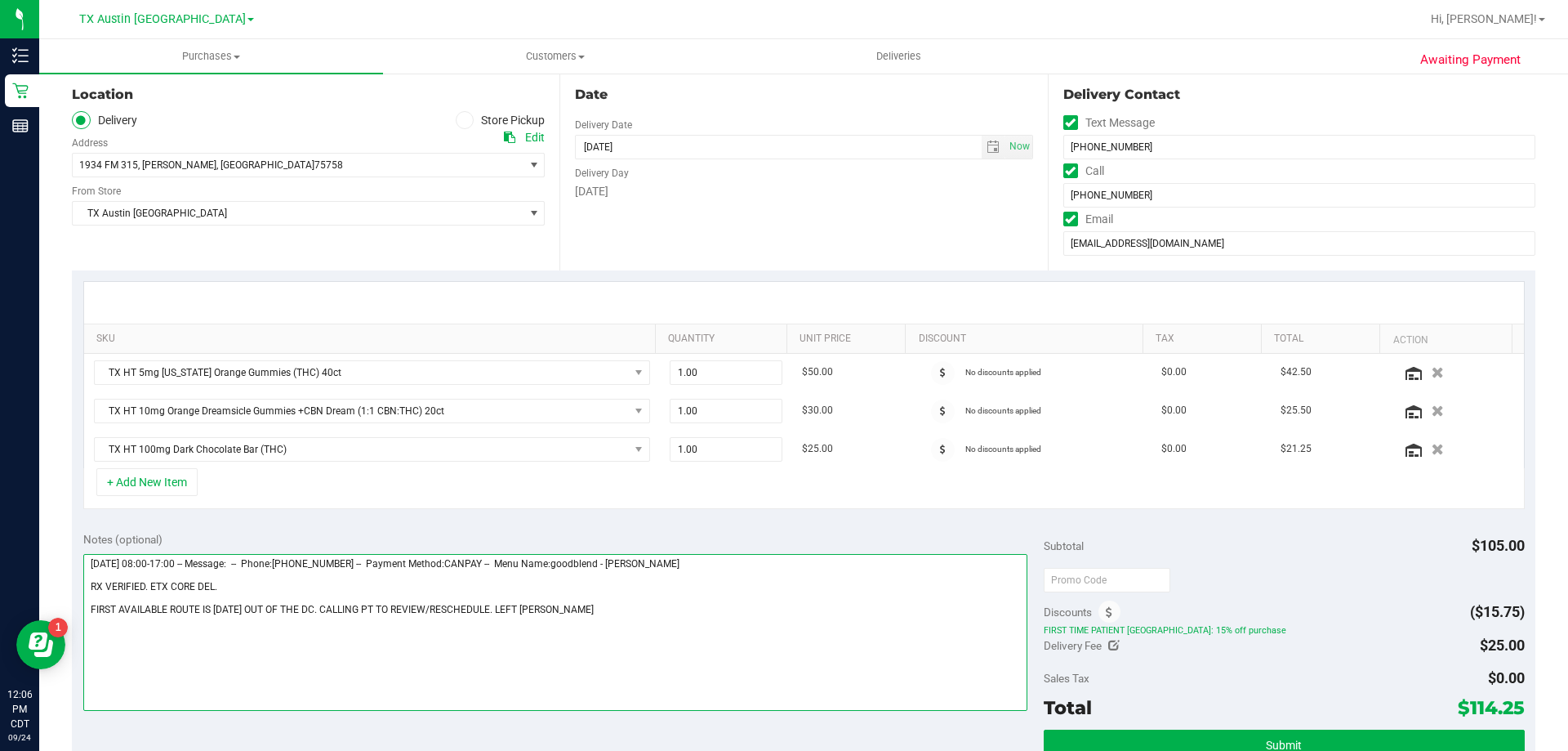
click at [606, 619] on textarea at bounding box center [555, 632] width 944 height 157
click at [986, 151] on span "select" at bounding box center [992, 147] width 13 height 13
type textarea "Wednesday 09/24/2025 08:00-17:00 -- Message: -- Phone:9039925122 -- Payment Met…"
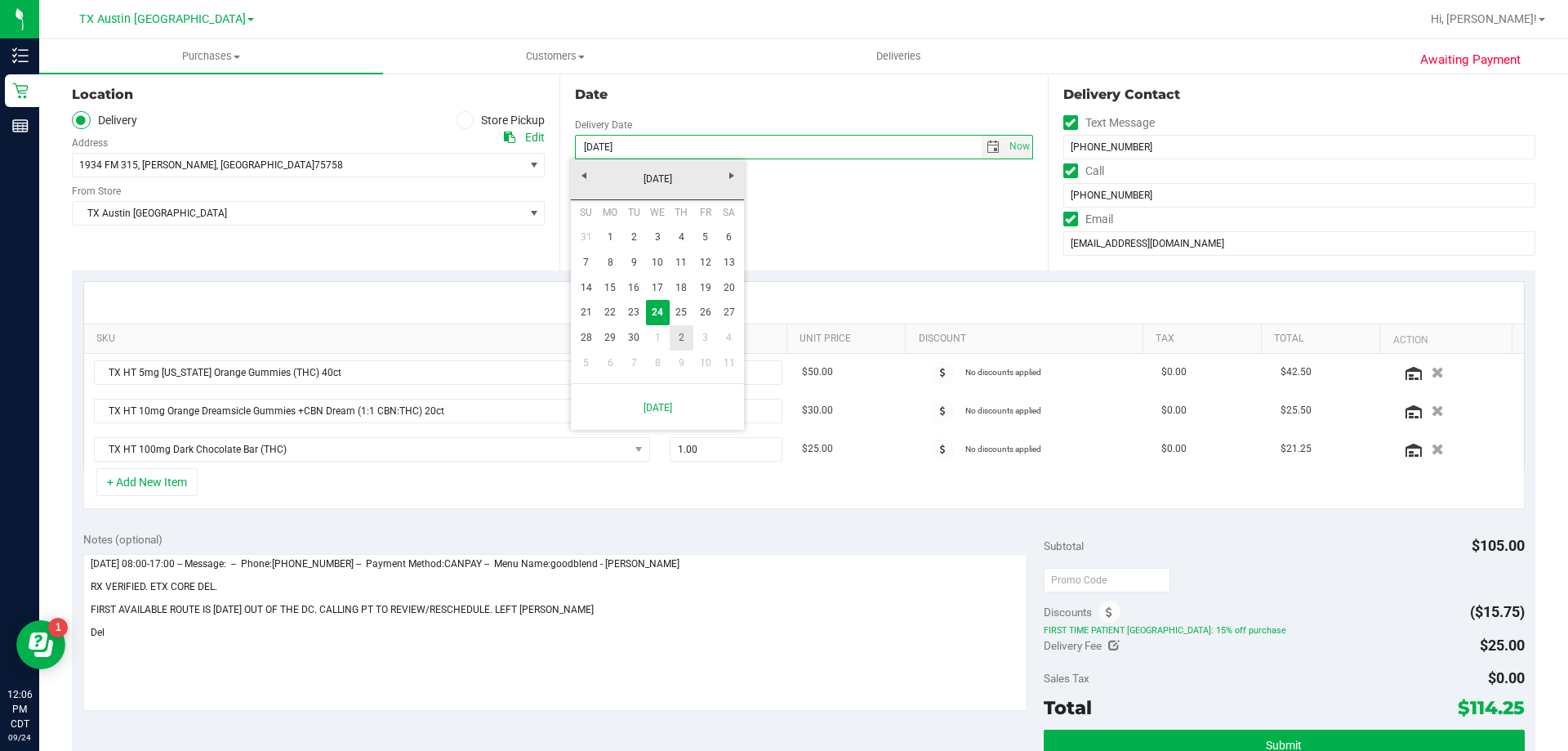
click at [689, 340] on link "2" at bounding box center [682, 337] width 24 height 25
type input "10/02/2025"
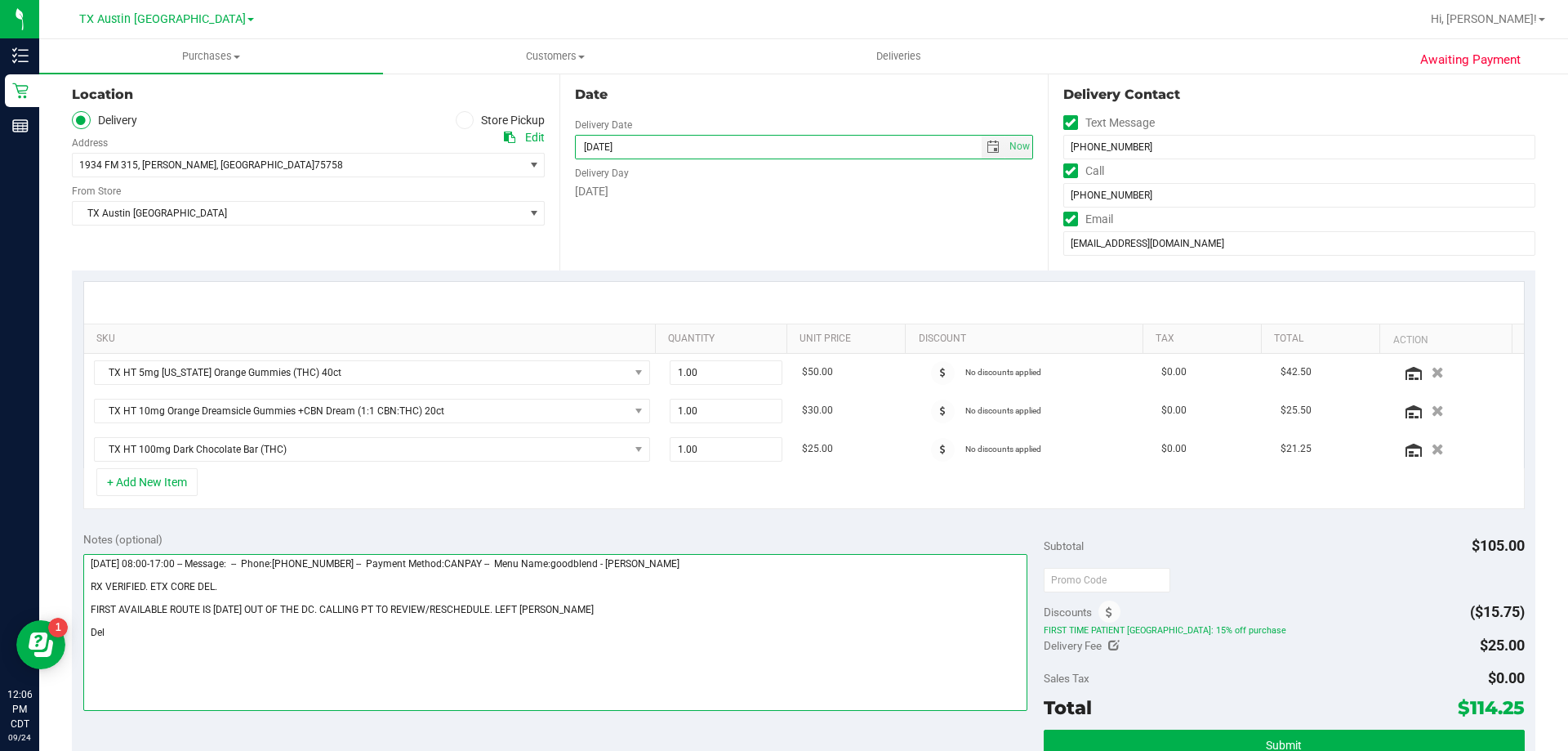
click at [189, 642] on textarea at bounding box center [555, 632] width 944 height 157
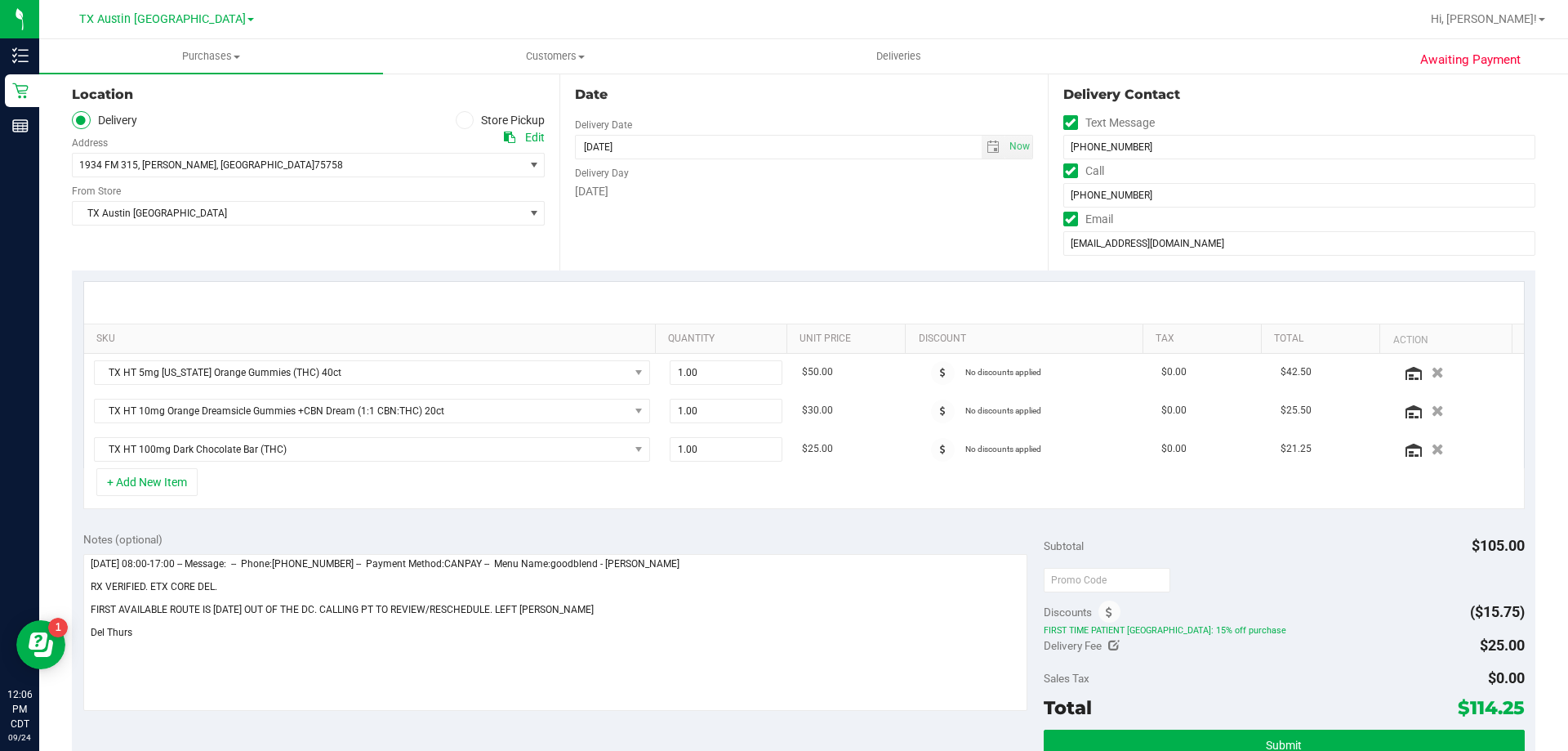
click at [526, 137] on div "Edit" at bounding box center [535, 137] width 20 height 17
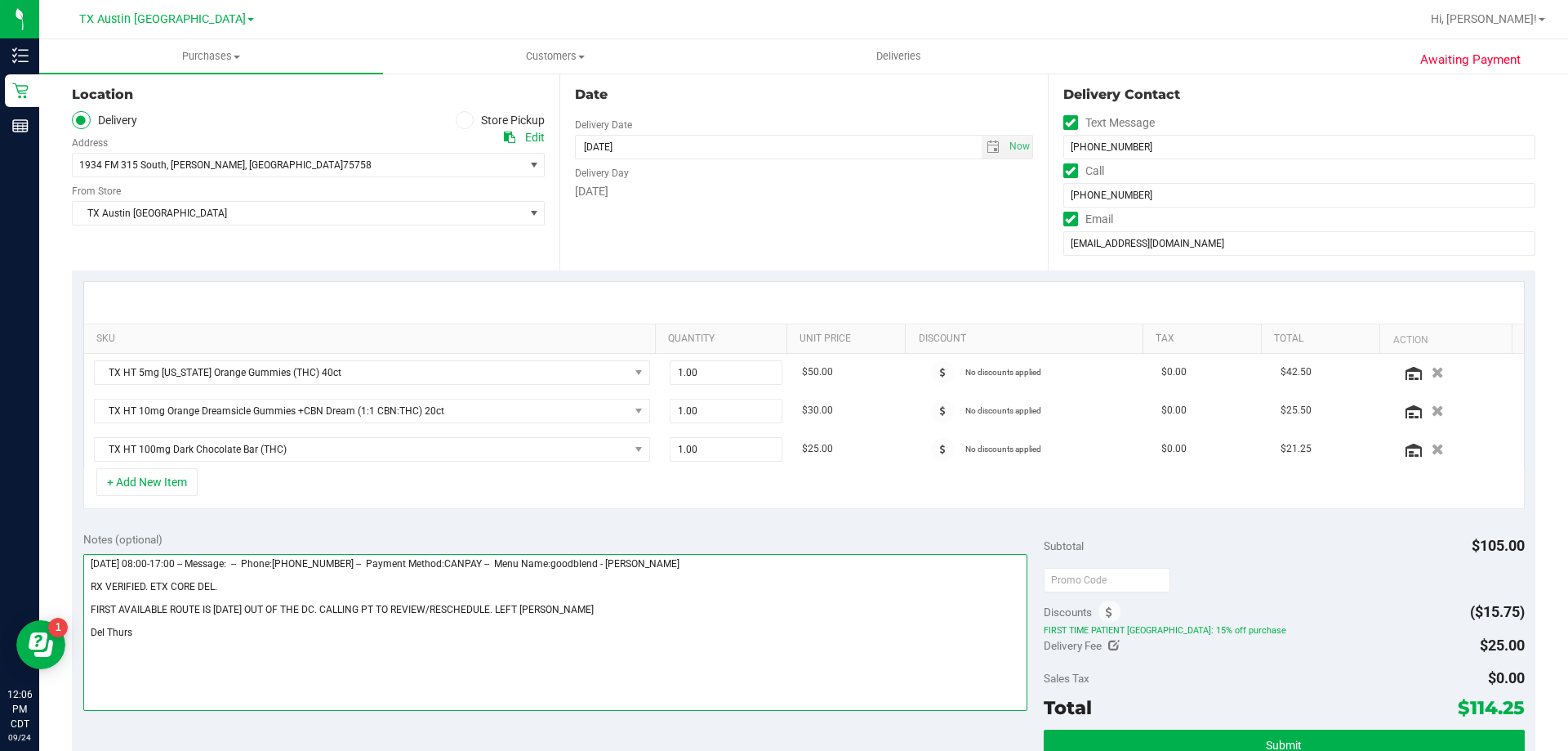
click at [180, 632] on textarea at bounding box center [555, 632] width 944 height 157
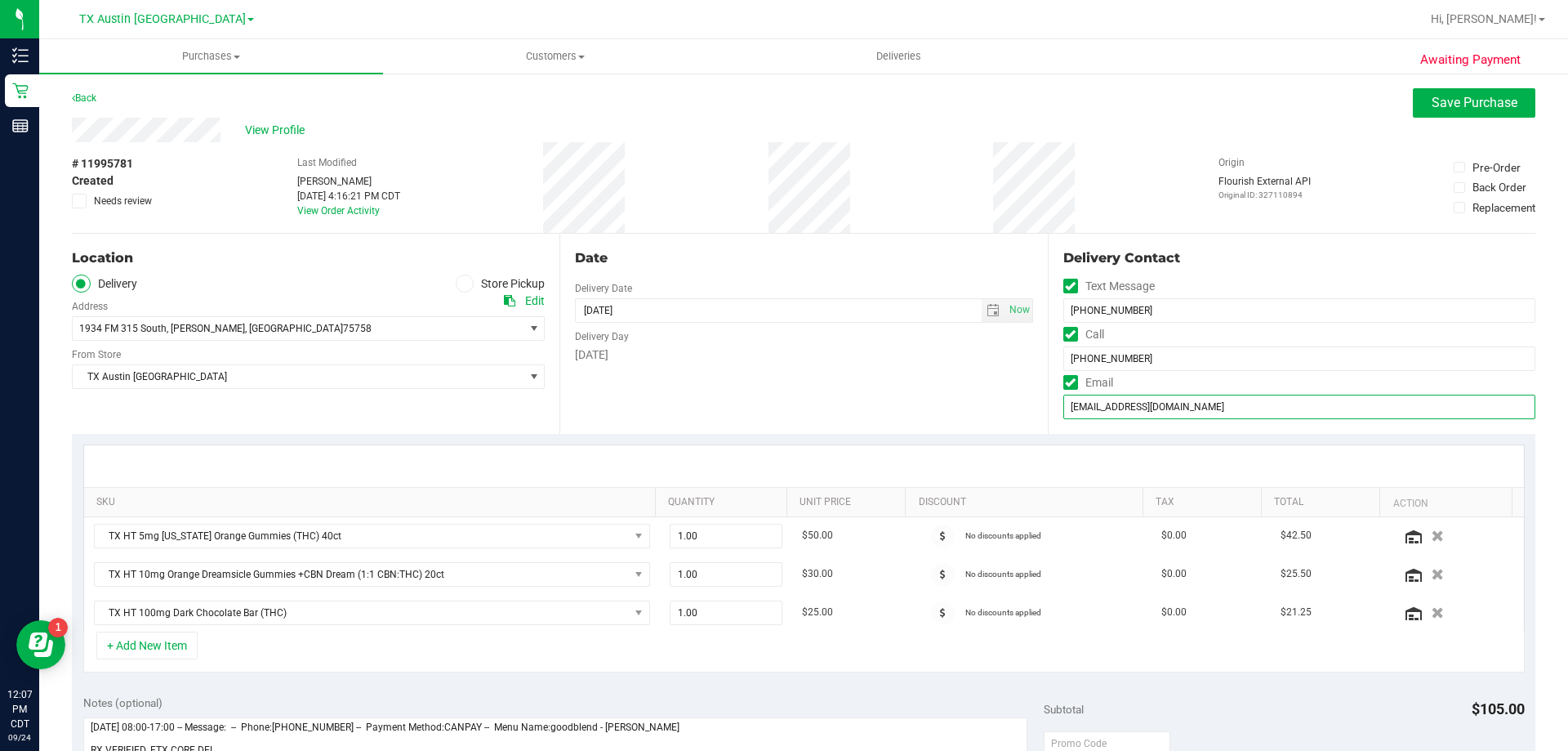
click at [1098, 407] on input "bjthompson1570@gmail.com" at bounding box center [1299, 407] width 472 height 25
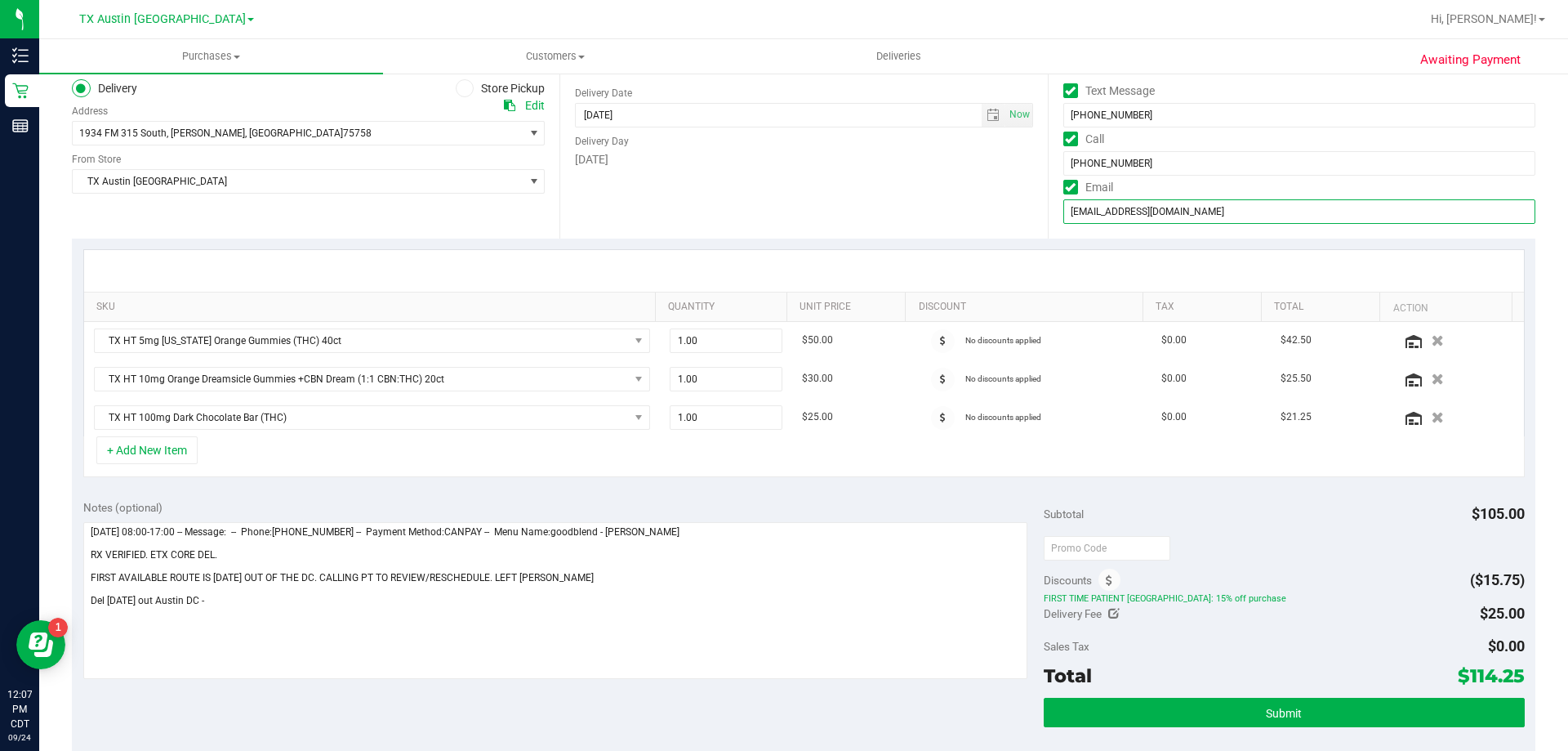
scroll to position [245, 0]
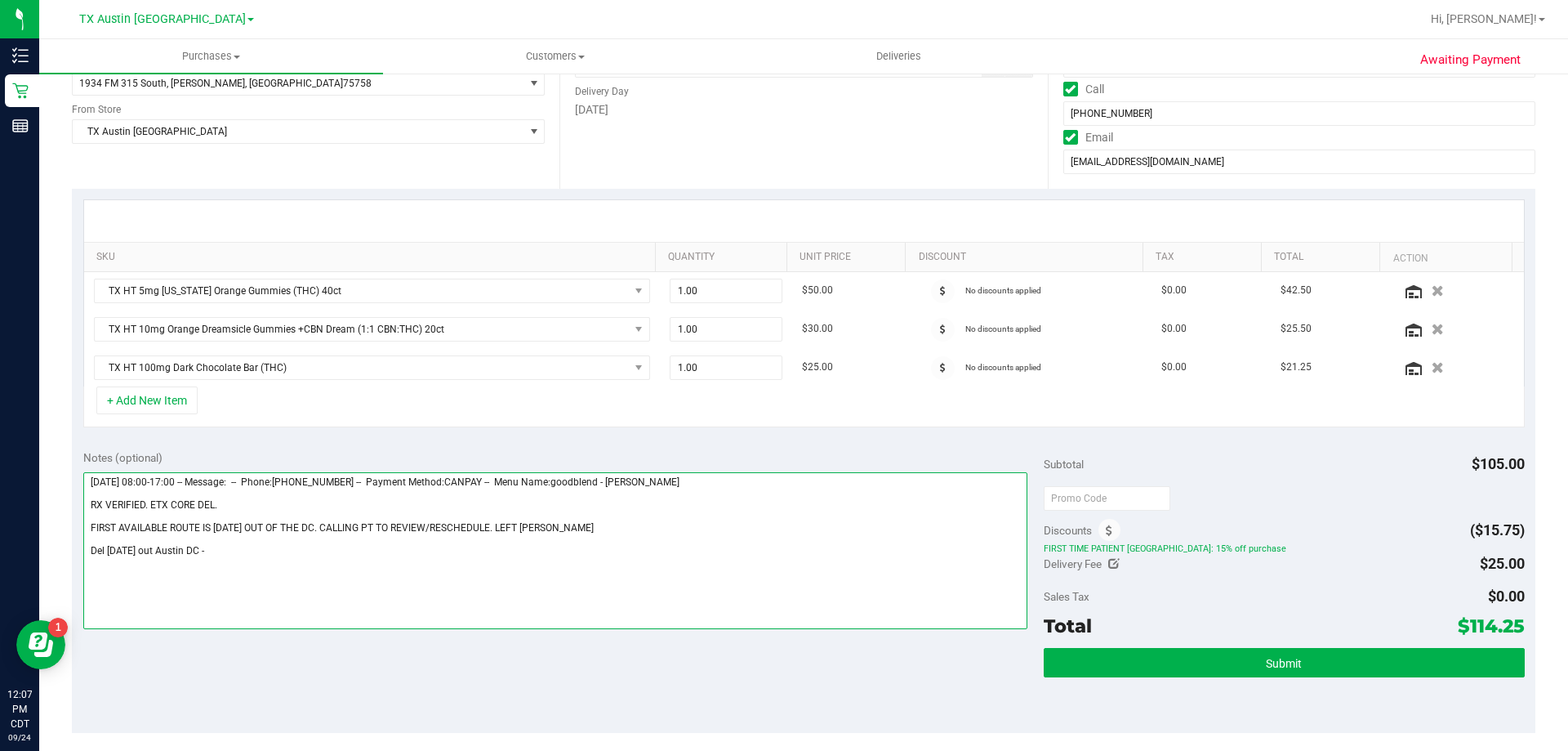
click at [305, 541] on textarea at bounding box center [555, 550] width 944 height 157
click at [291, 551] on textarea at bounding box center [555, 550] width 944 height 157
type textarea "Wednesday 09/24/2025 08:00-17:00 -- Message: -- Phone:9039925122 -- Payment Met…"
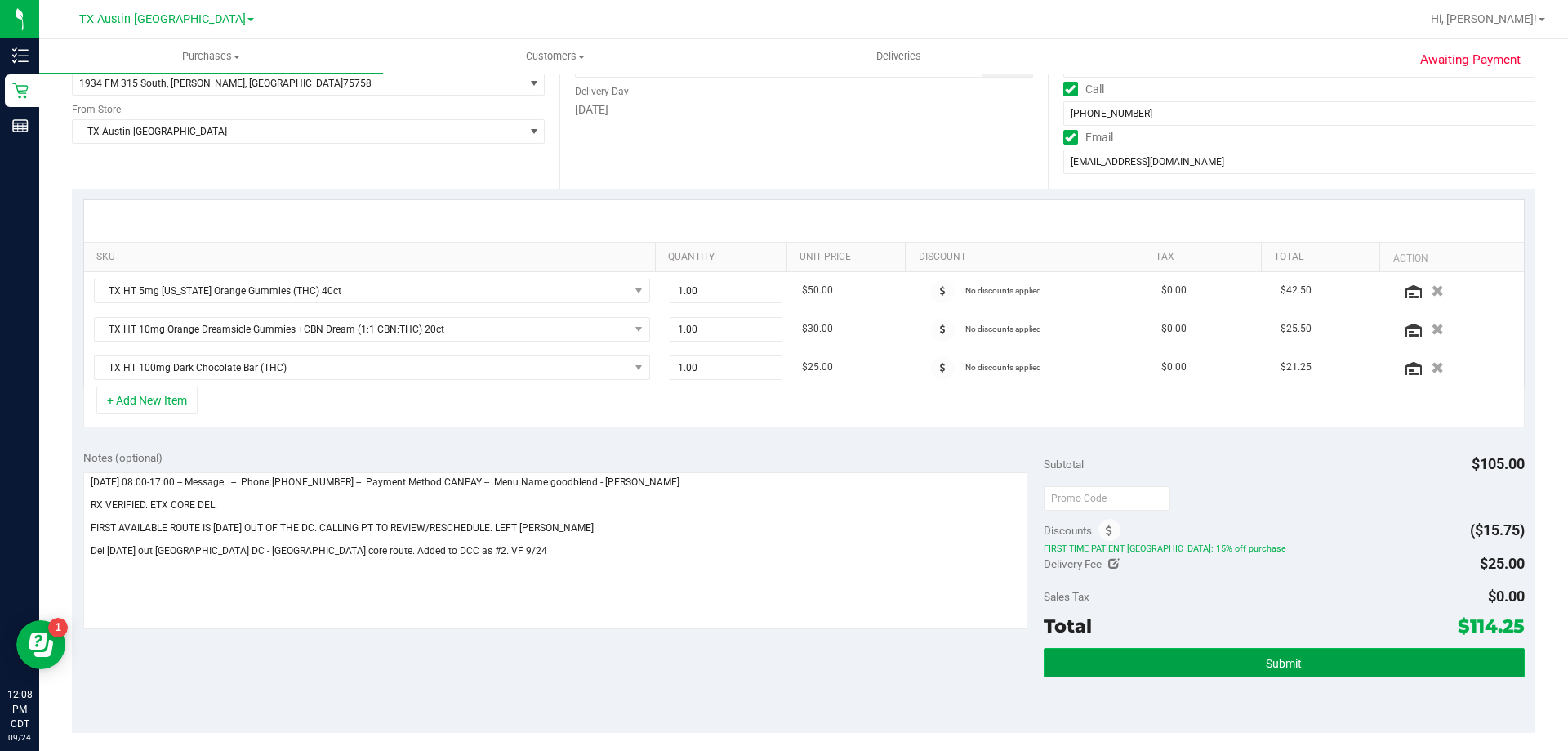
click at [1099, 659] on button "Submit" at bounding box center [1283, 662] width 480 height 29
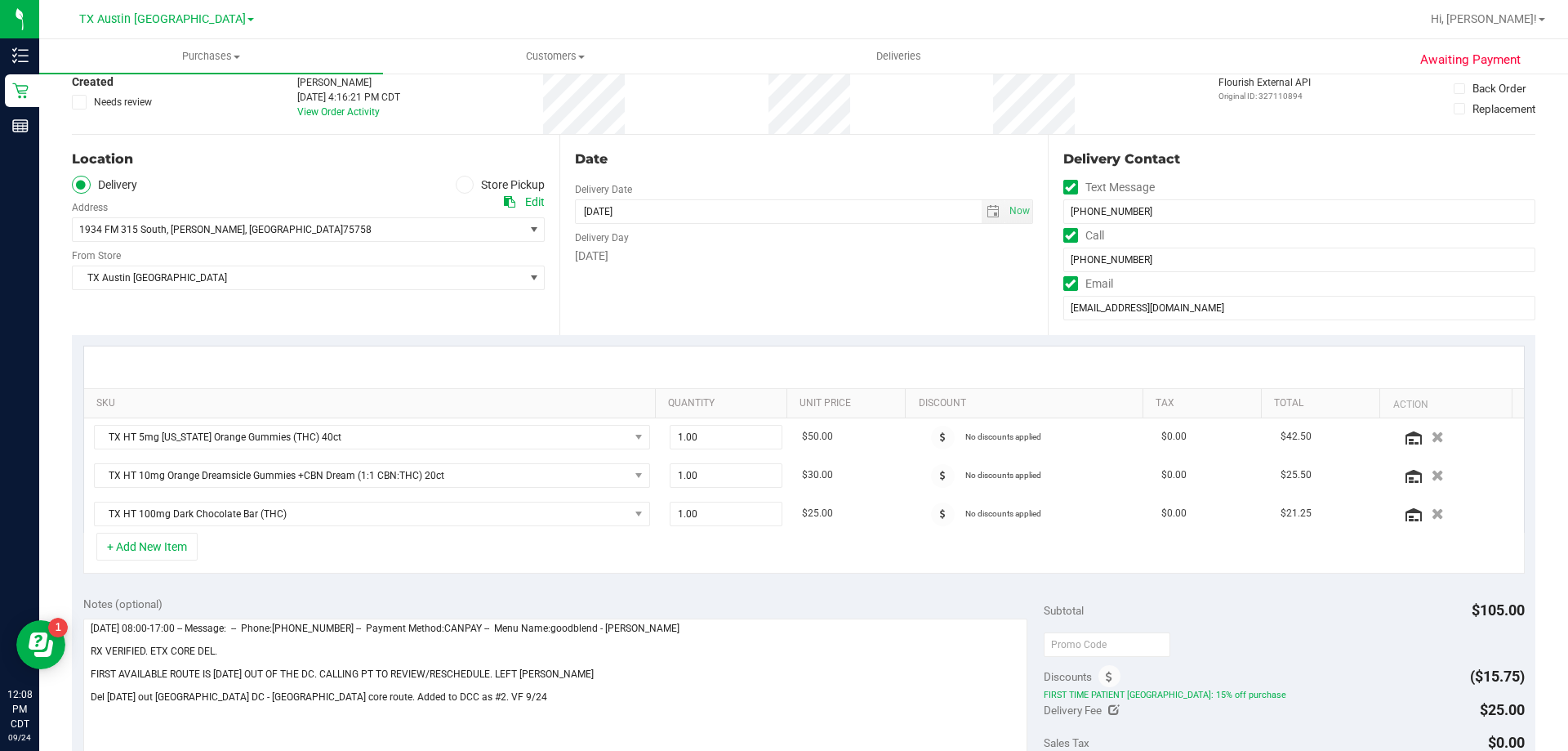
scroll to position [82, 0]
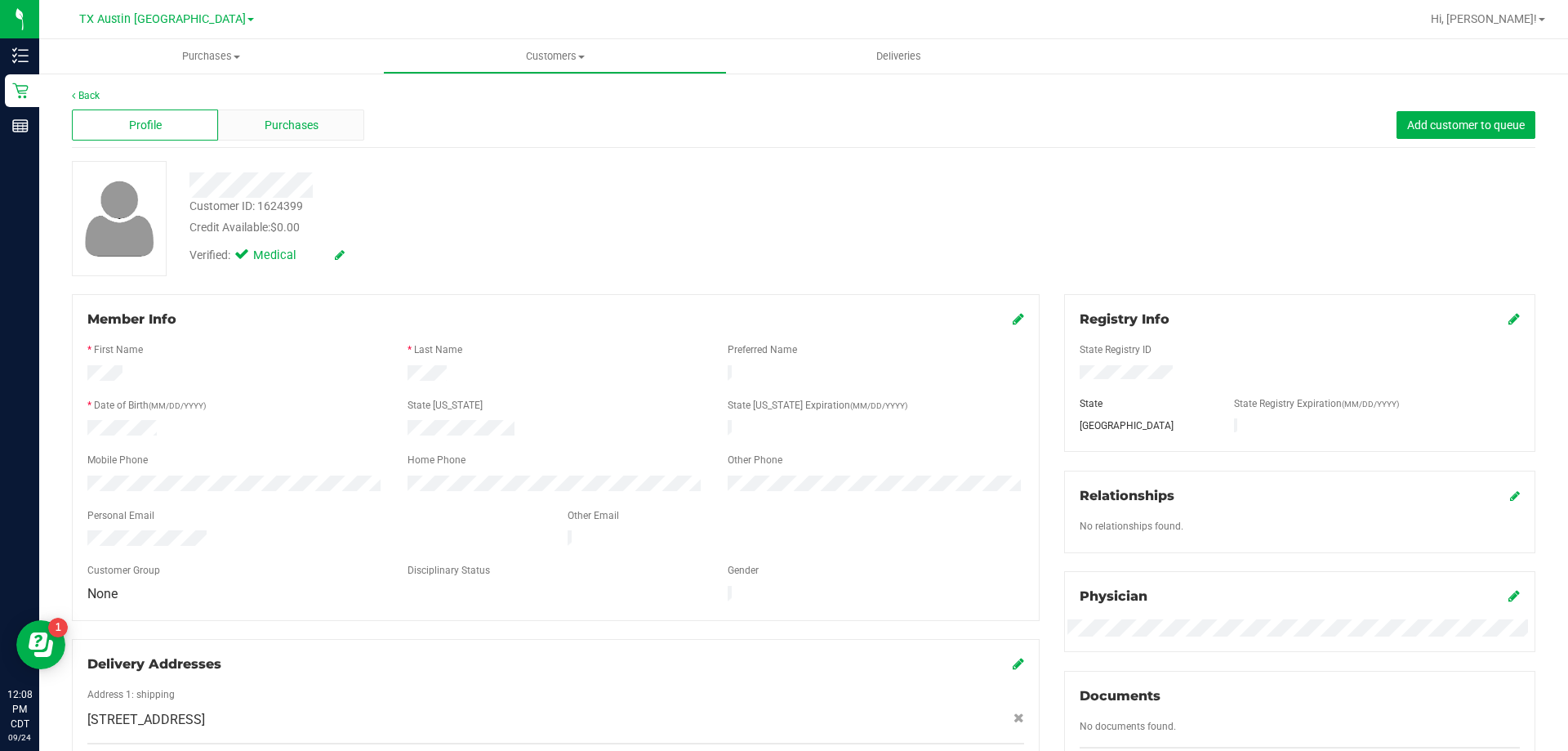
click at [306, 110] on div "Purchases" at bounding box center [291, 124] width 146 height 31
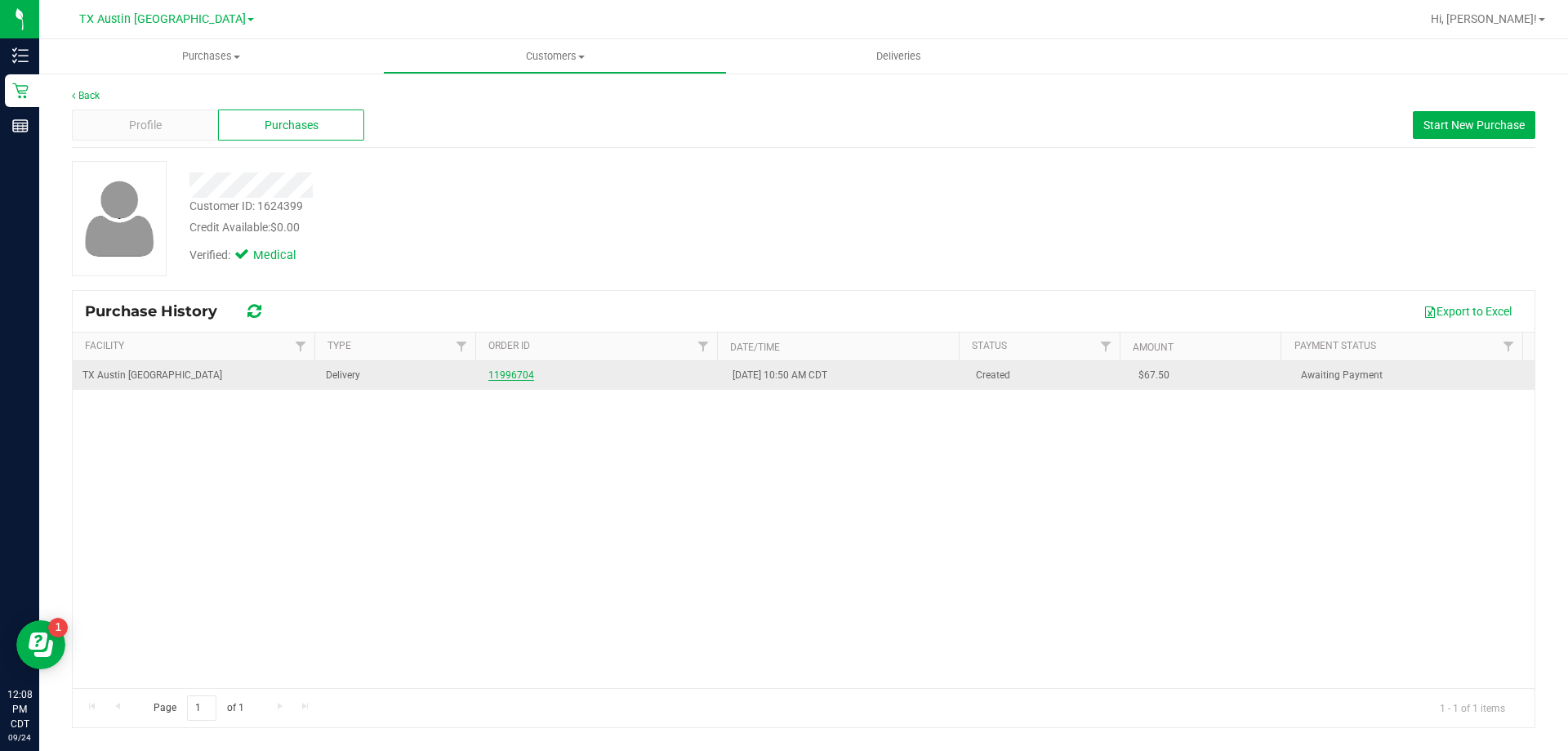
click at [494, 371] on link "11996704" at bounding box center [512, 374] width 46 height 11
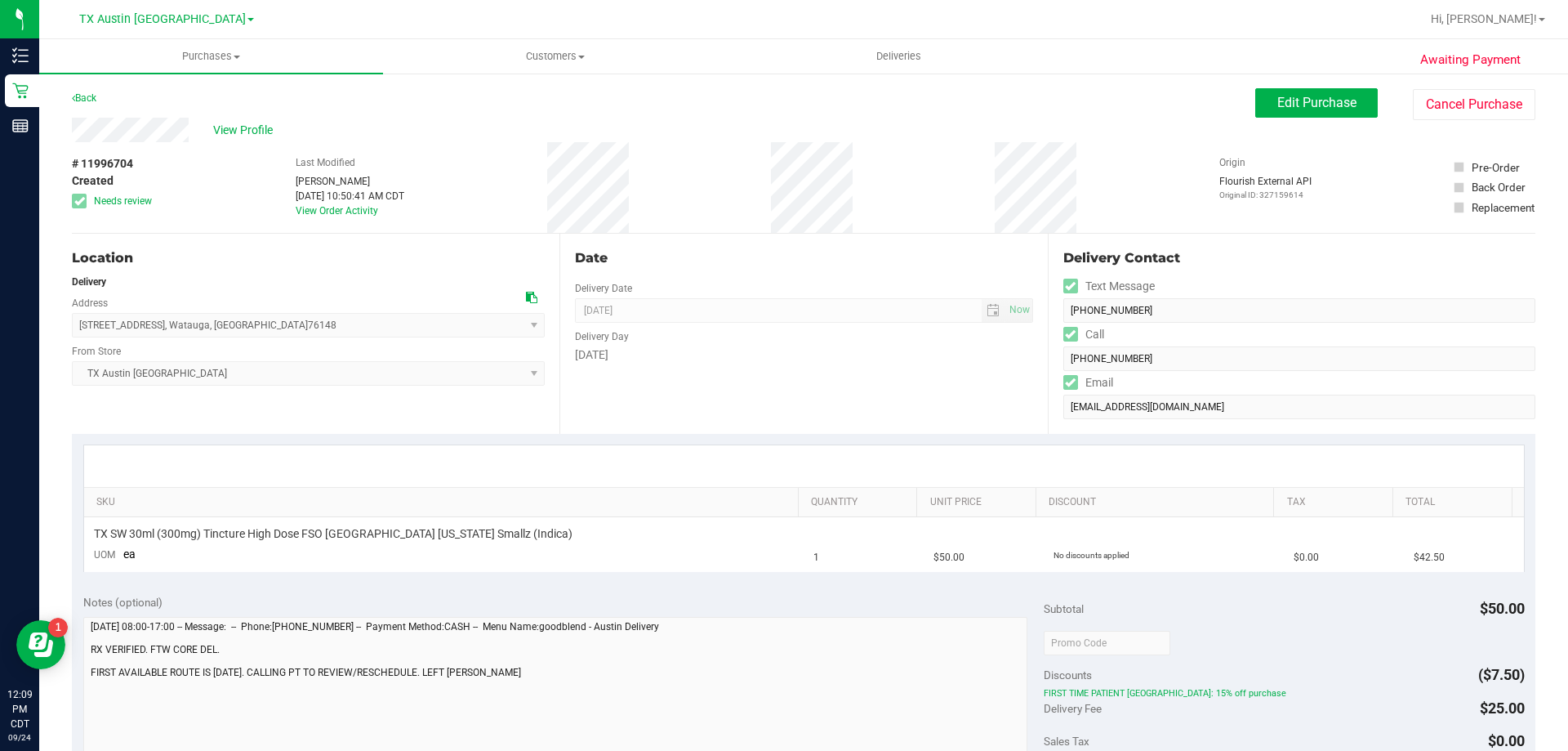
click at [526, 300] on icon at bounding box center [531, 297] width 11 height 11
click at [1101, 393] on label "Email" at bounding box center [1088, 383] width 50 height 24
click at [1337, 112] on button "Edit Purchase" at bounding box center [1316, 102] width 123 height 29
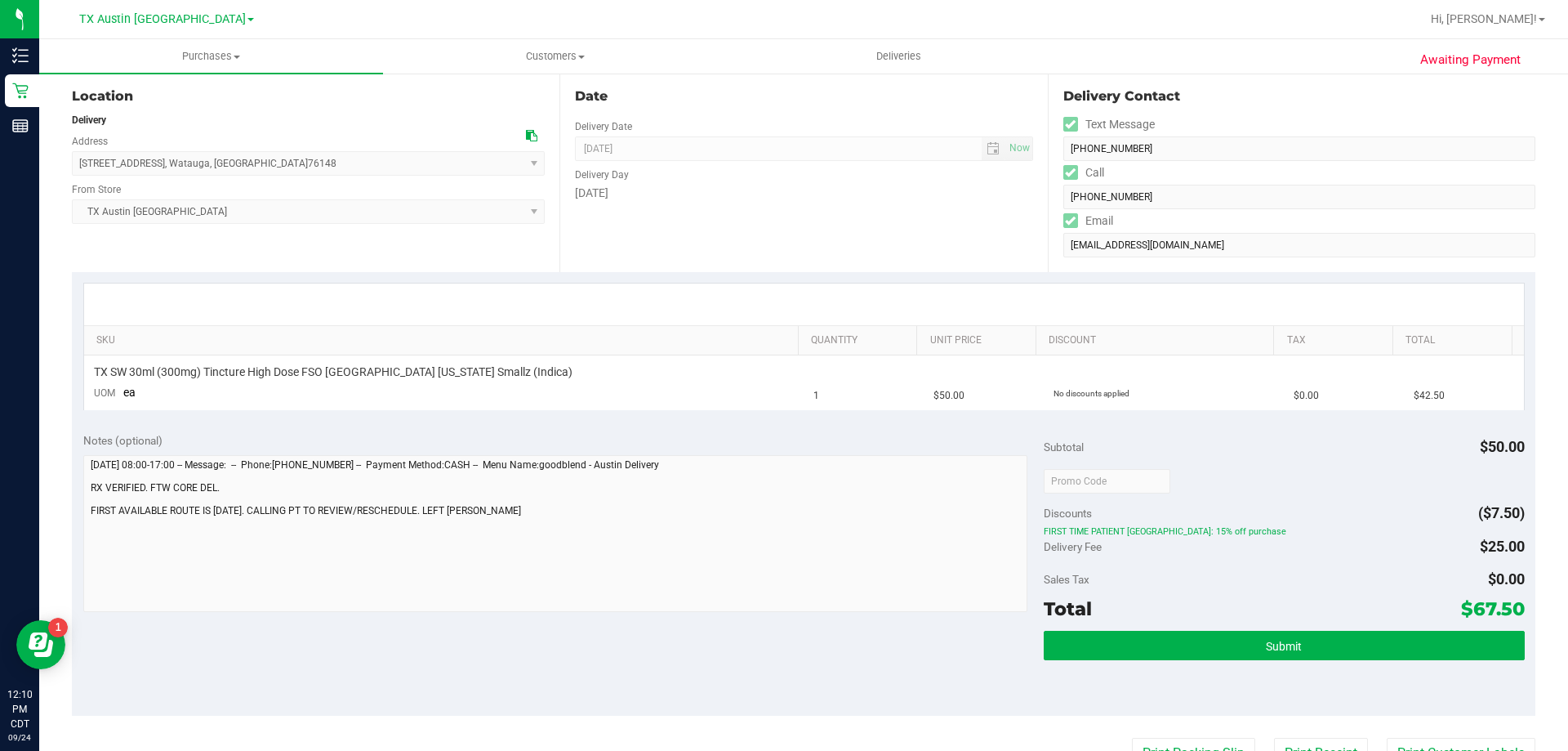
scroll to position [163, 0]
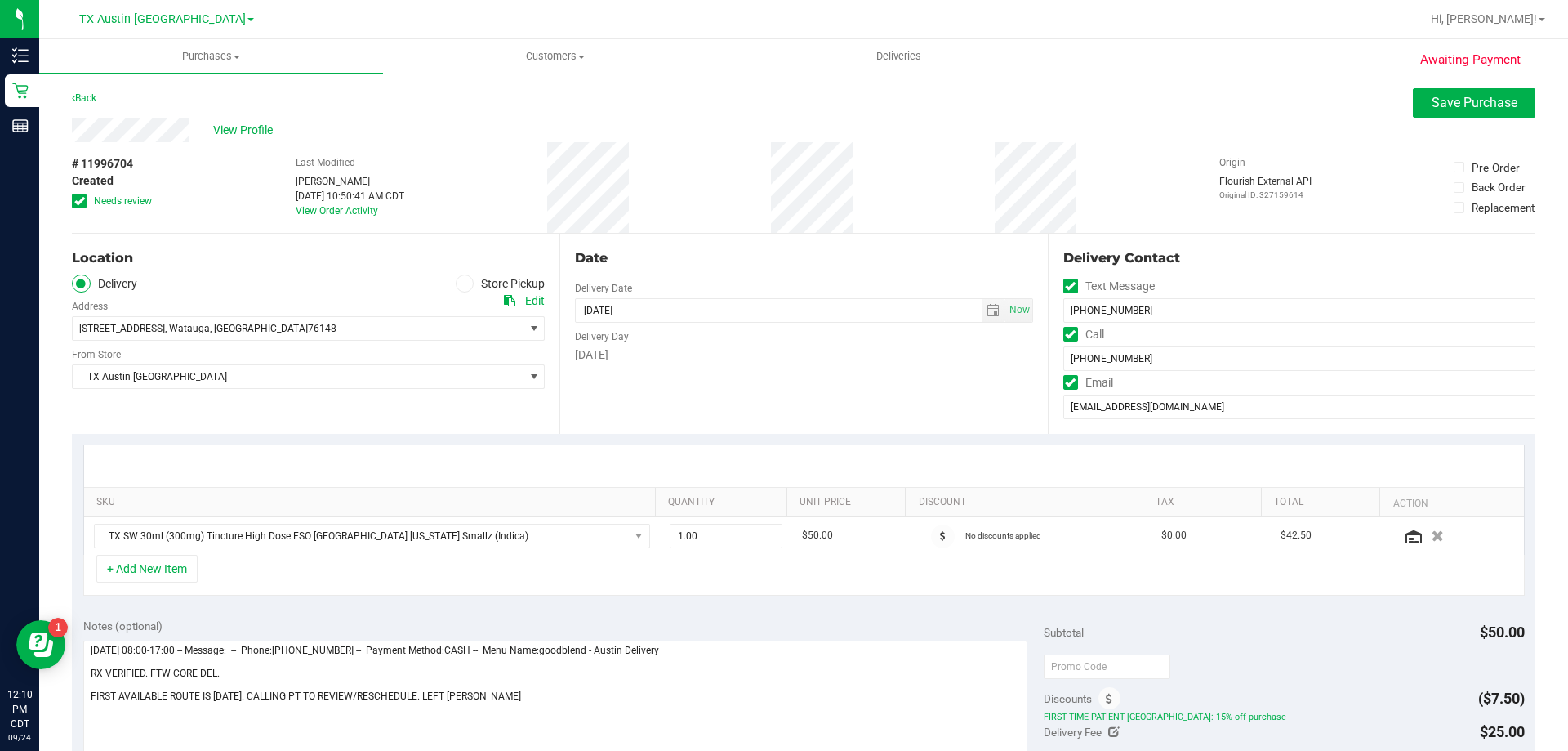
scroll to position [163, 0]
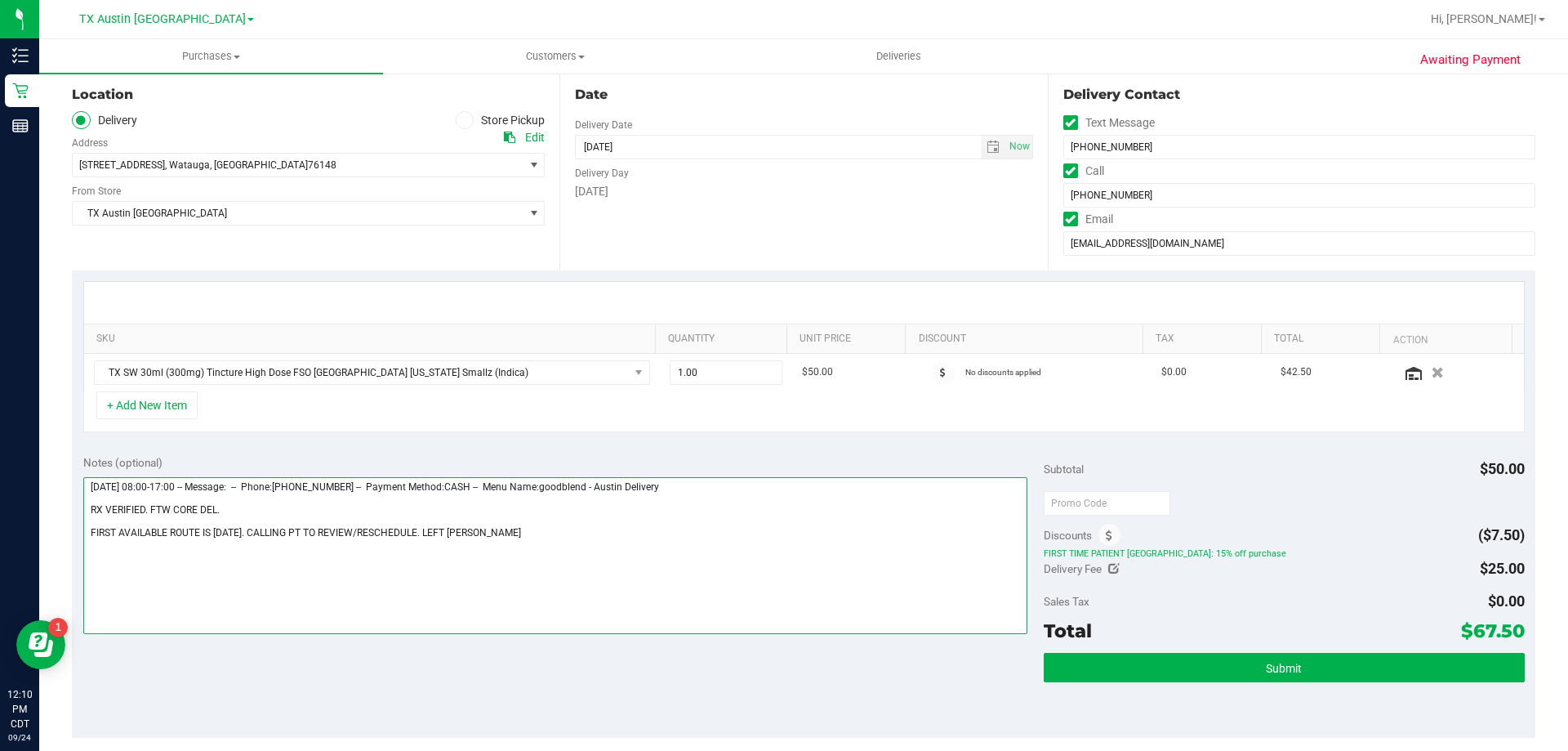
click at [519, 533] on textarea at bounding box center [555, 555] width 944 height 157
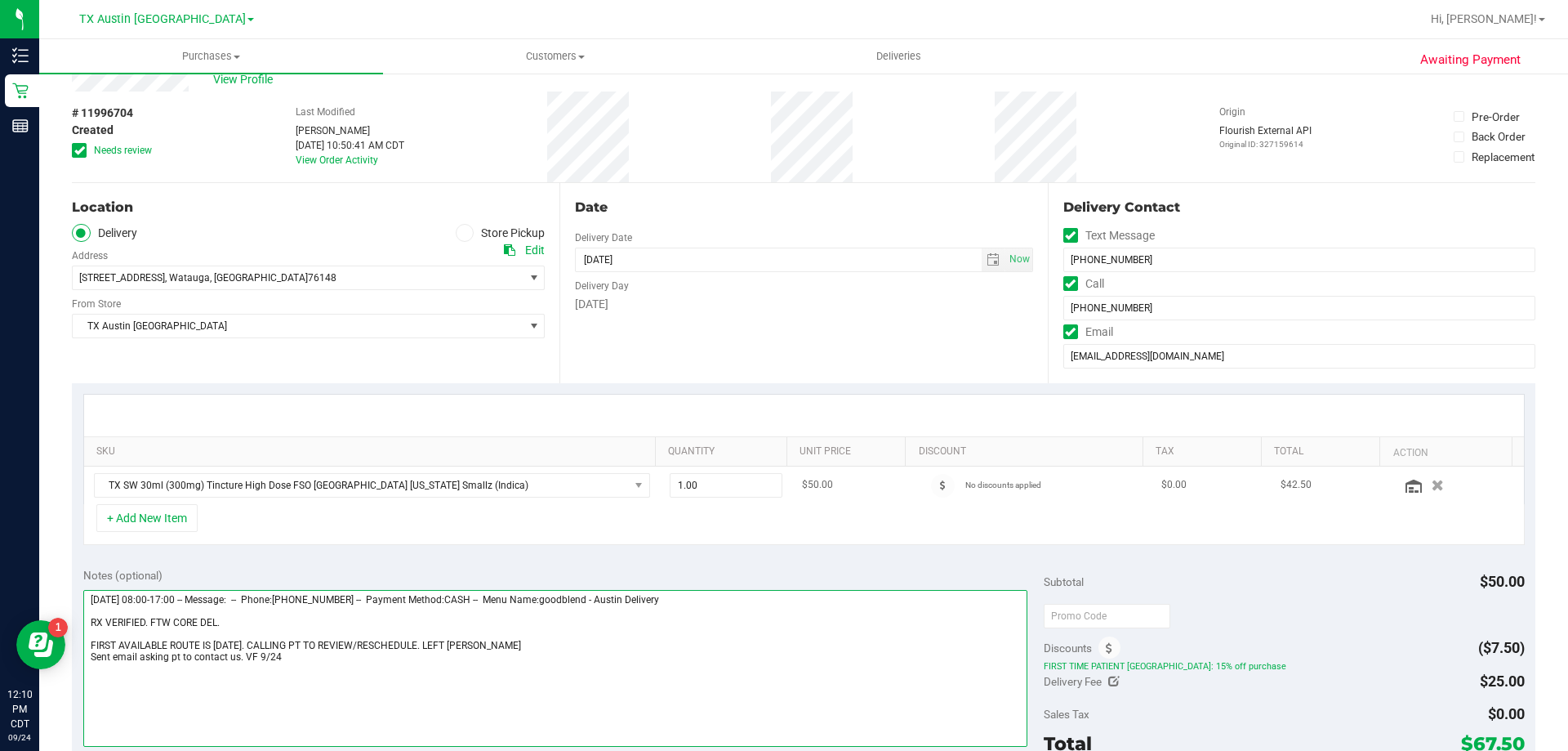
scroll to position [0, 0]
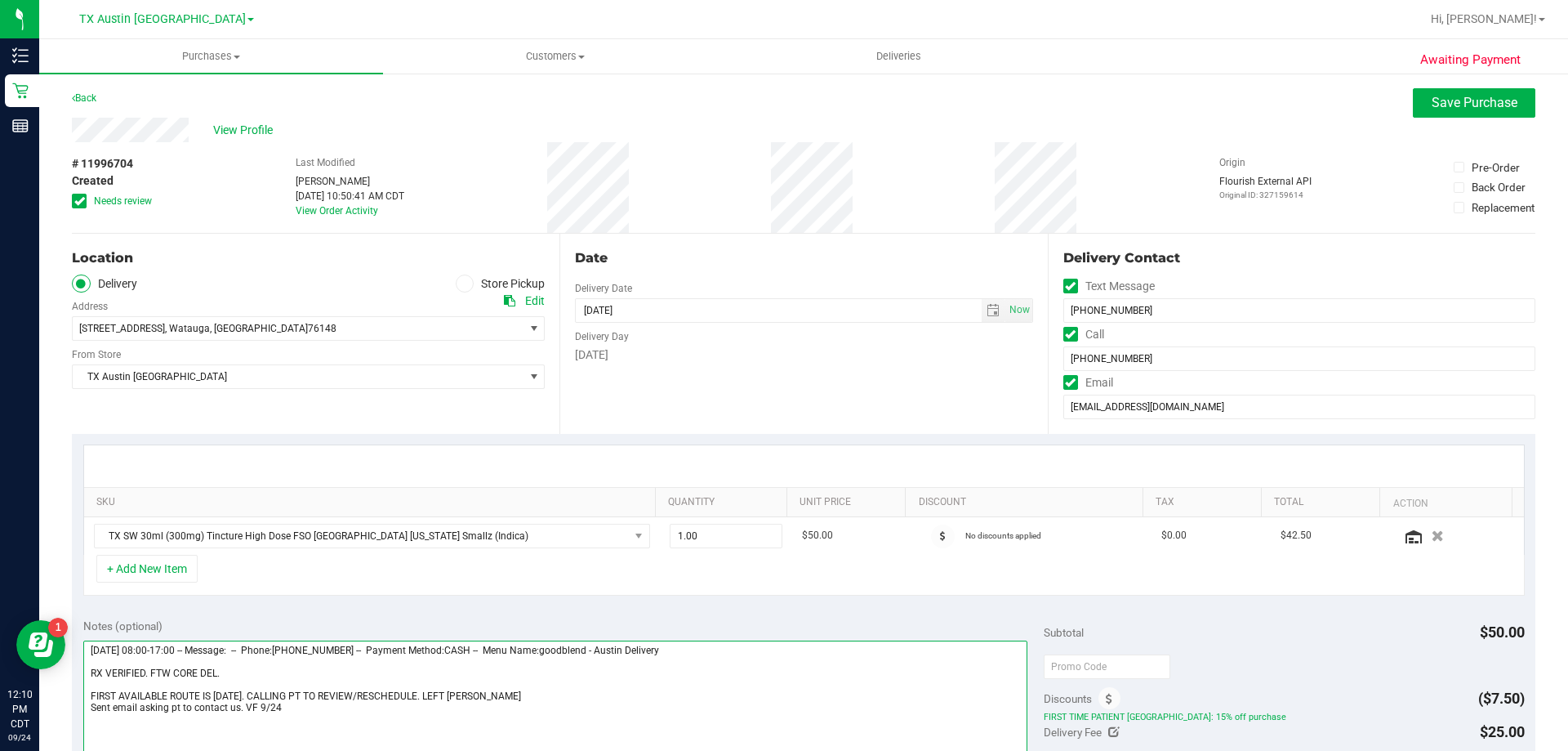
type textarea "Thursday 09/25/2025 08:00-17:00 -- Message: -- Phone:9404009513 -- Payment Meth…"
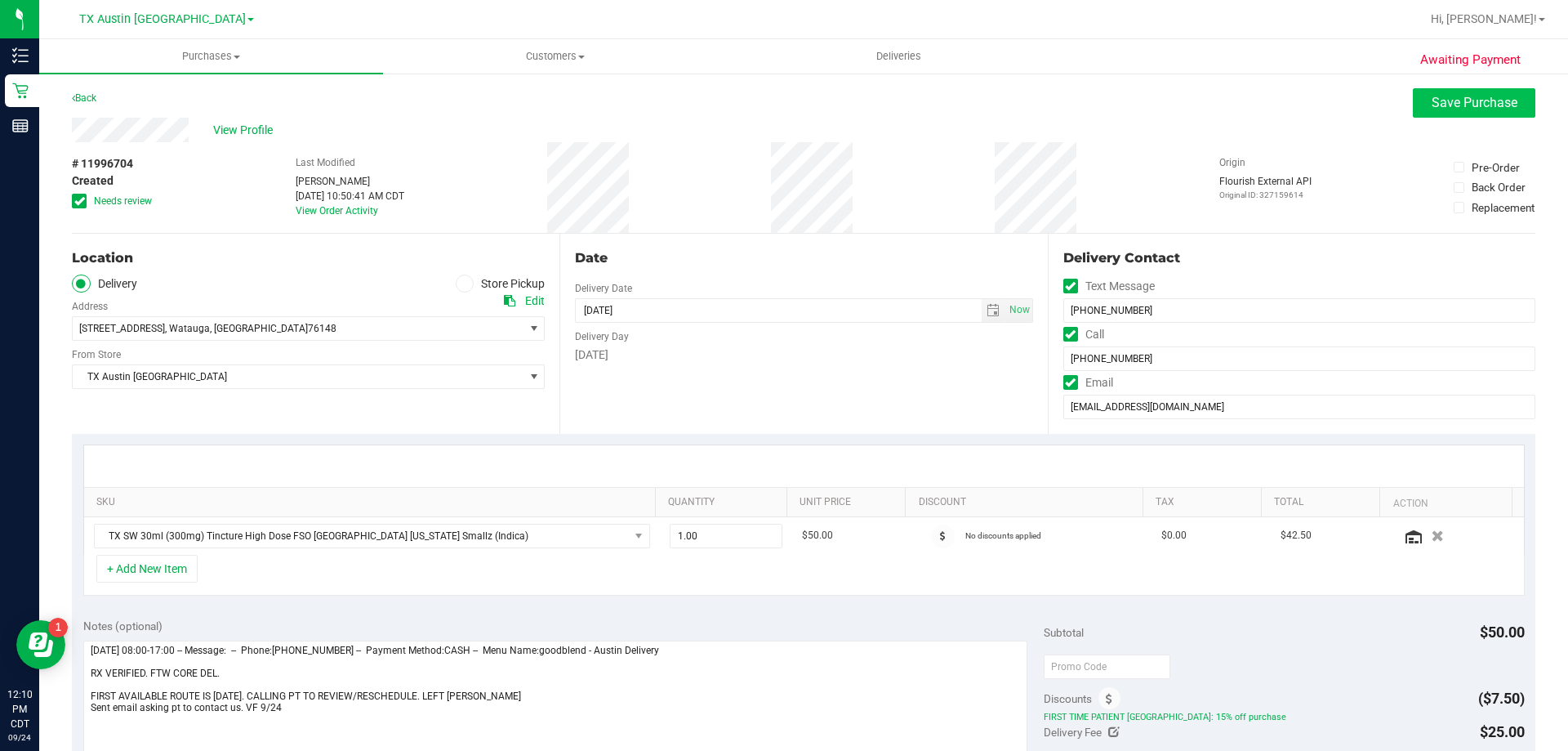
drag, startPoint x: 1458, startPoint y: 86, endPoint x: 1451, endPoint y: 102, distance: 17.5
click at [1458, 87] on div "Awaiting Payment Back Save Purchase View Profile # 11996704 Created Needs revie…" at bounding box center [803, 693] width 1529 height 1242
click at [1451, 102] on span "Save Purchase" at bounding box center [1474, 103] width 86 height 16
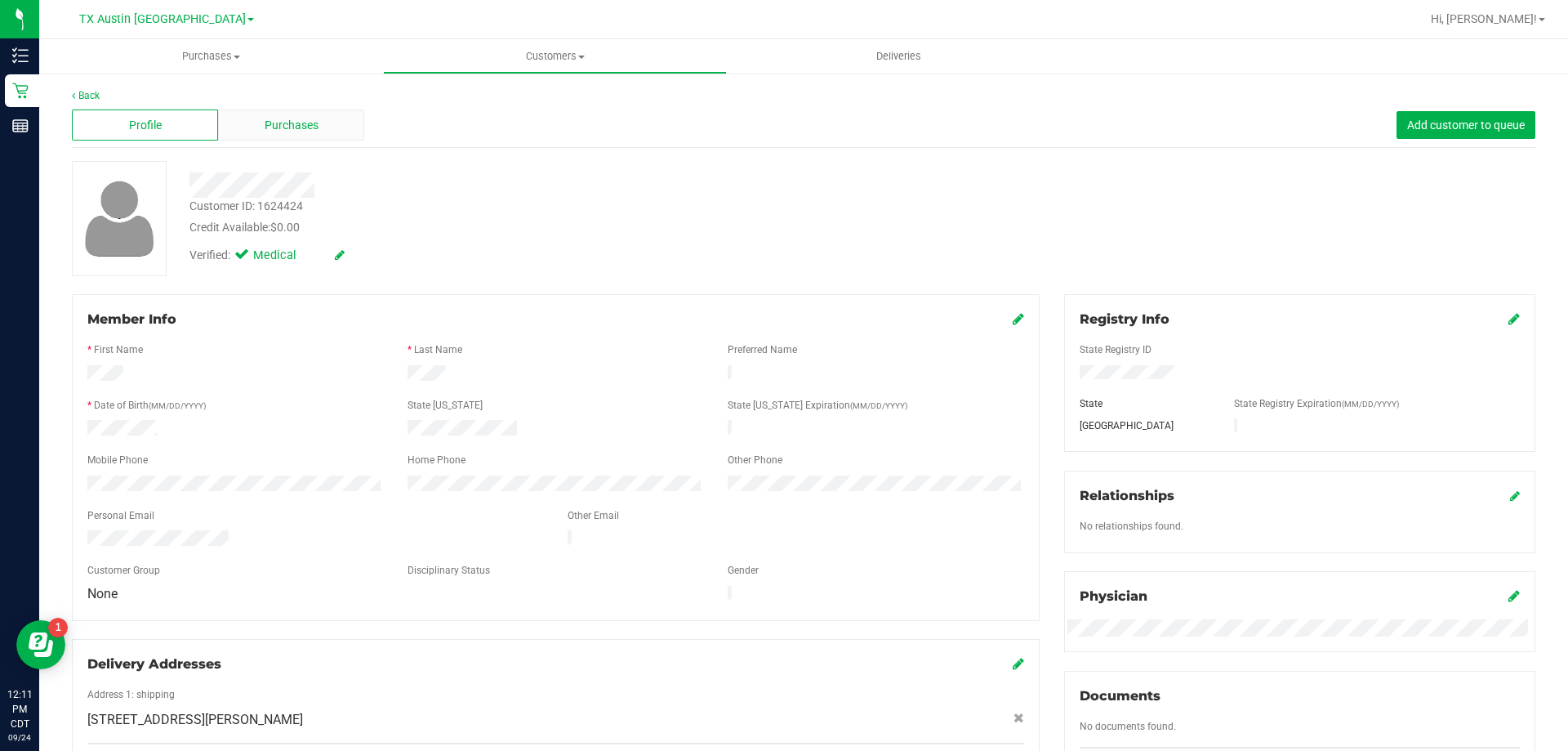
click at [319, 123] on div "Purchases" at bounding box center [291, 124] width 146 height 31
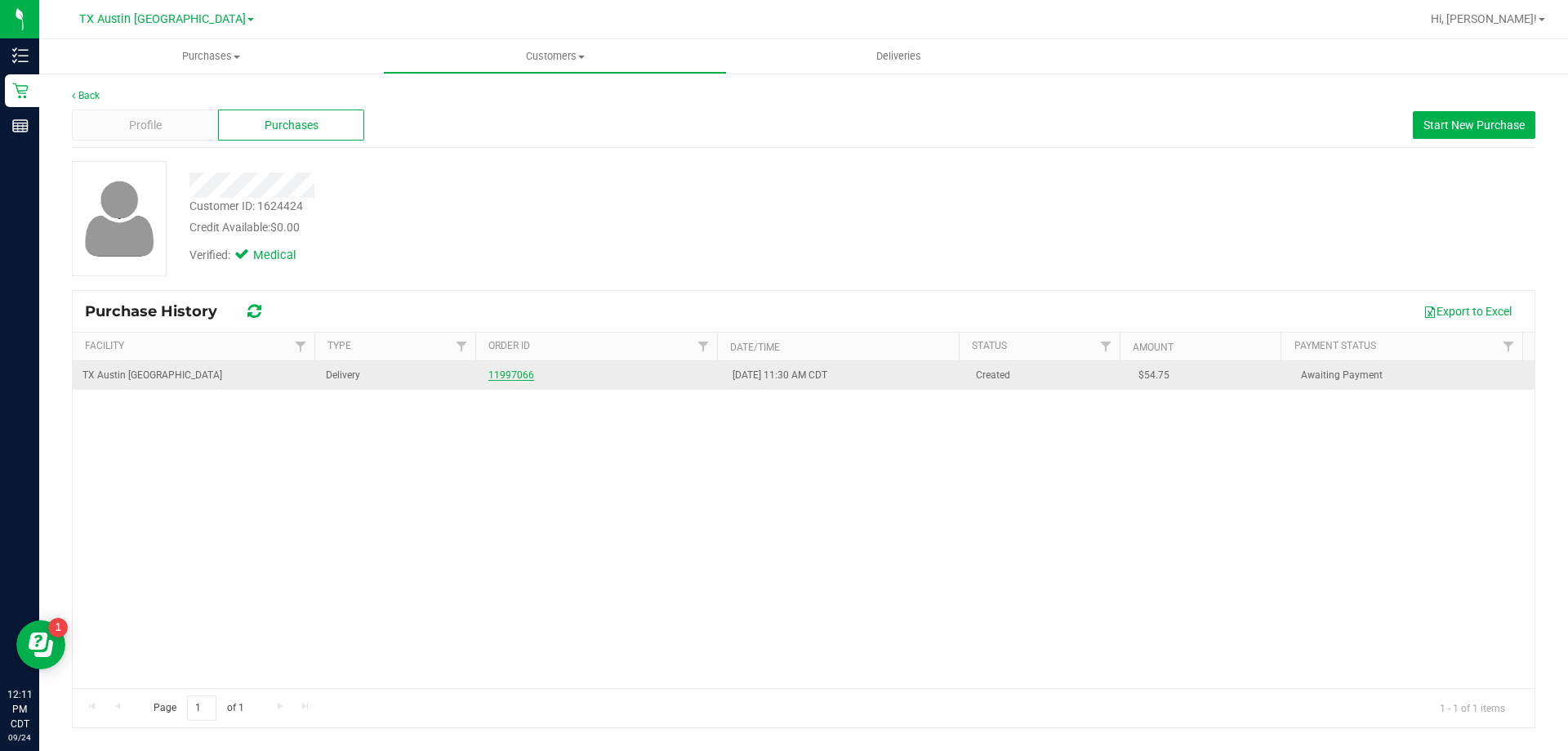
click at [513, 378] on link "11997066" at bounding box center [512, 374] width 46 height 11
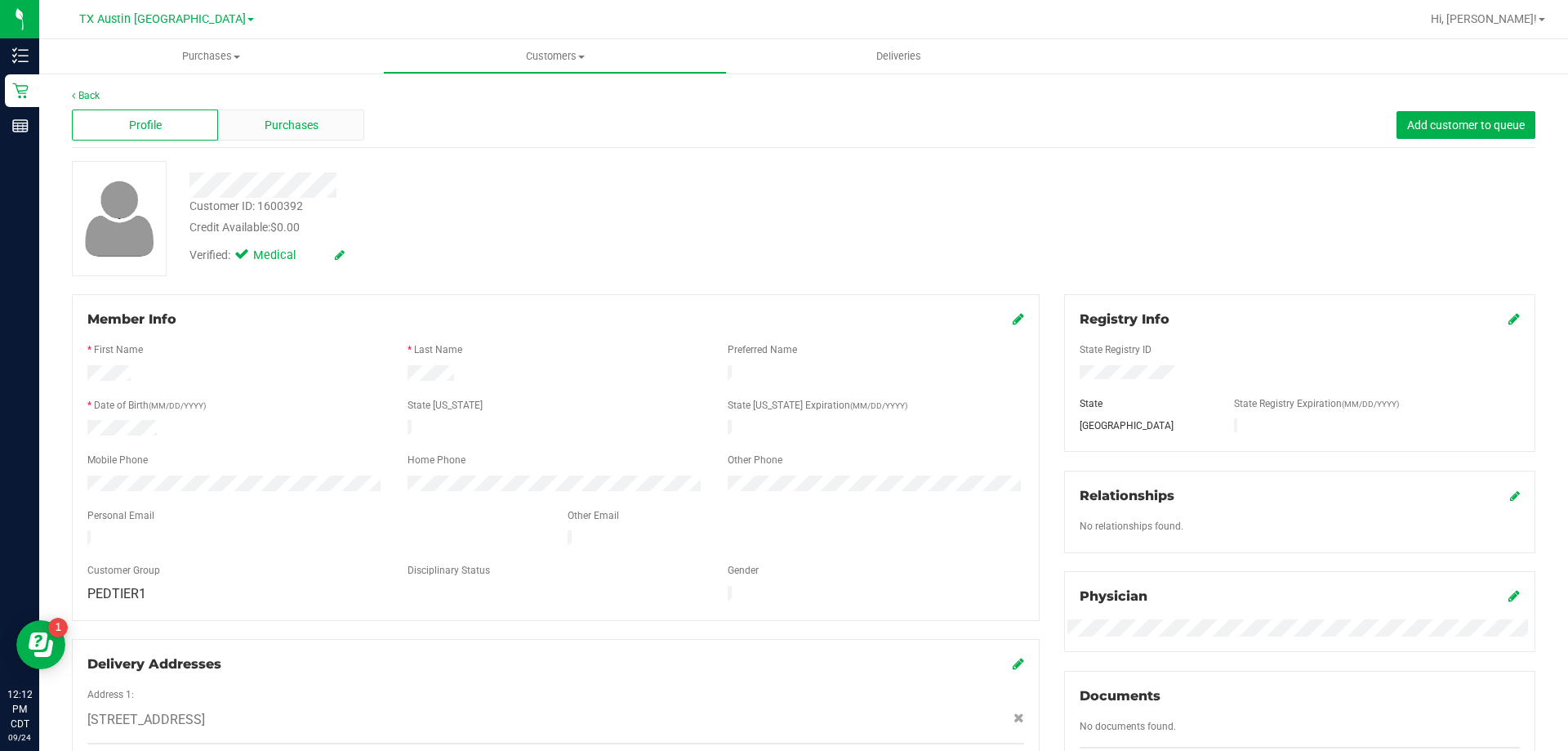
click at [302, 130] on span "Purchases" at bounding box center [292, 125] width 54 height 17
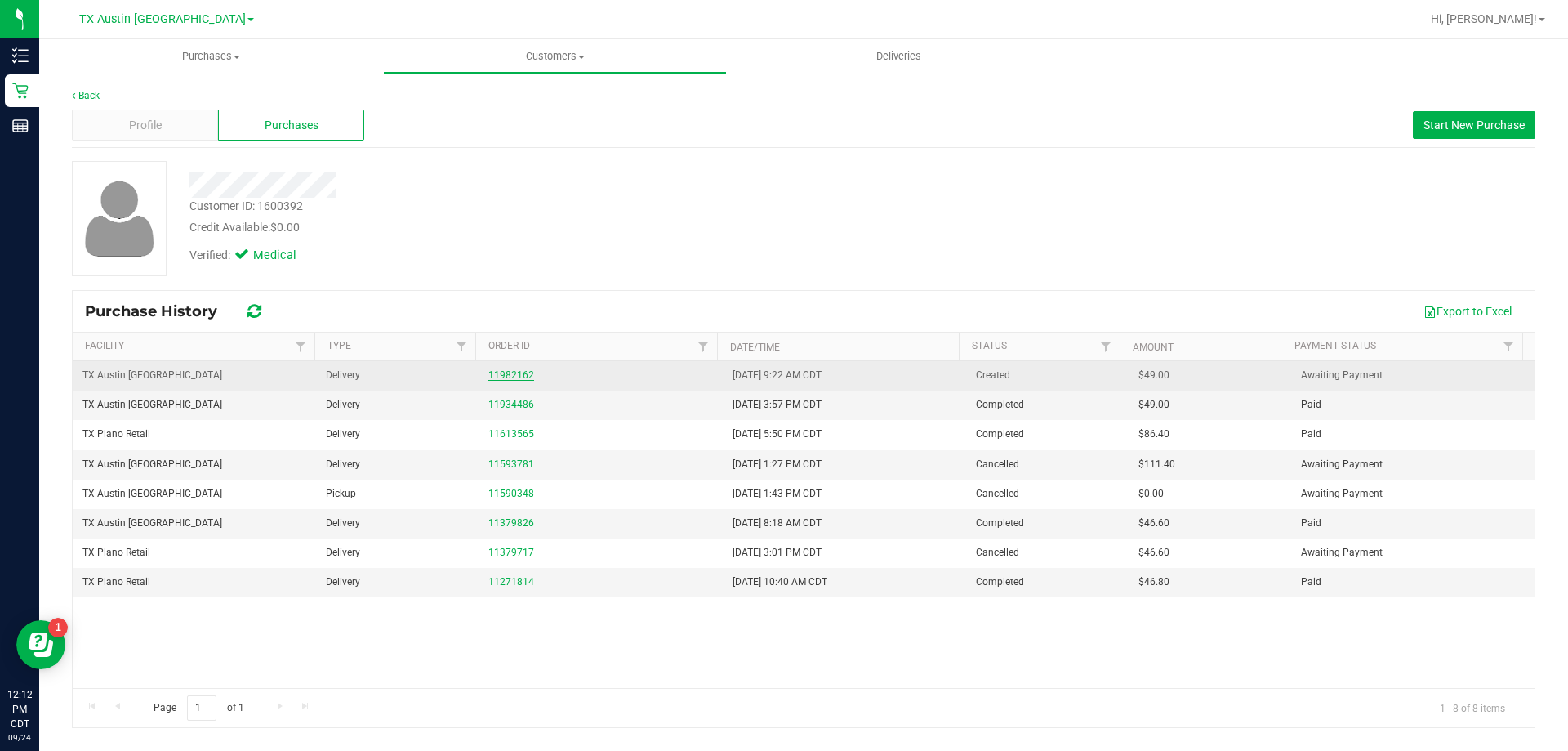
click at [508, 373] on link "11982162" at bounding box center [512, 374] width 46 height 11
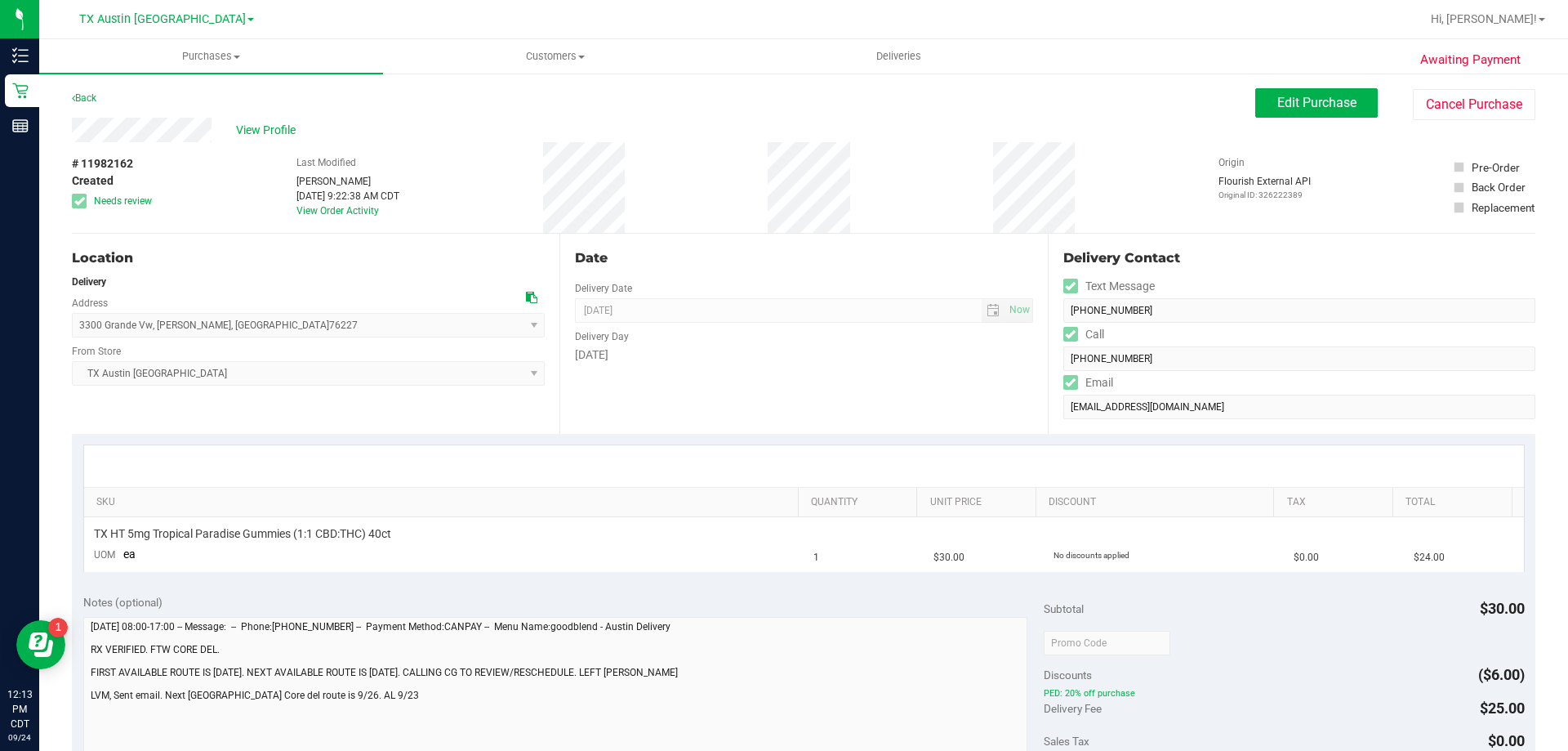
click at [531, 293] on icon at bounding box center [531, 297] width 11 height 11
click at [1334, 97] on span "Edit Purchase" at bounding box center [1316, 103] width 79 height 16
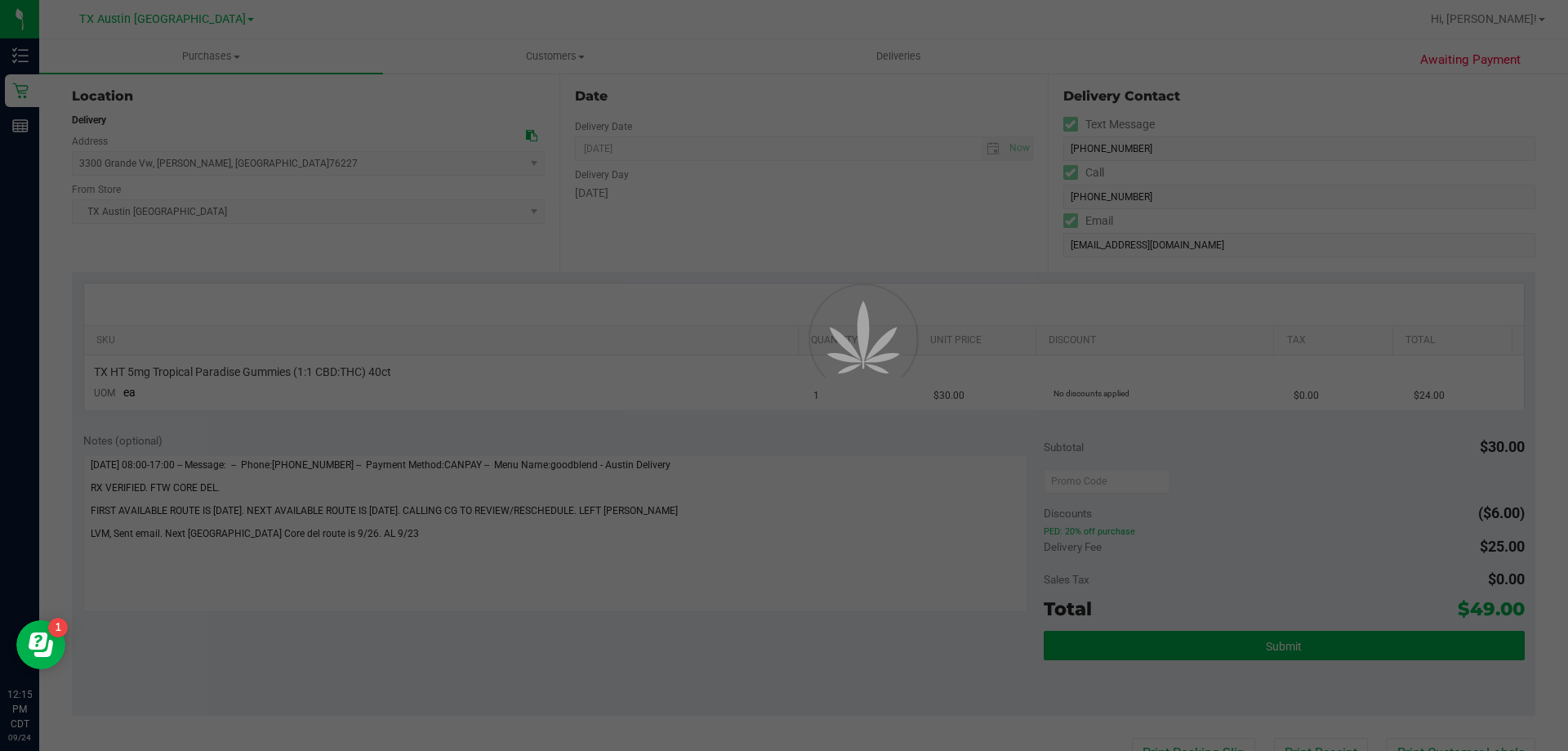
scroll to position [163, 0]
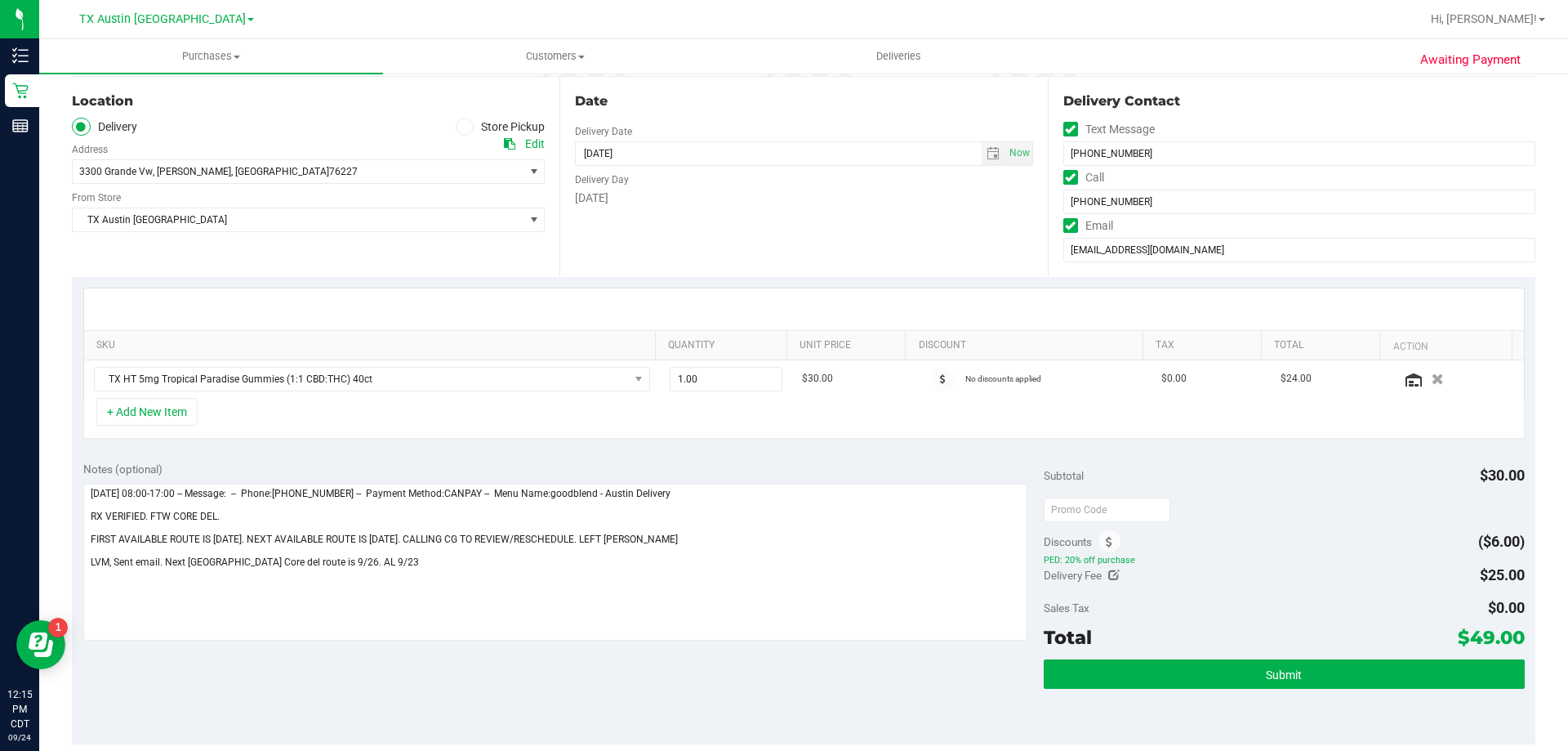
scroll to position [163, 0]
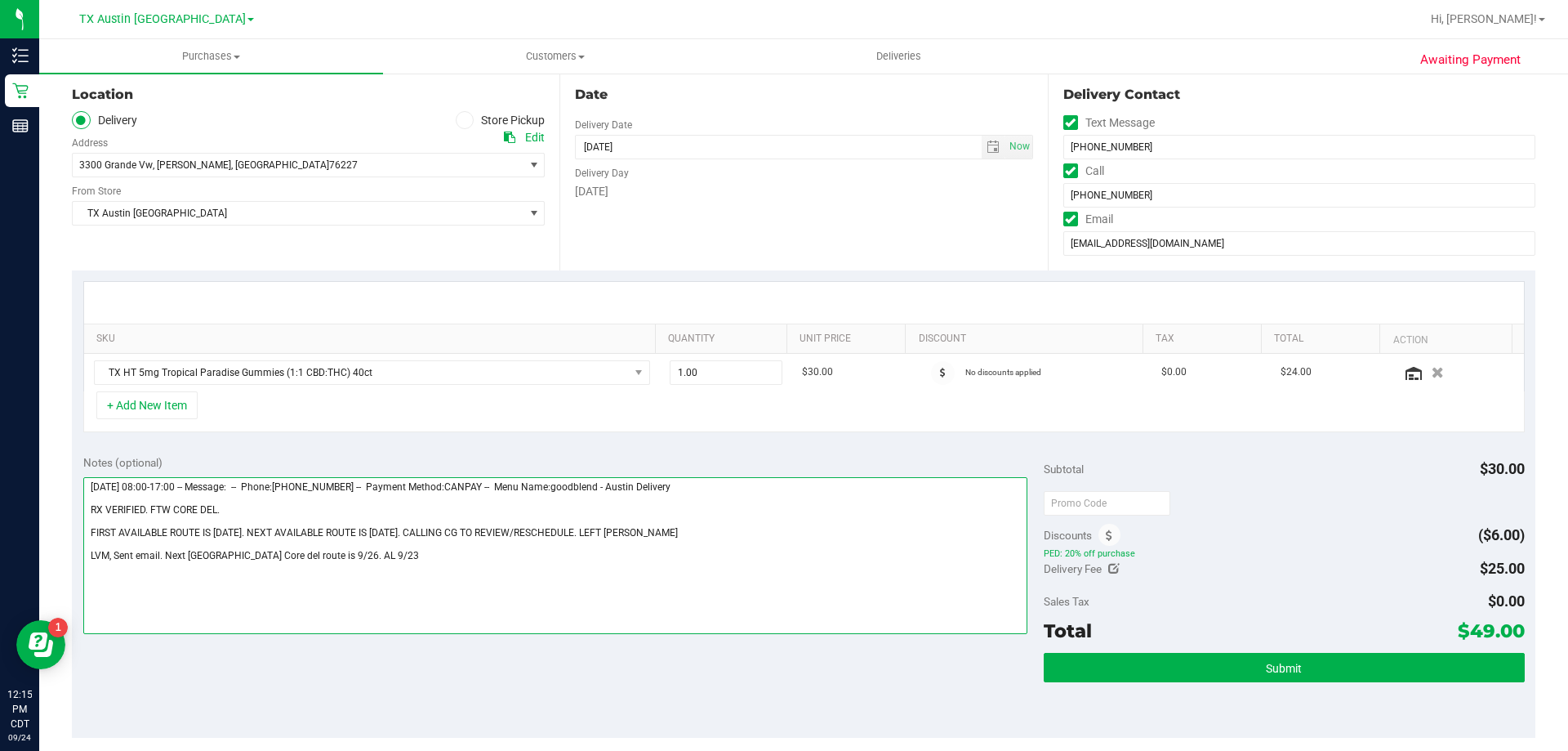
click at [386, 555] on textarea at bounding box center [555, 555] width 944 height 157
click at [354, 579] on textarea at bounding box center [555, 555] width 944 height 157
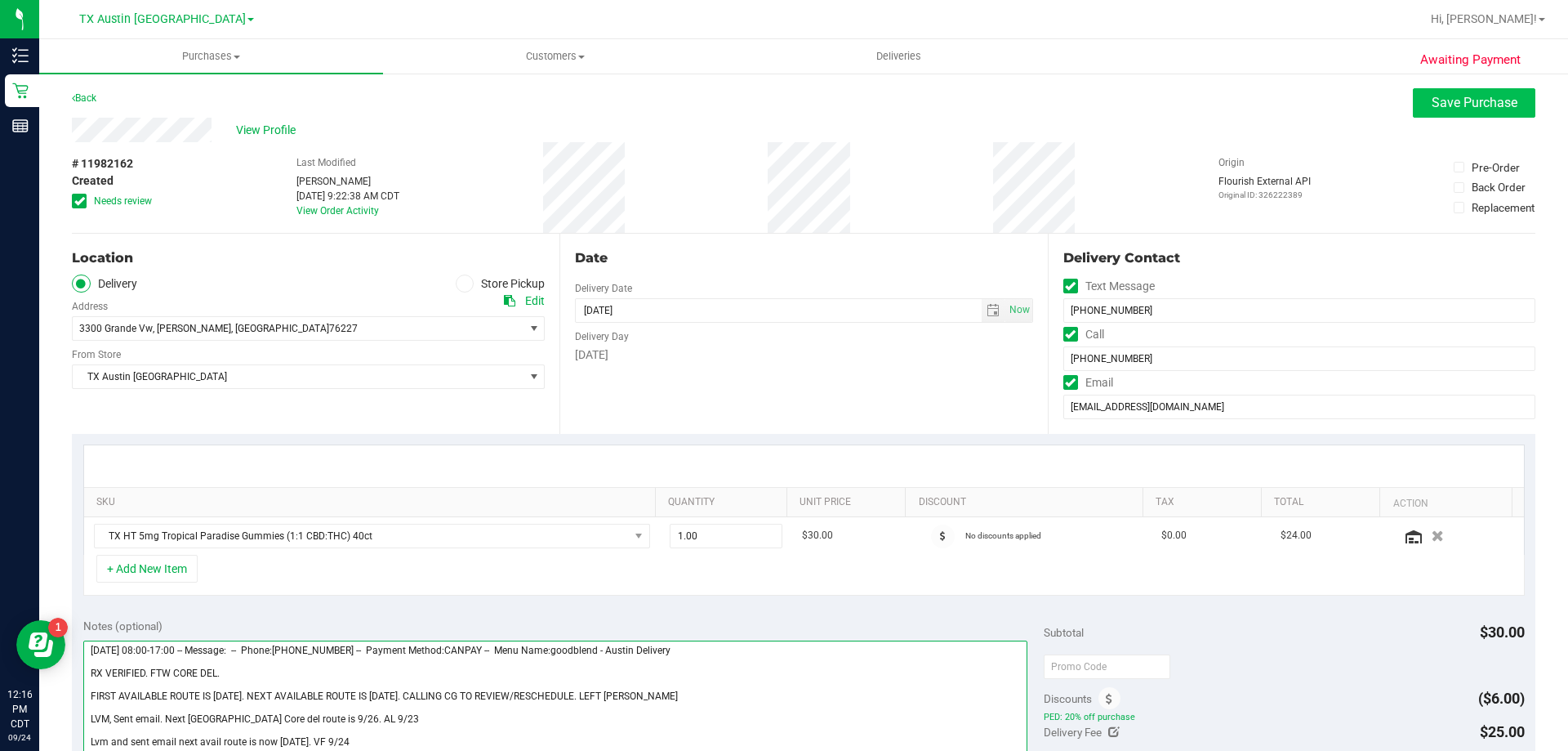
type textarea "Monday 09/22/2025 08:00-17:00 -- Message: -- Phone:2144713332 -- Payment Method…"
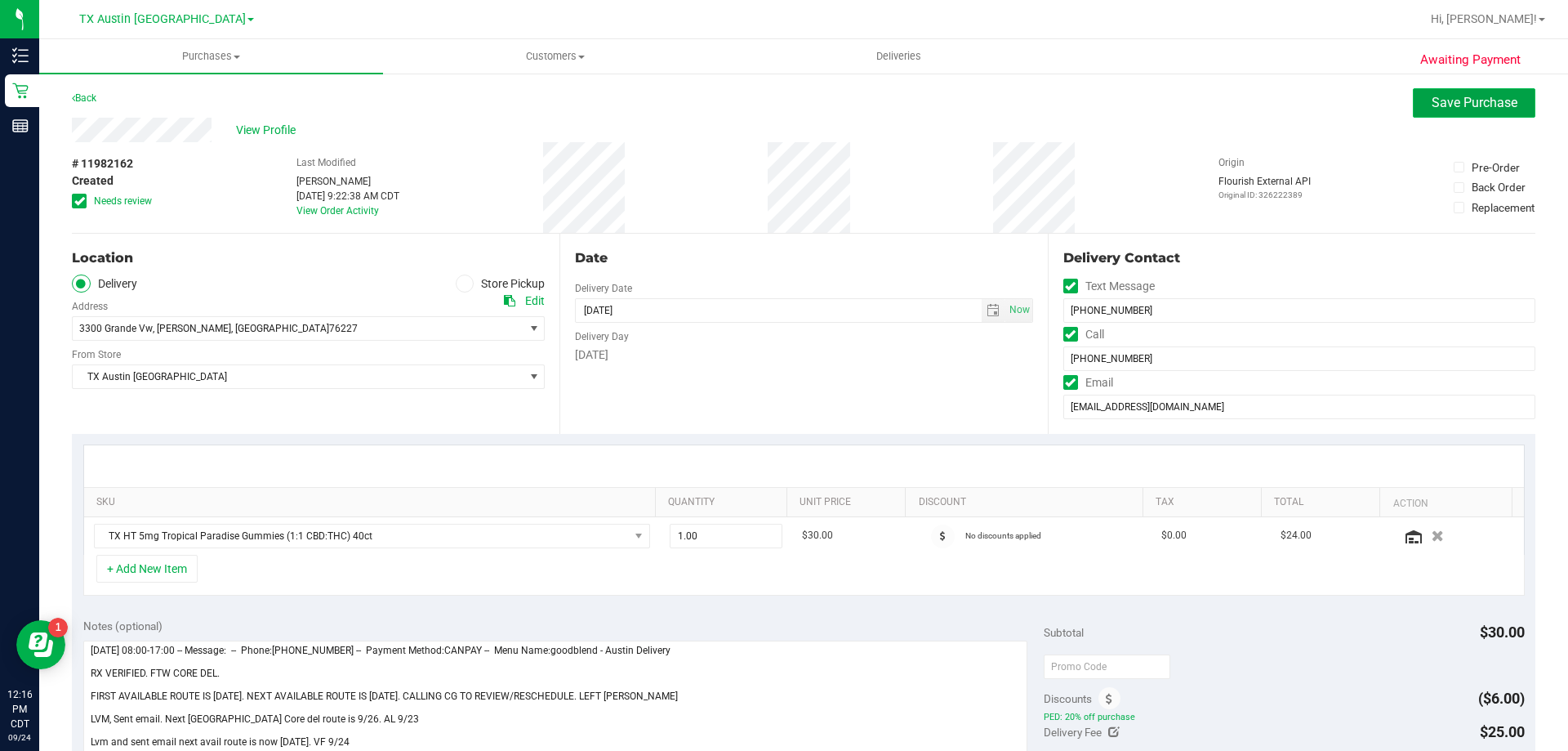
click at [1470, 103] on span "Save Purchase" at bounding box center [1474, 103] width 86 height 16
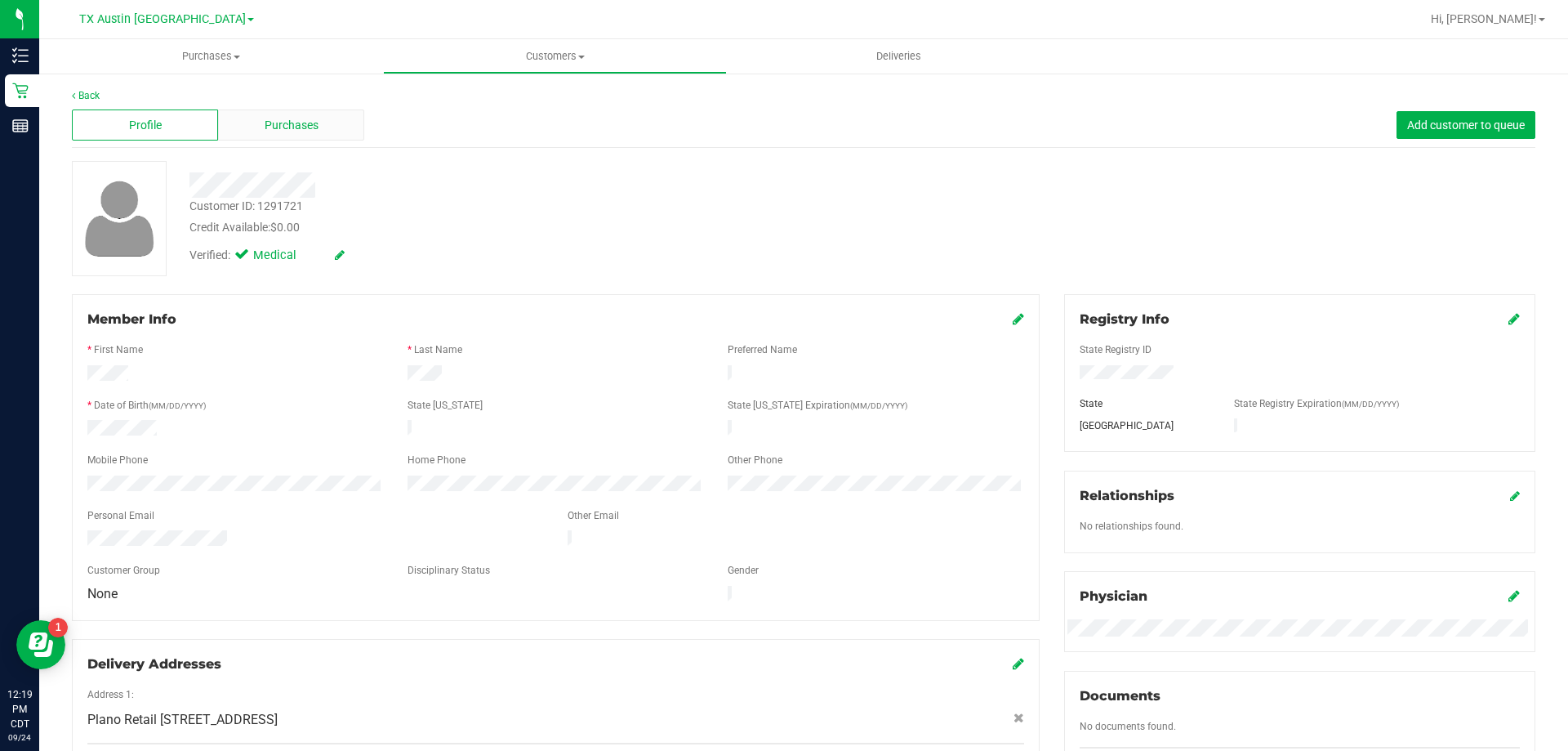
click at [300, 122] on span "Purchases" at bounding box center [292, 125] width 54 height 17
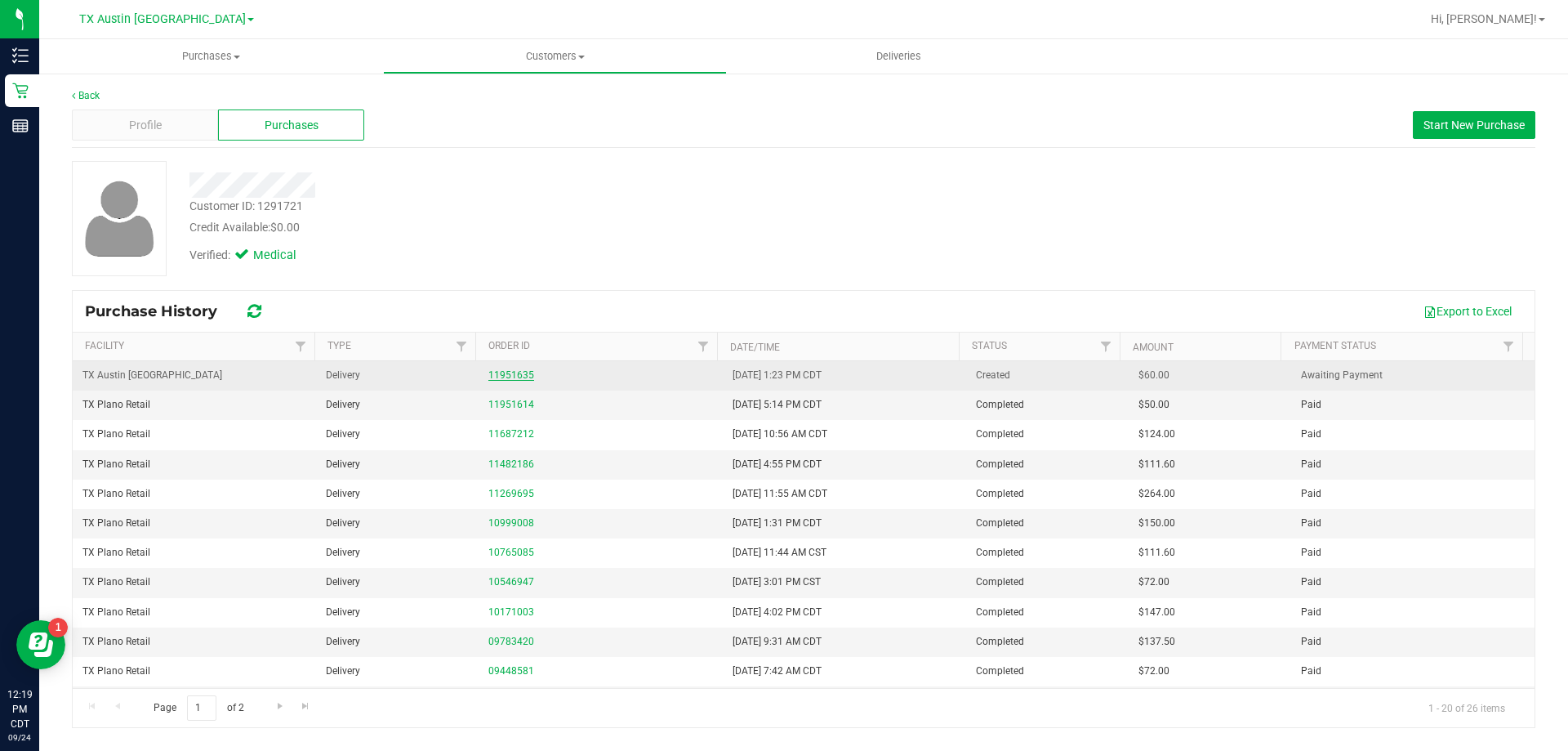
click at [517, 378] on link "11951635" at bounding box center [512, 374] width 46 height 11
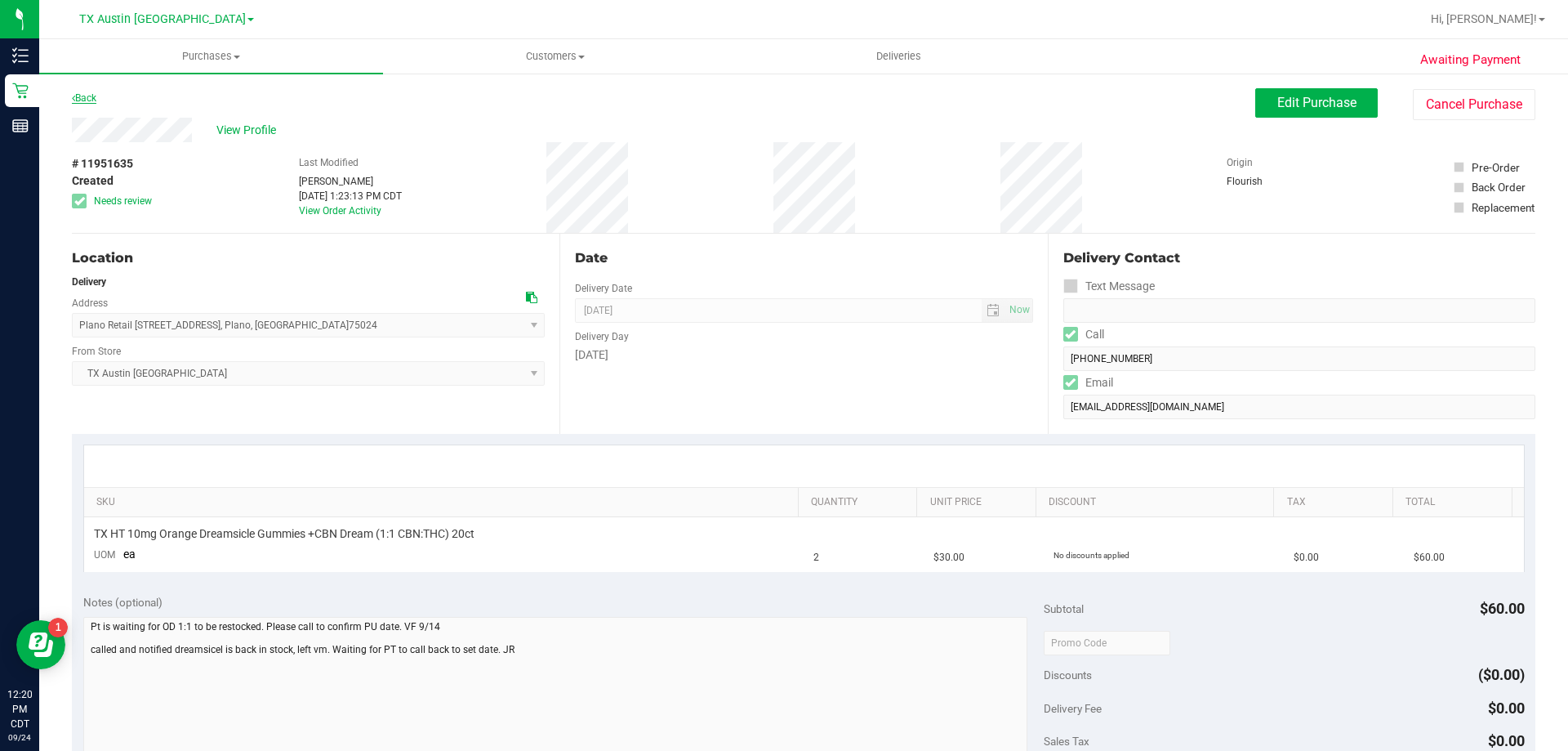
click at [81, 97] on link "Back" at bounding box center [84, 97] width 25 height 11
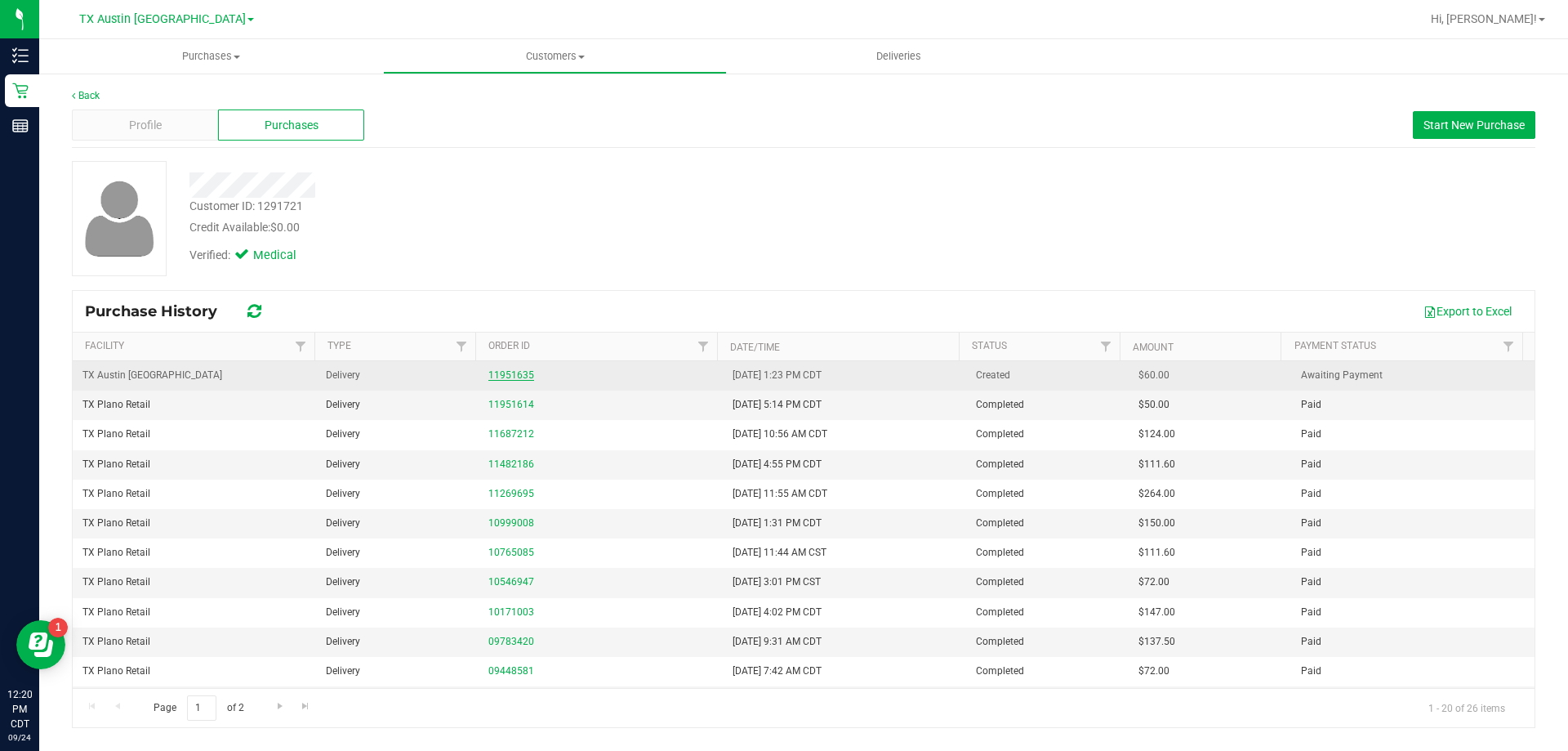
click at [516, 374] on link "11951635" at bounding box center [512, 374] width 46 height 11
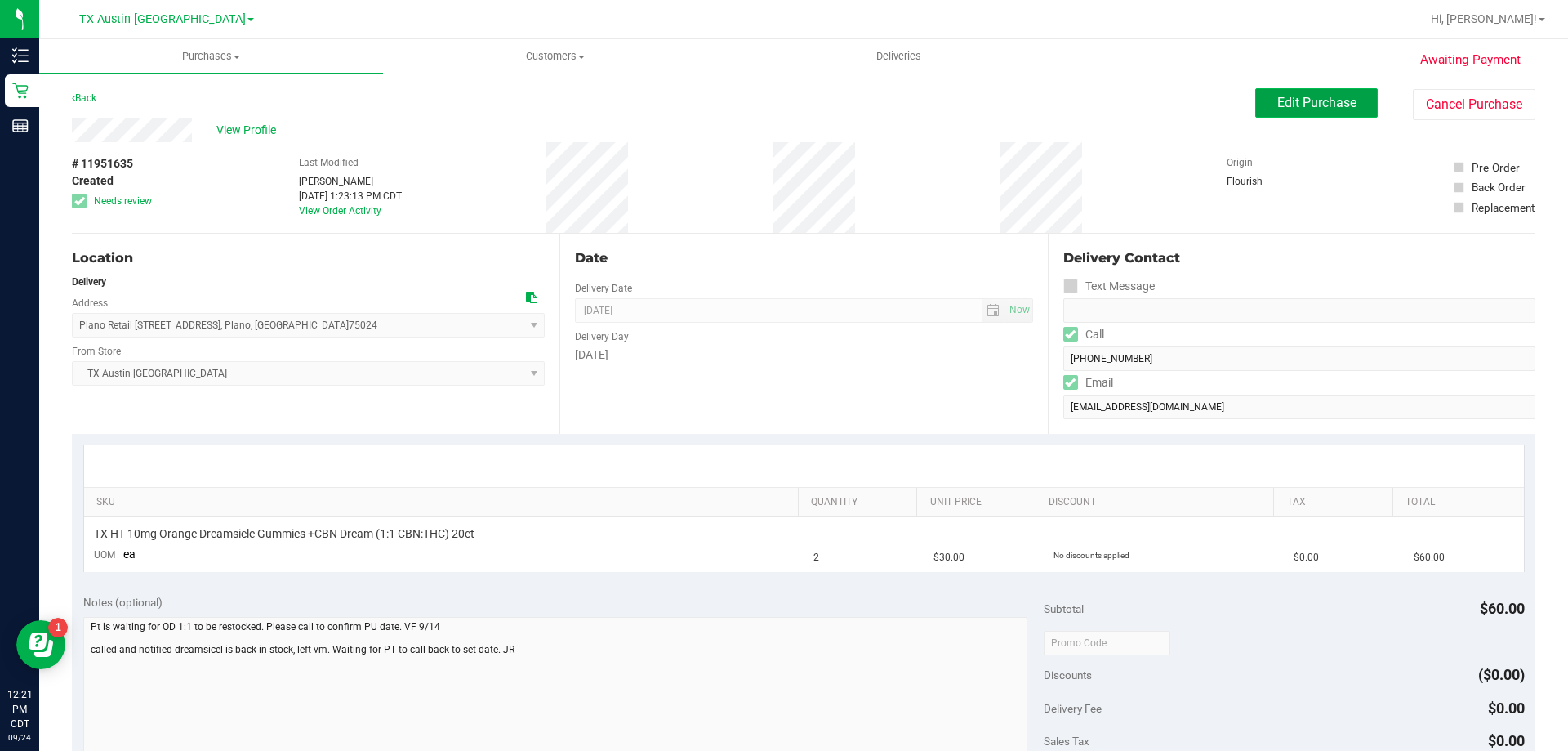
click at [1293, 90] on button "Edit Purchase" at bounding box center [1316, 102] width 123 height 29
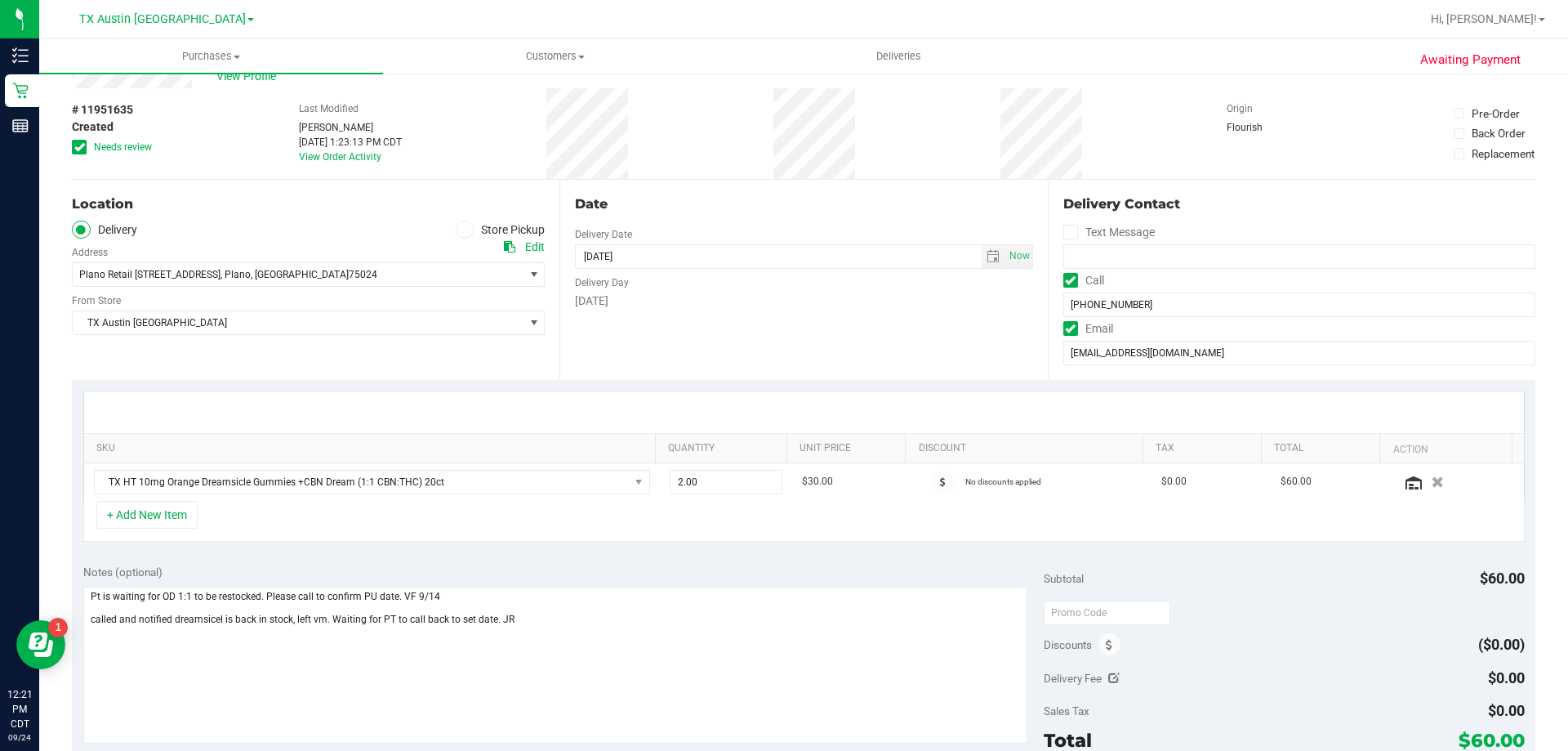
scroll to position [163, 0]
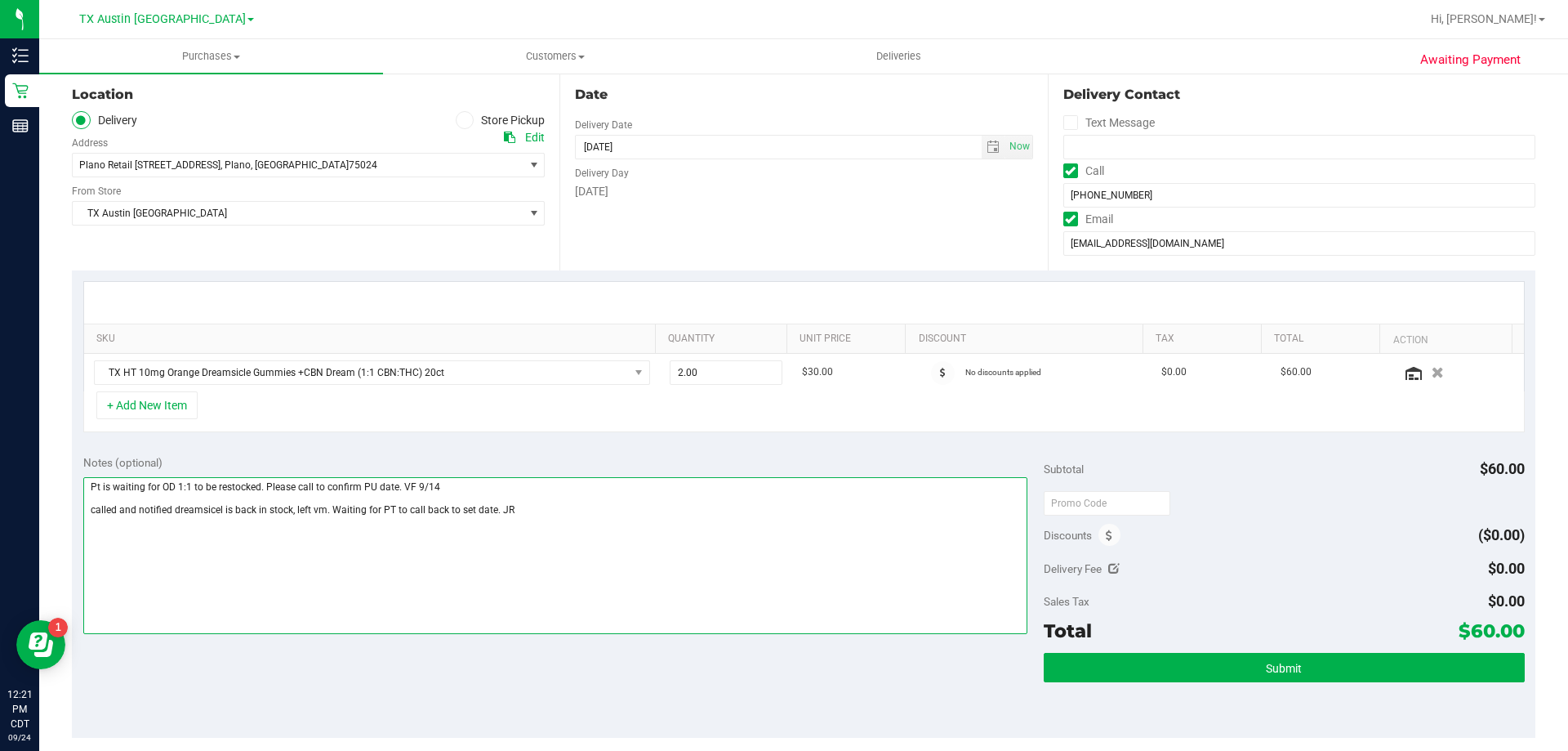
click at [543, 508] on textarea at bounding box center [555, 555] width 944 height 157
click at [295, 529] on textarea at bounding box center [555, 555] width 944 height 157
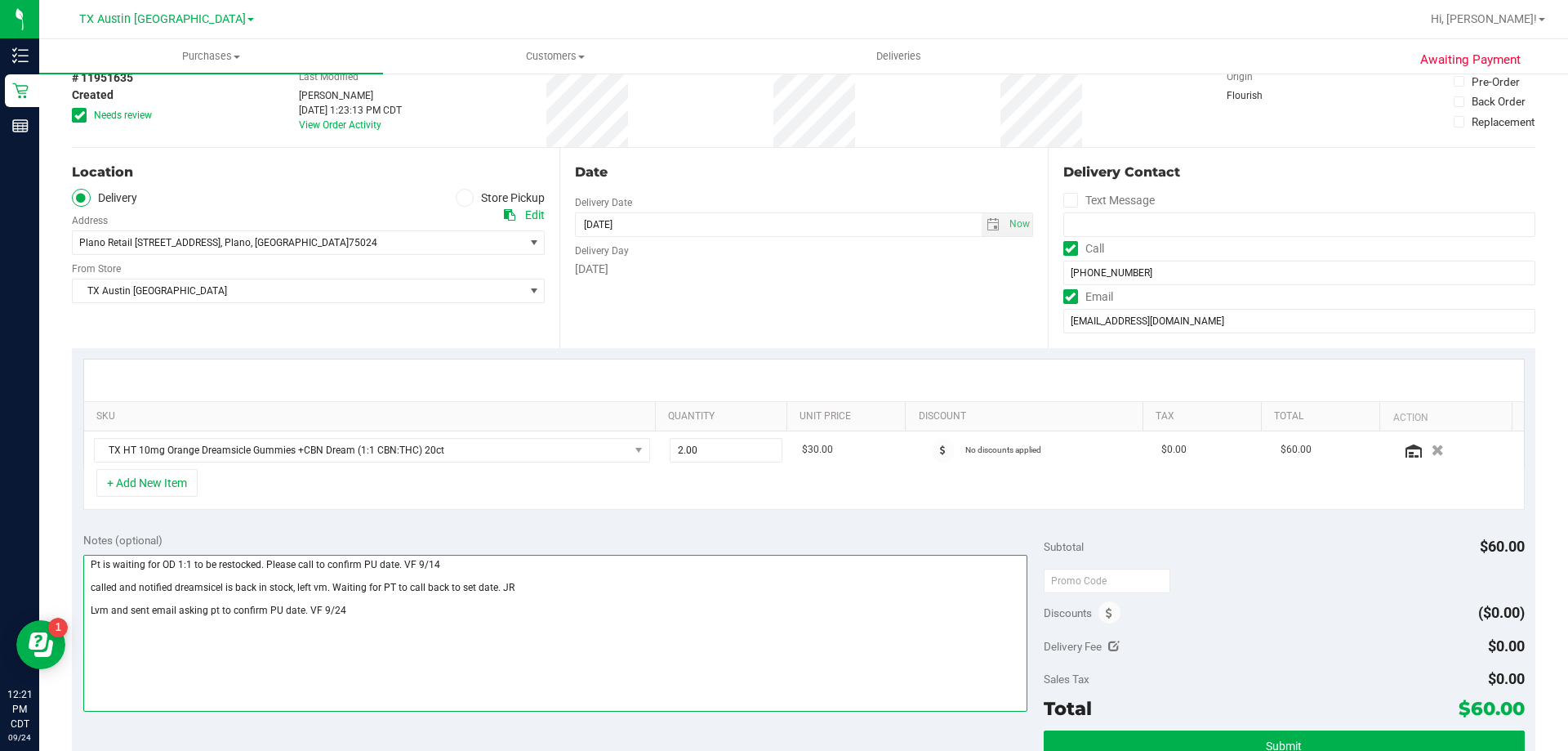
scroll to position [0, 0]
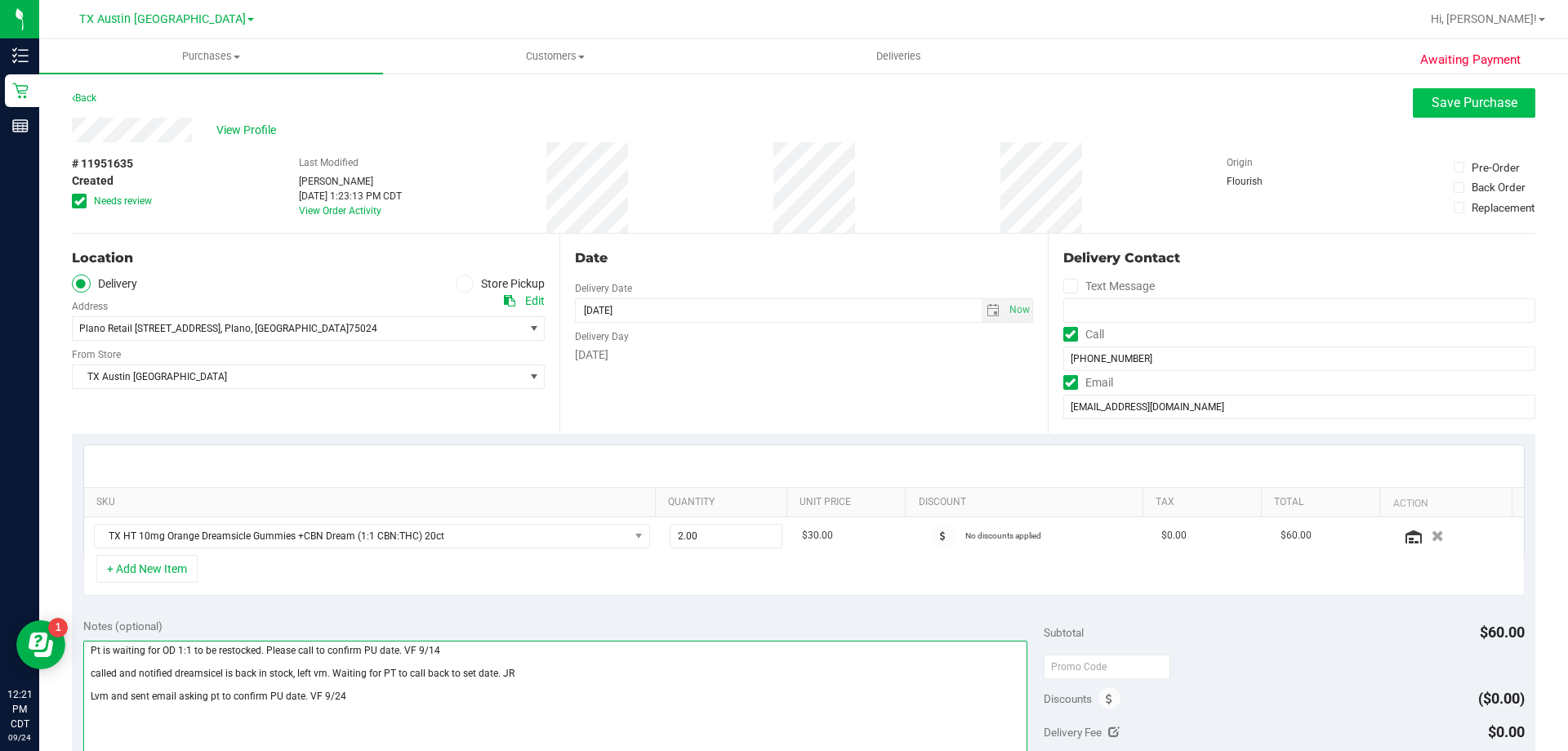
type textarea "Pt is waiting for OD 1:1 to be restocked. Please call to confirm PU date. VF 9/…"
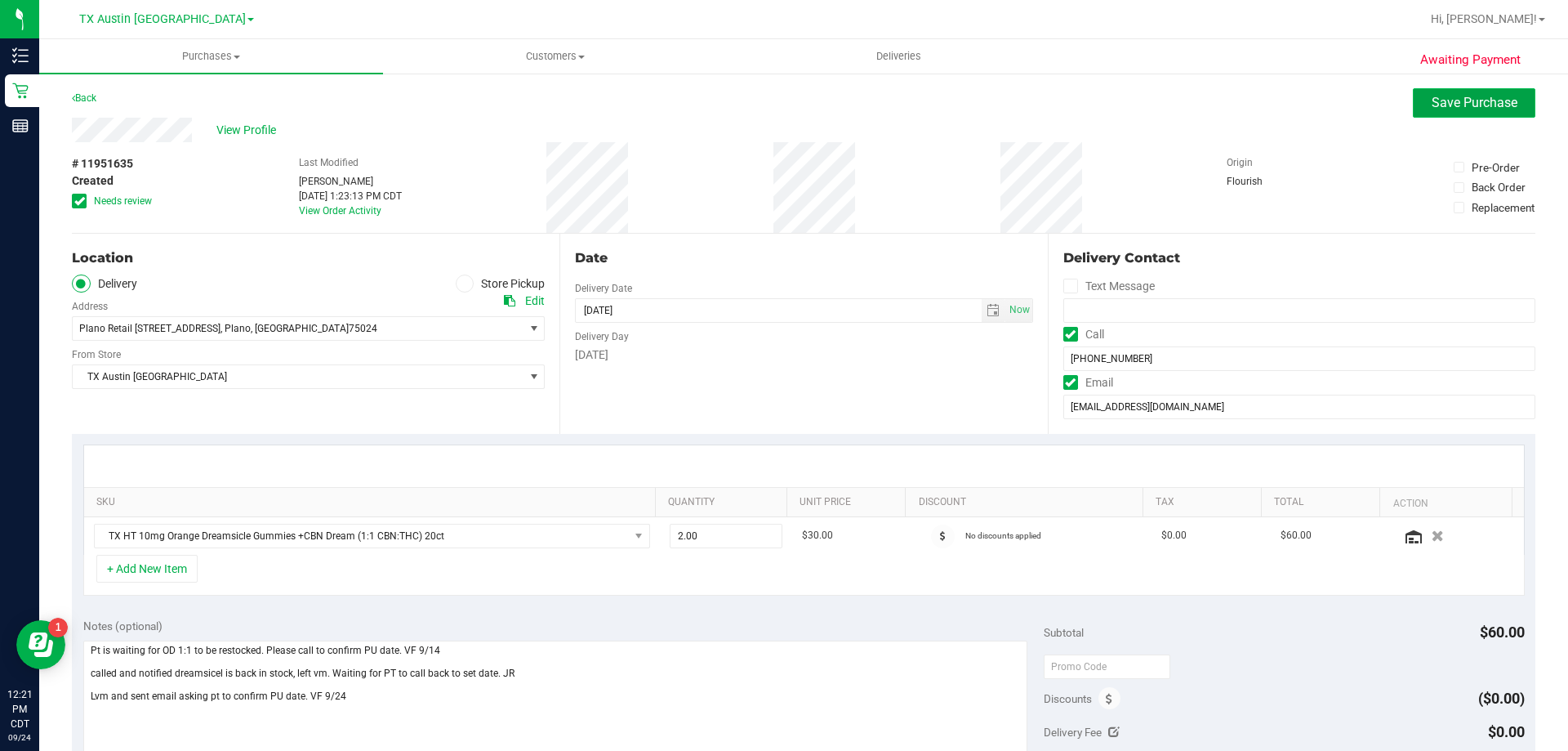
click at [1455, 103] on span "Save Purchase" at bounding box center [1474, 103] width 86 height 16
click at [986, 316] on span "select" at bounding box center [992, 310] width 13 height 13
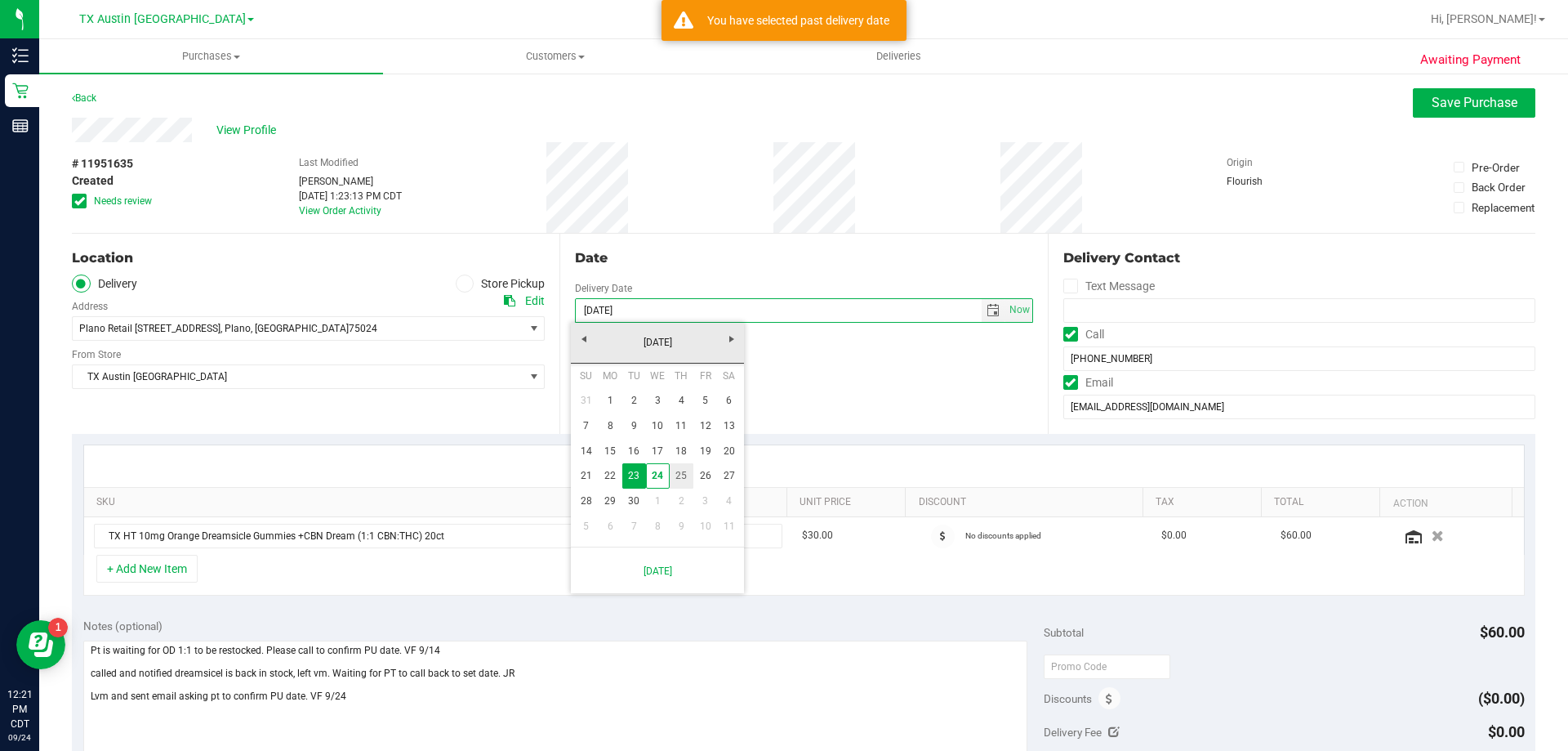
click at [689, 474] on link "25" at bounding box center [682, 475] width 24 height 25
type input "09/25/2025"
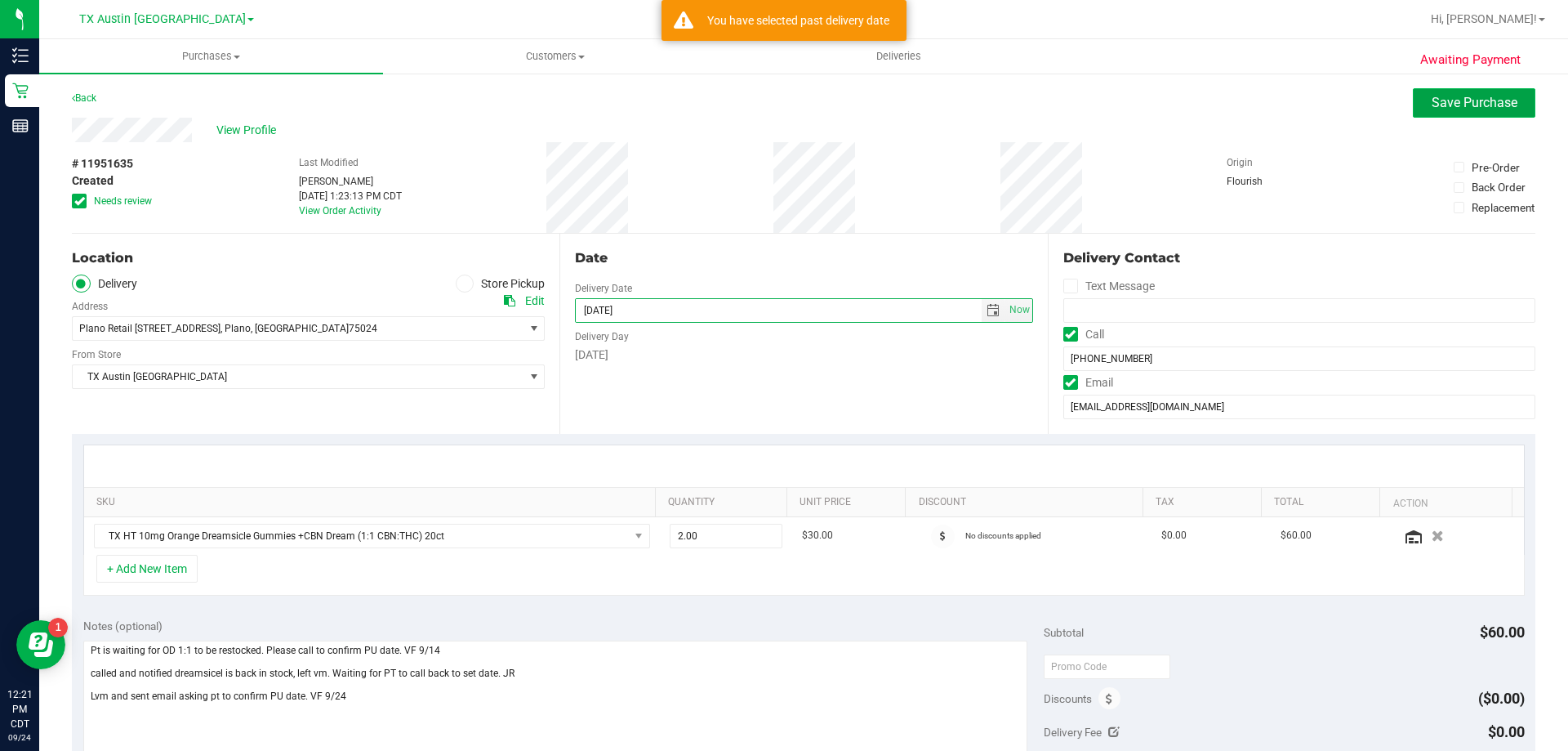
click at [1417, 100] on button "Save Purchase" at bounding box center [1474, 102] width 123 height 29
